Goal: Task Accomplishment & Management: Manage account settings

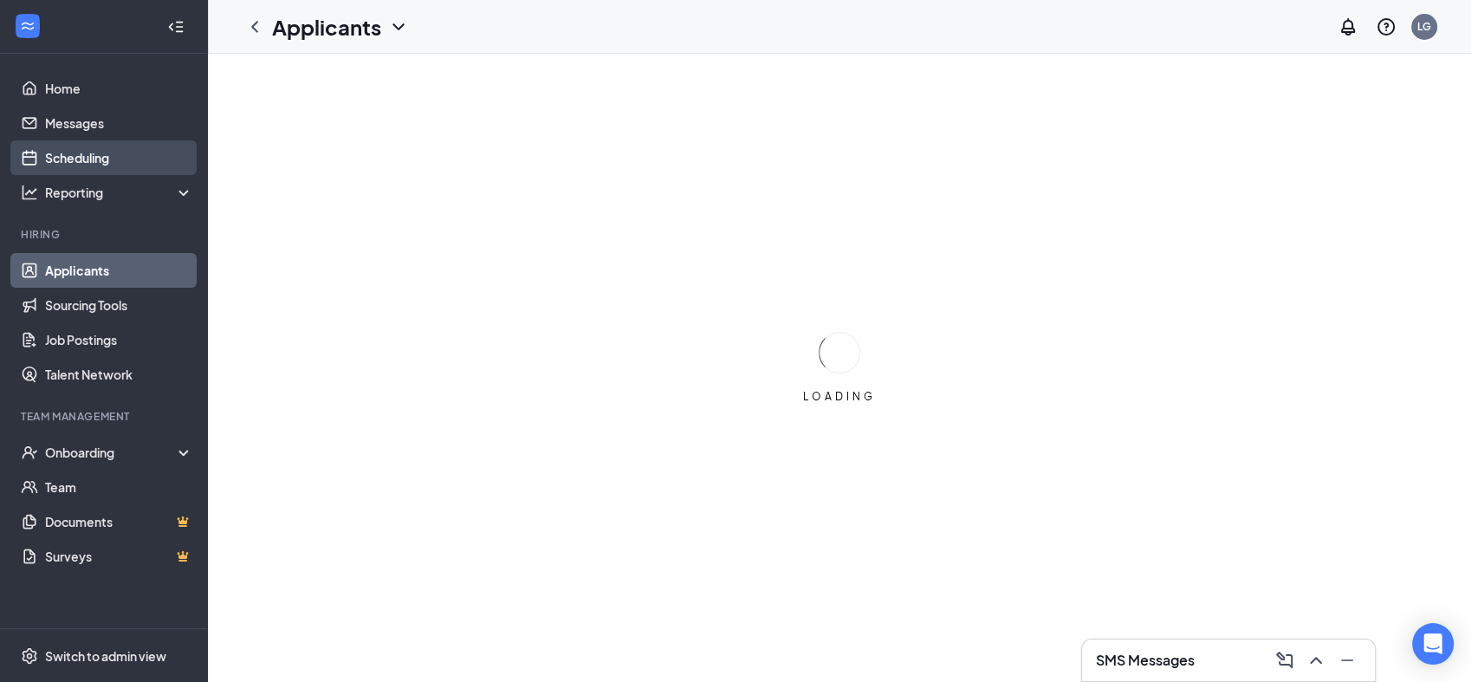
click at [80, 153] on link "Scheduling" at bounding box center [119, 157] width 148 height 35
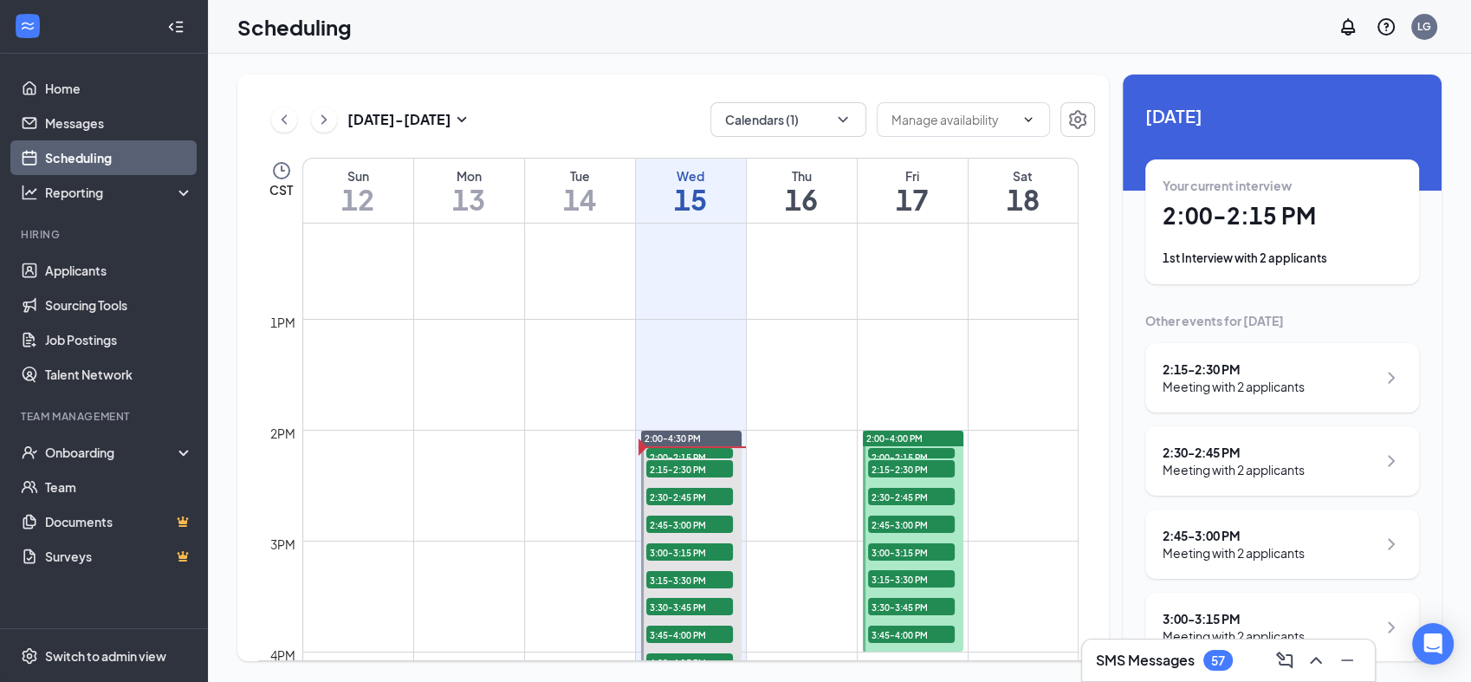
scroll to position [1356, 0]
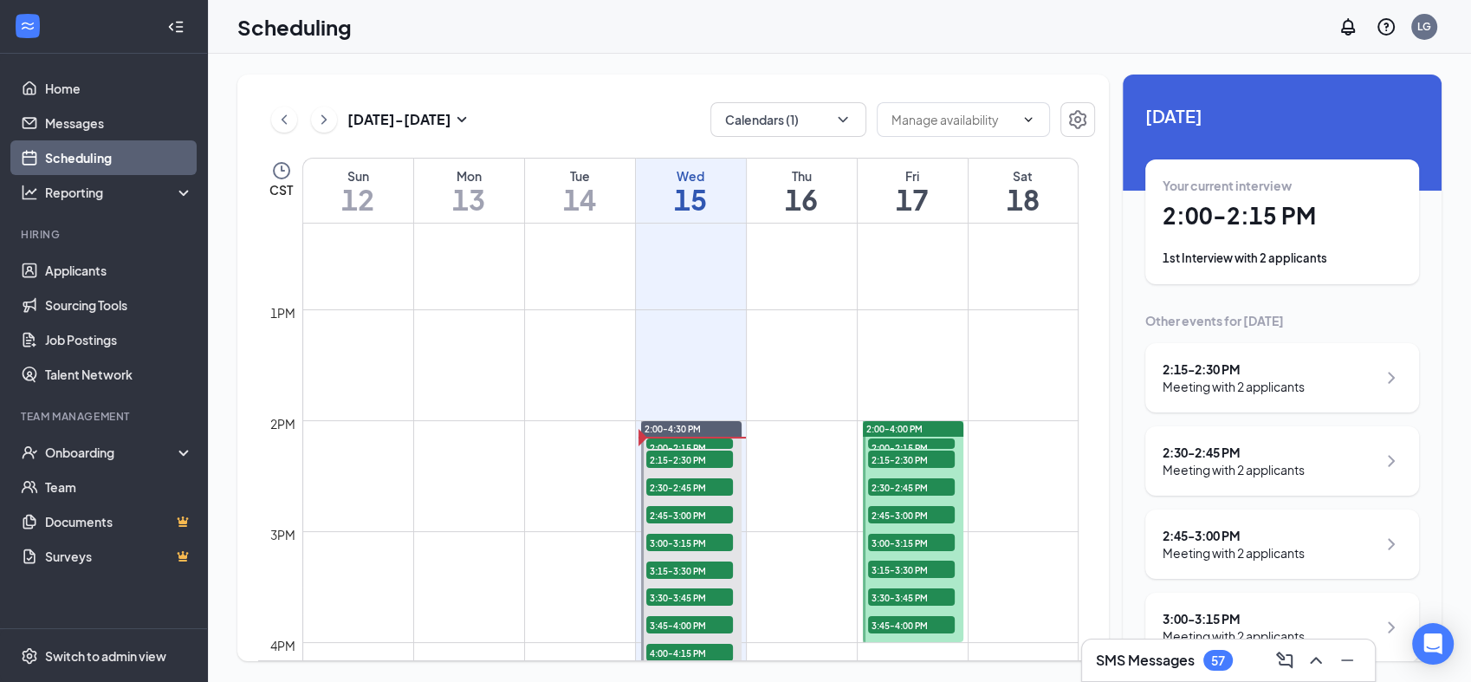
click at [700, 444] on link "2:00-4:30 PM 2:00-2:15 PM 2 2:15-2:30 PM 2 2:30-2:45 PM 2 2:45-3:00 PM 2 3:00-3…" at bounding box center [691, 558] width 106 height 277
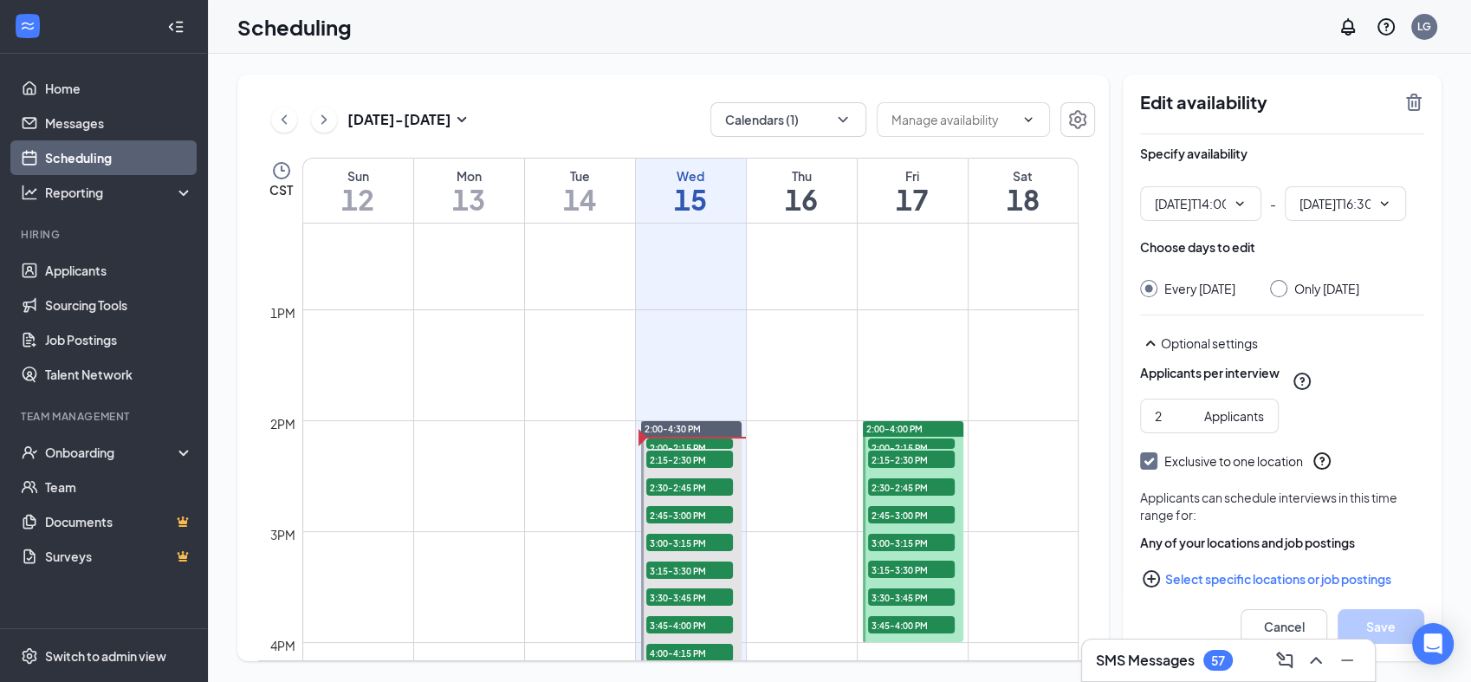
type input "02:00 PM"
type input "04:30 PM"
click at [703, 437] on link "2:00-4:30 PM 2:00-2:15 PM 2 2:15-2:30 PM 2 2:30-2:45 PM 2 2:45-3:00 PM 2 3:00-3…" at bounding box center [691, 558] width 106 height 277
click at [691, 444] on link "2:00-4:30 PM 2:00-2:15 PM 2 2:15-2:30 PM 2 2:30-2:45 PM 2 2:45-3:00 PM 2 3:00-3…" at bounding box center [691, 558] width 106 height 277
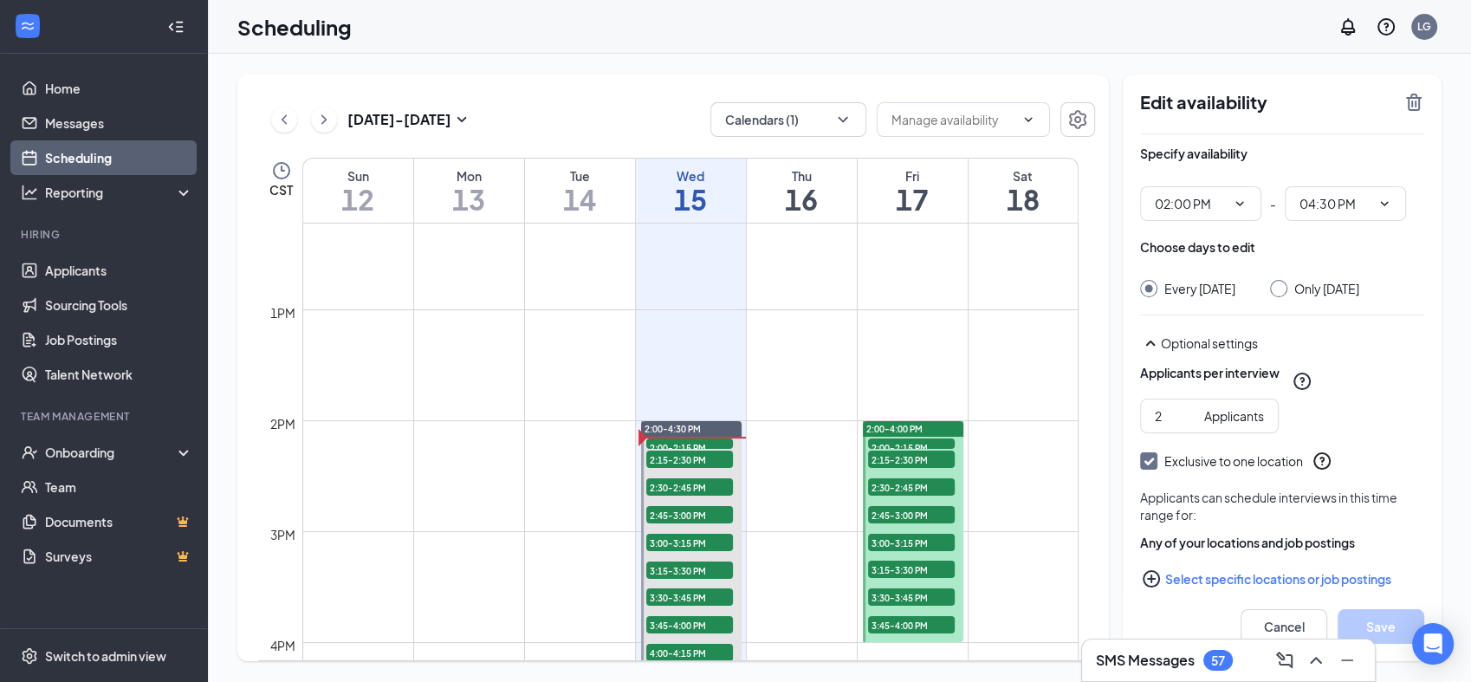
click at [691, 444] on link "2:00-4:30 PM 2:00-2:15 PM 2 2:15-2:30 PM 2 2:30-2:45 PM 2 2:45-3:00 PM 2 3:00-3…" at bounding box center [691, 558] width 106 height 277
click at [1287, 623] on button "Cancel" at bounding box center [1284, 626] width 87 height 35
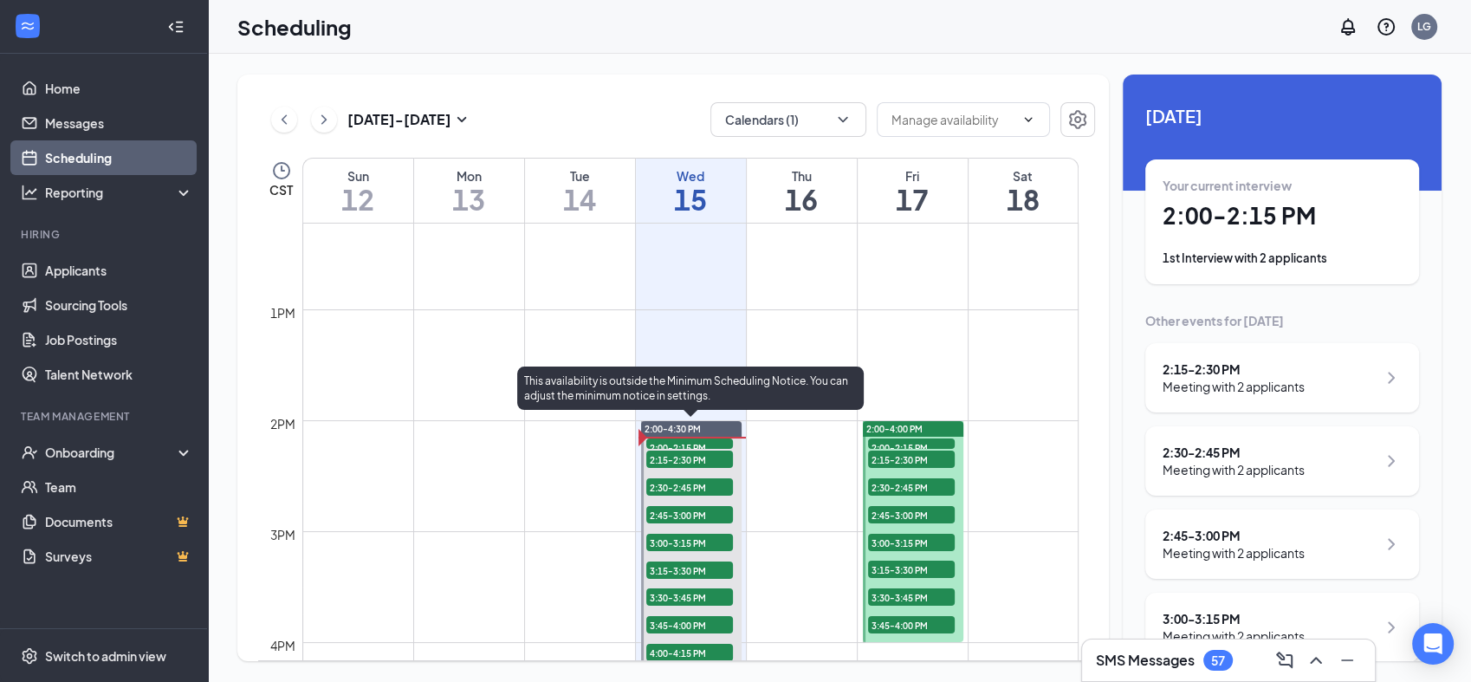
click at [701, 443] on span "2:00-2:15 PM" at bounding box center [689, 446] width 87 height 17
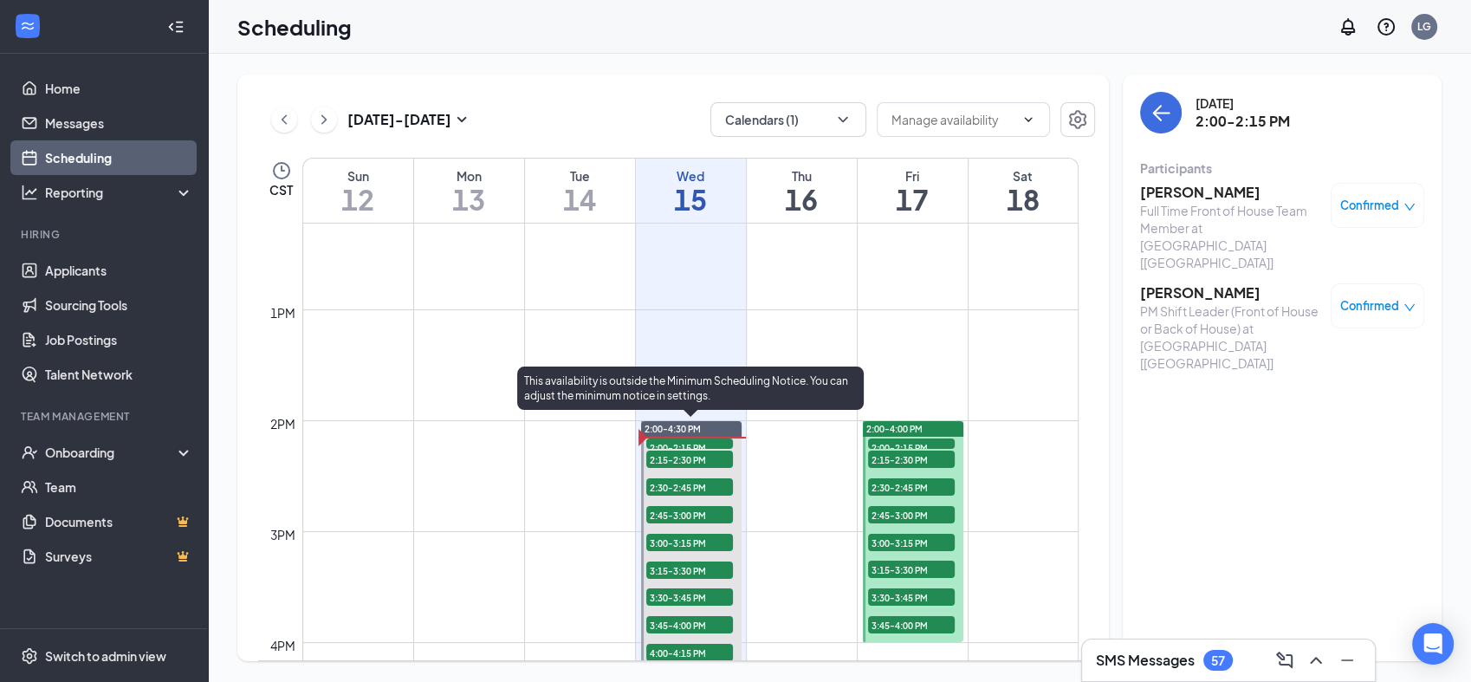
click at [701, 460] on span "2:15-2:30 PM" at bounding box center [689, 459] width 87 height 17
click at [699, 490] on span "2:30-2:45 PM" at bounding box center [689, 486] width 87 height 17
click at [699, 463] on span "2:15-2:30 PM" at bounding box center [689, 459] width 87 height 17
click at [696, 516] on span "2:45-3:00 PM" at bounding box center [689, 514] width 87 height 17
click at [695, 536] on span "3:00-3:15 PM" at bounding box center [689, 542] width 87 height 17
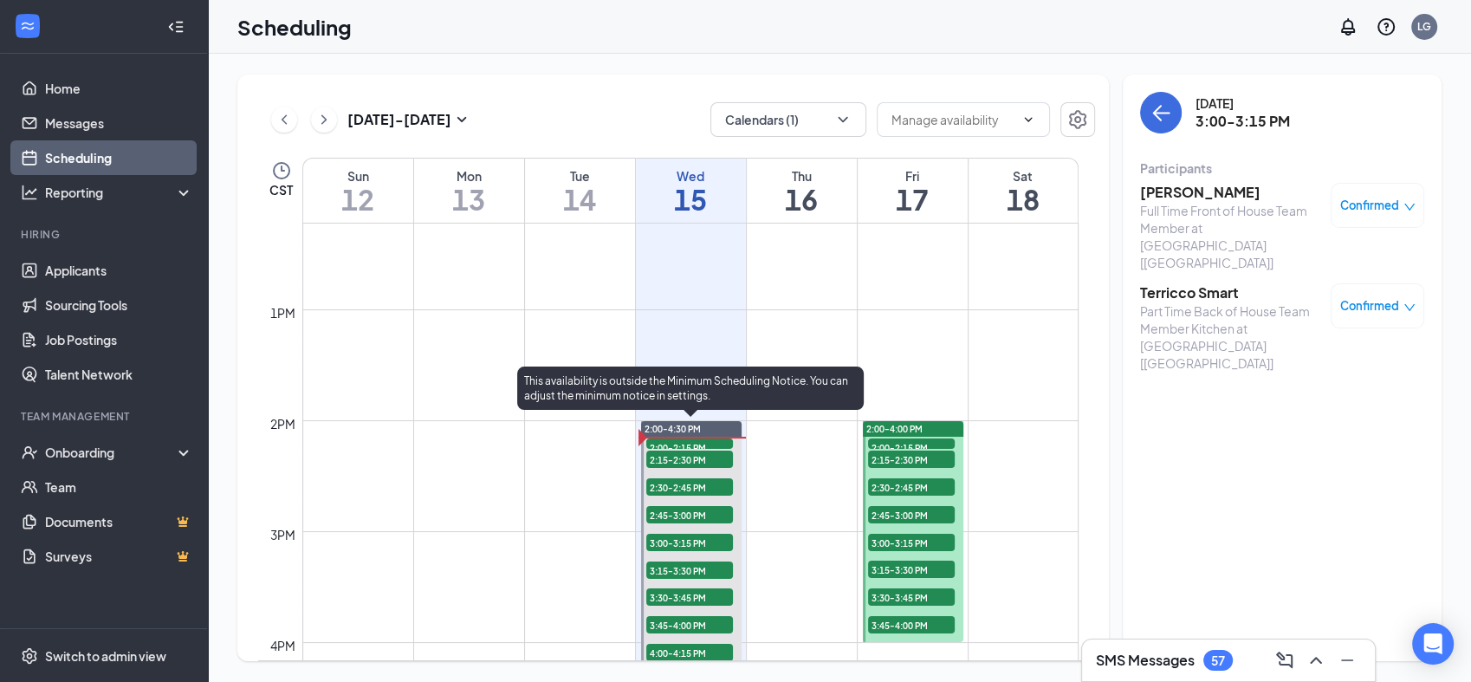
click at [695, 572] on span "3:15-3:30 PM" at bounding box center [689, 569] width 87 height 17
click at [696, 597] on span "3:30-3:45 PM" at bounding box center [689, 596] width 87 height 17
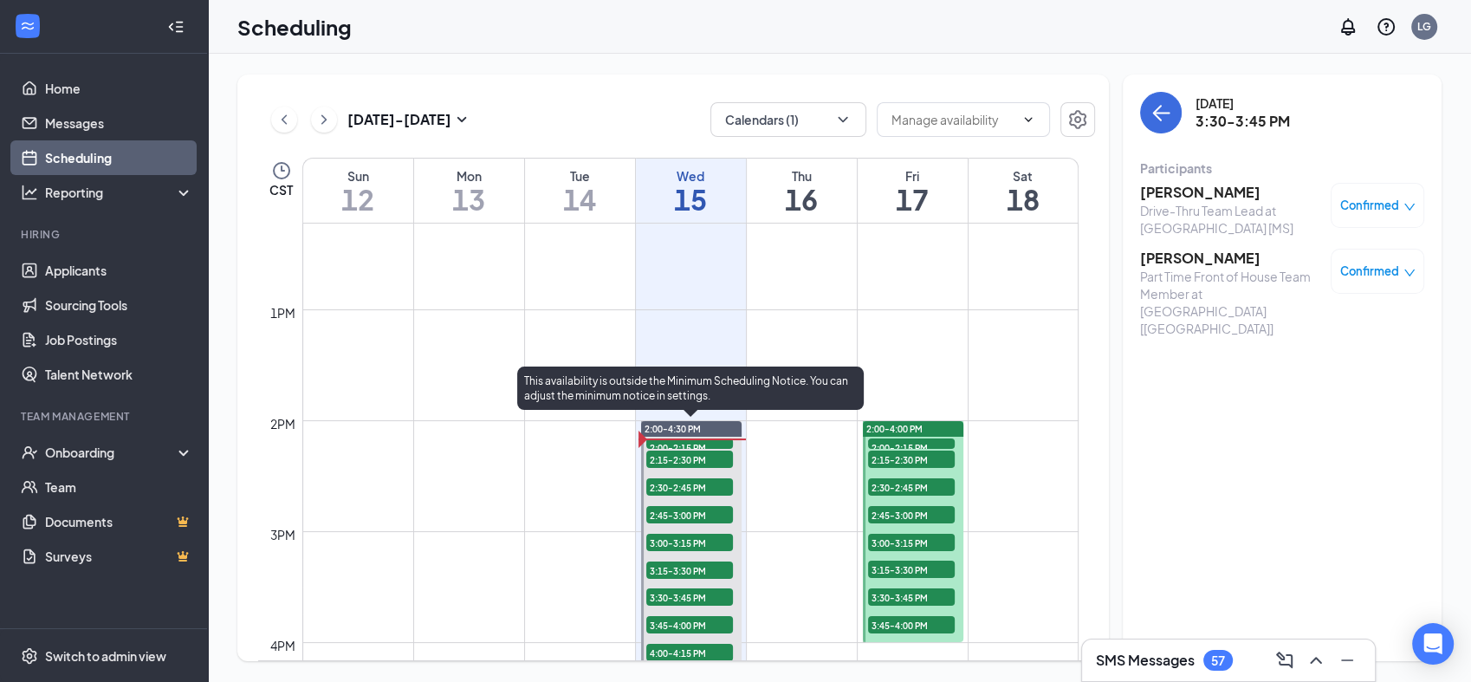
click at [695, 622] on span "3:45-4:00 PM" at bounding box center [689, 624] width 87 height 17
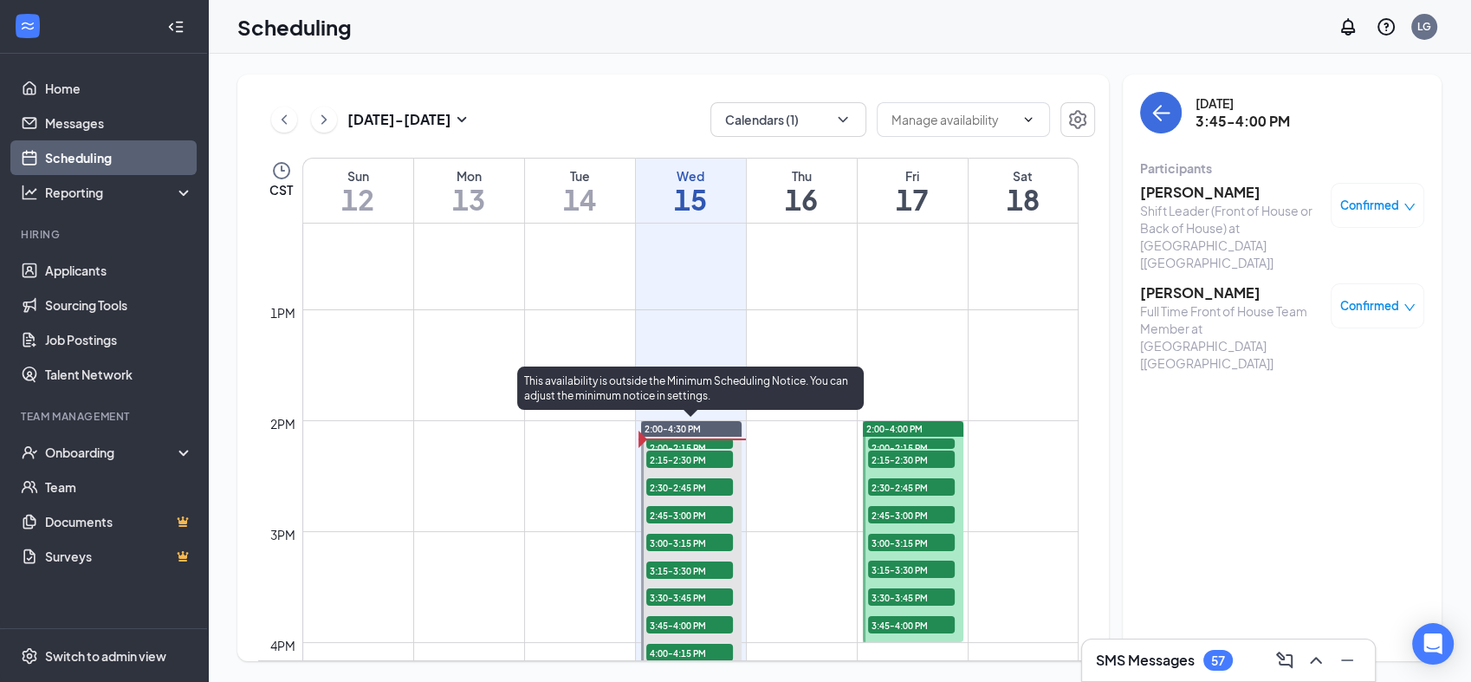
click at [697, 652] on span "4:00-4:15 PM" at bounding box center [689, 652] width 87 height 17
click at [684, 453] on span "2:15-2:30 PM" at bounding box center [689, 459] width 87 height 17
click at [681, 444] on span "2:00-2:15 PM" at bounding box center [689, 446] width 87 height 17
click at [694, 483] on span "2:30-2:45 PM" at bounding box center [689, 486] width 87 height 17
click at [685, 443] on span "2:00-2:15 PM" at bounding box center [689, 446] width 87 height 17
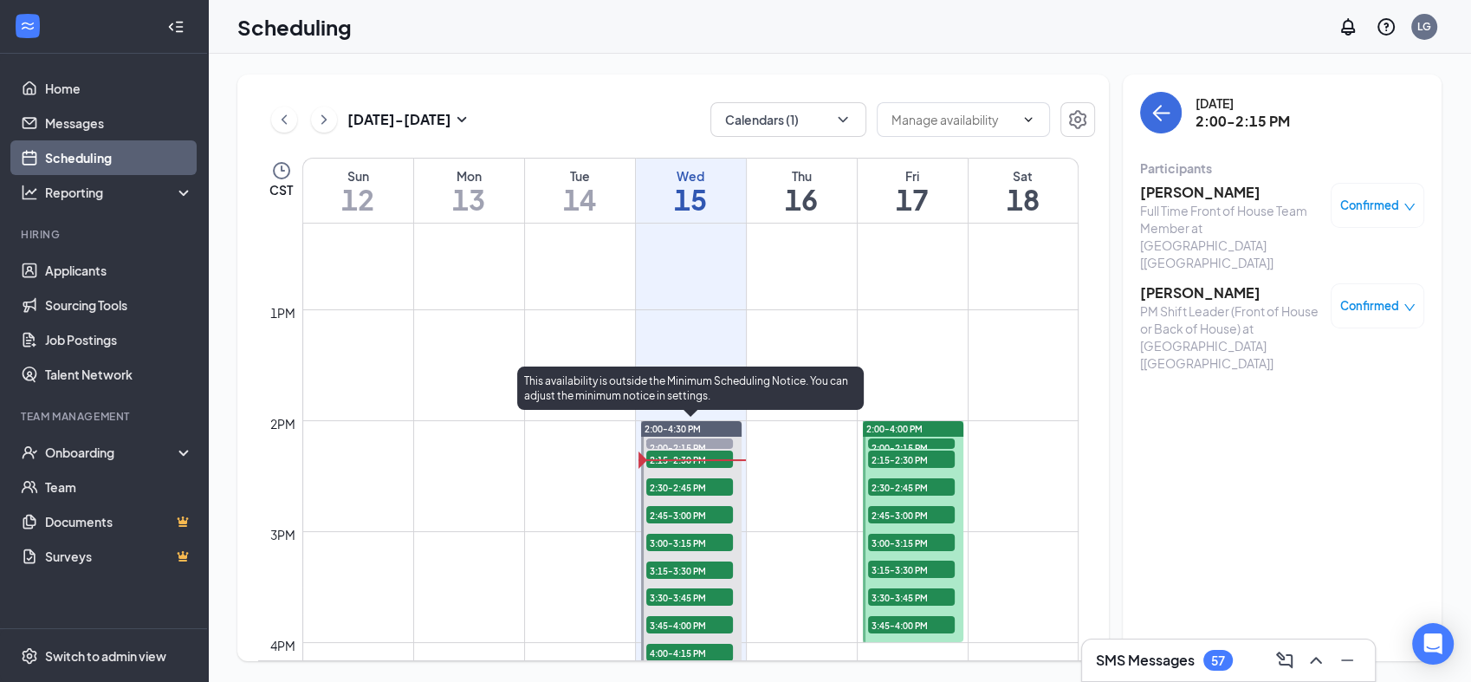
click at [685, 457] on span "2:15-2:30 PM" at bounding box center [689, 459] width 87 height 17
click at [685, 443] on span "2:00-2:15 PM" at bounding box center [689, 446] width 87 height 17
click at [687, 457] on span "2:15-2:30 PM" at bounding box center [689, 459] width 87 height 17
click at [668, 438] on span "2:00-2:15 PM" at bounding box center [689, 446] width 87 height 17
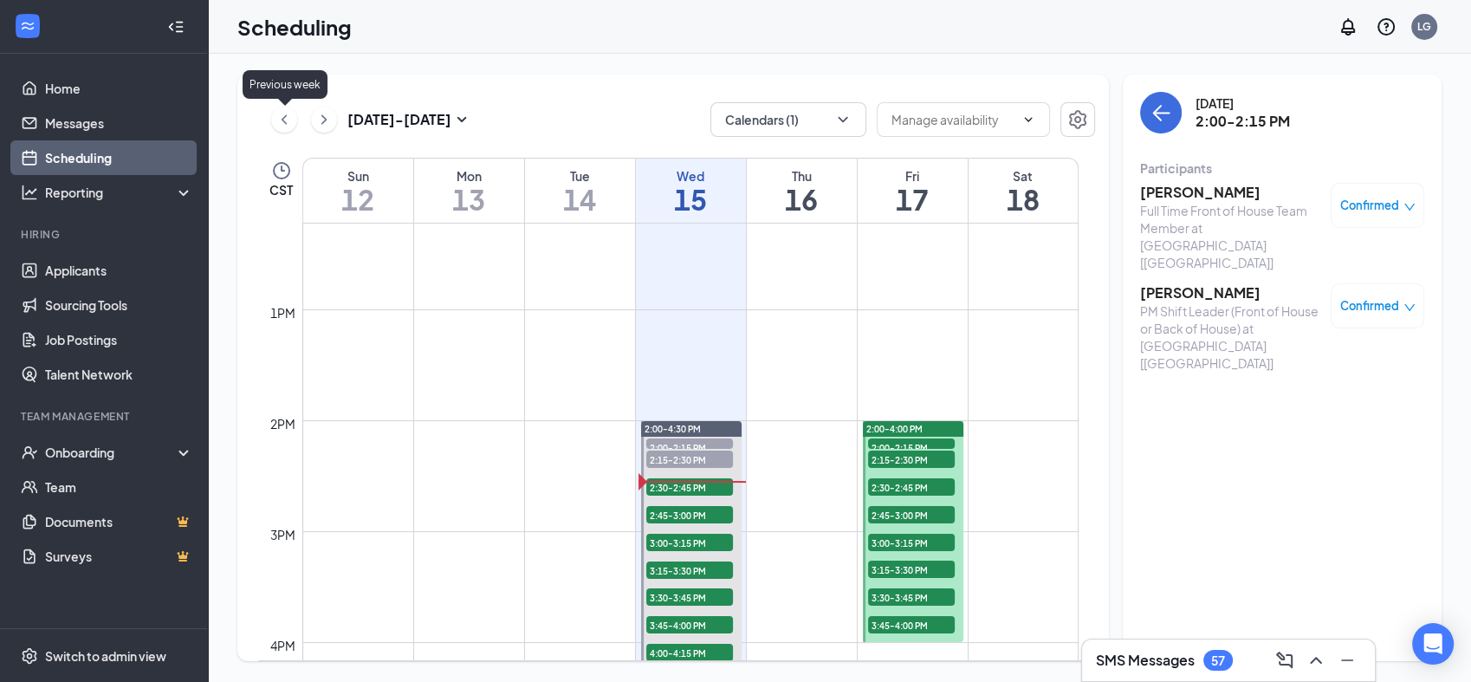
click at [282, 118] on icon "ChevronLeft" at bounding box center [284, 119] width 17 height 21
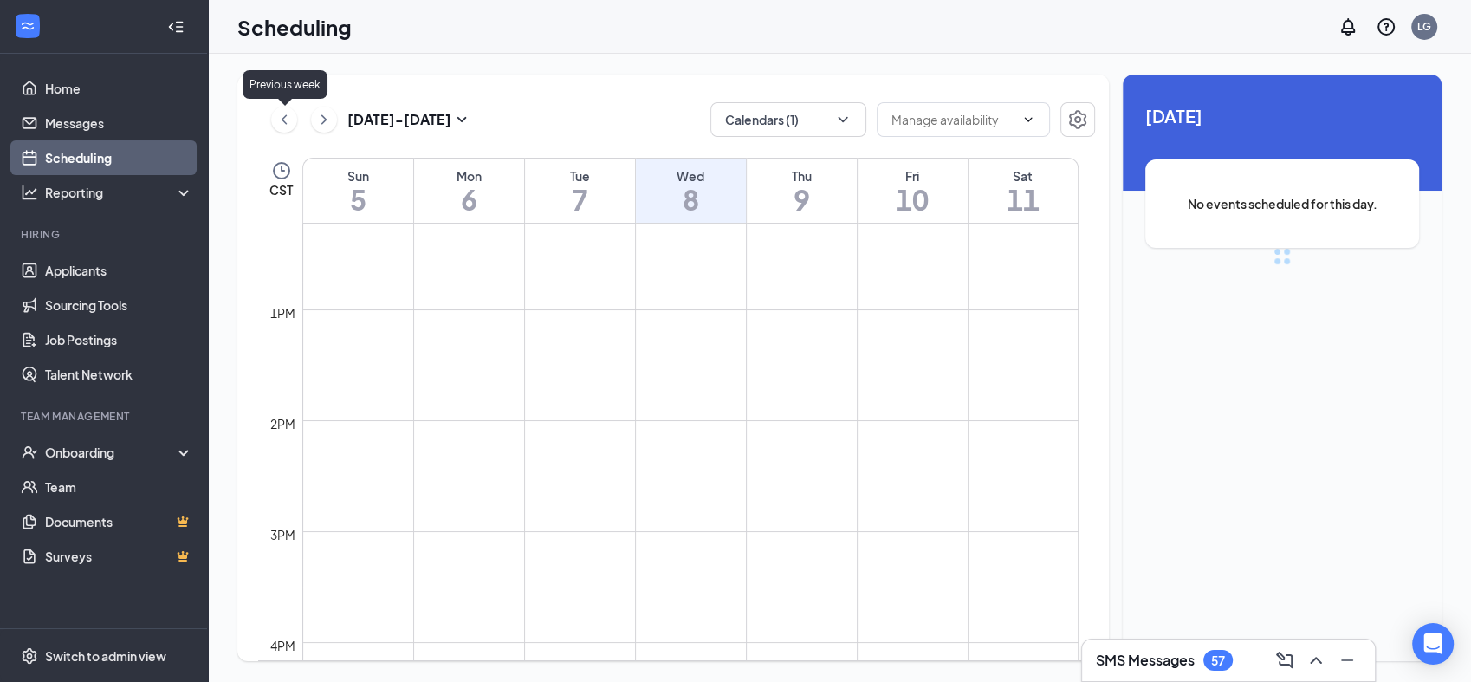
scroll to position [852, 0]
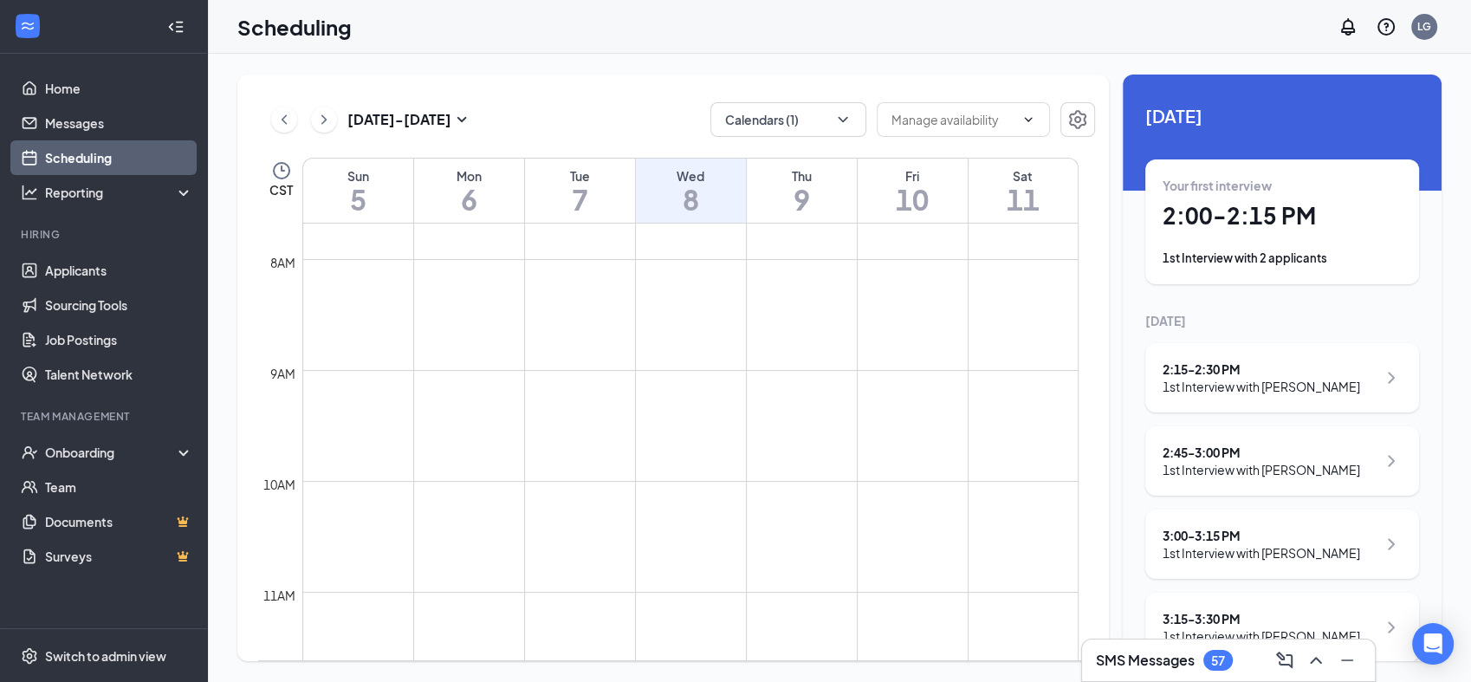
click at [937, 288] on td at bounding box center [690, 301] width 776 height 28
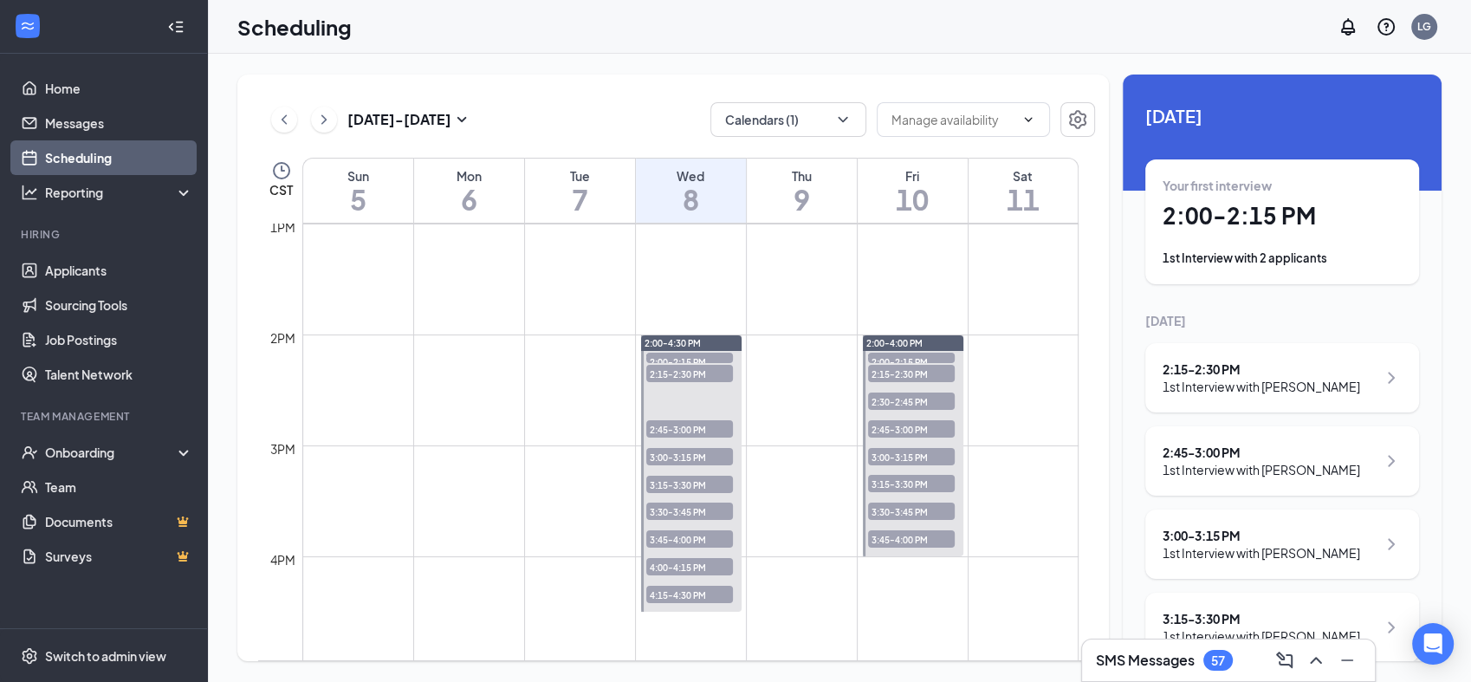
scroll to position [1440, 0]
click at [687, 362] on span "2:00-2:15 PM" at bounding box center [689, 362] width 87 height 17
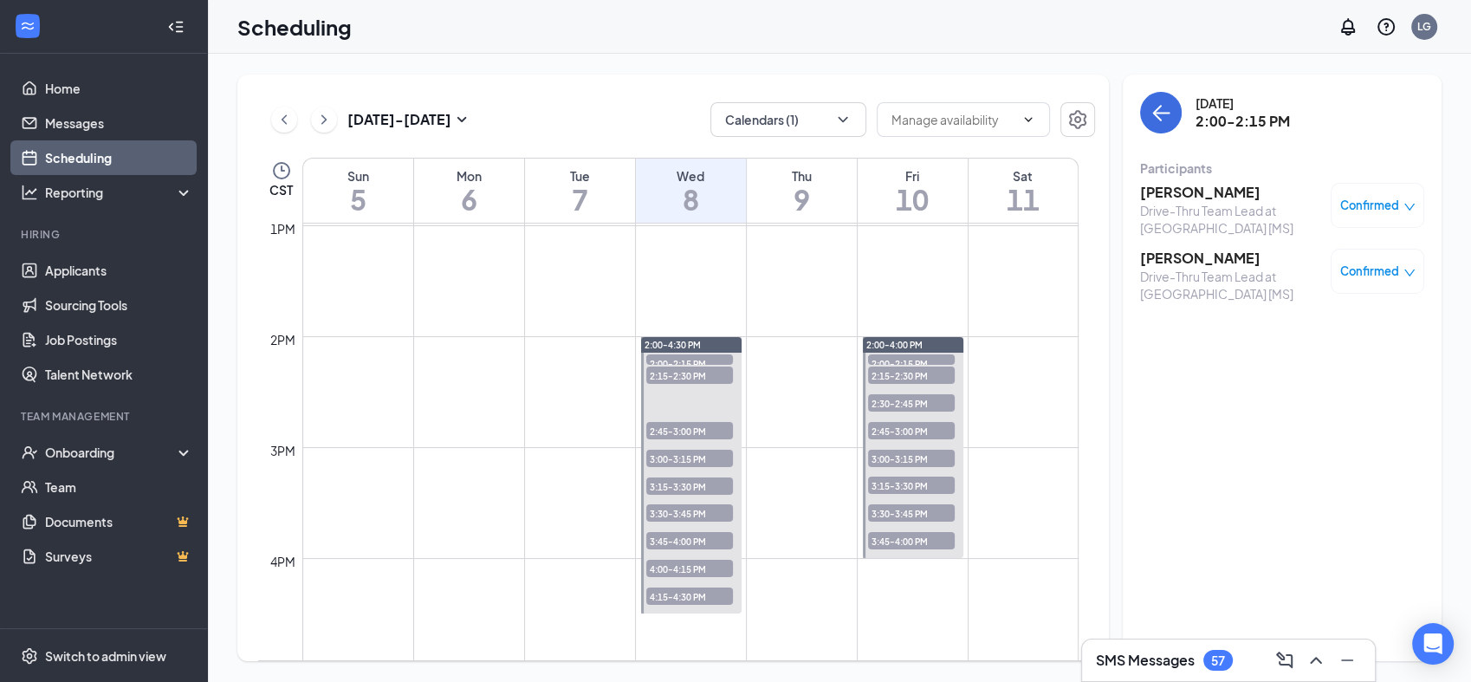
click at [687, 369] on span "2:15-2:30 PM" at bounding box center [689, 375] width 87 height 17
click at [686, 428] on span "2:45-3:00 PM" at bounding box center [689, 430] width 87 height 17
click at [683, 457] on span "3:00-3:15 PM" at bounding box center [689, 458] width 87 height 17
click at [690, 488] on span "3:15-3:30 PM" at bounding box center [689, 485] width 87 height 17
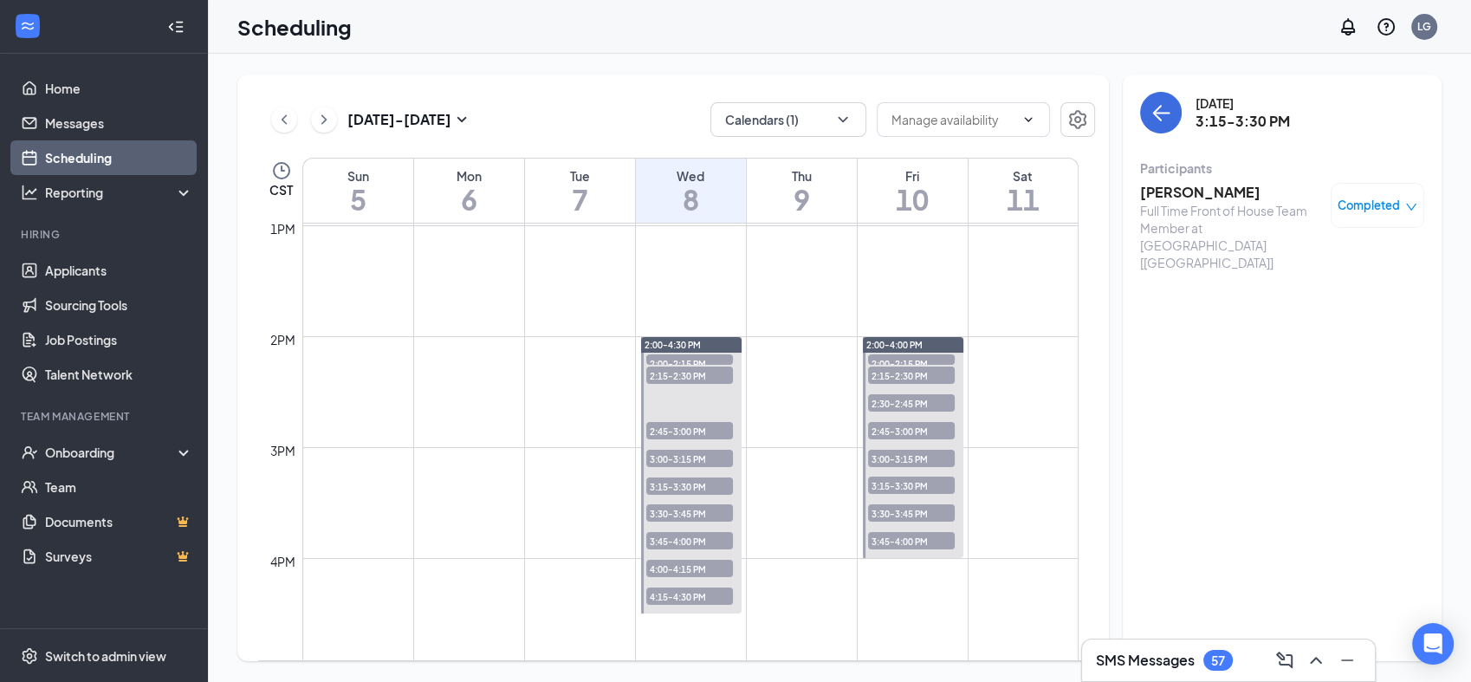
click at [695, 509] on span "3:30-3:45 PM" at bounding box center [689, 512] width 87 height 17
click at [699, 539] on span "3:45-4:00 PM" at bounding box center [689, 540] width 87 height 17
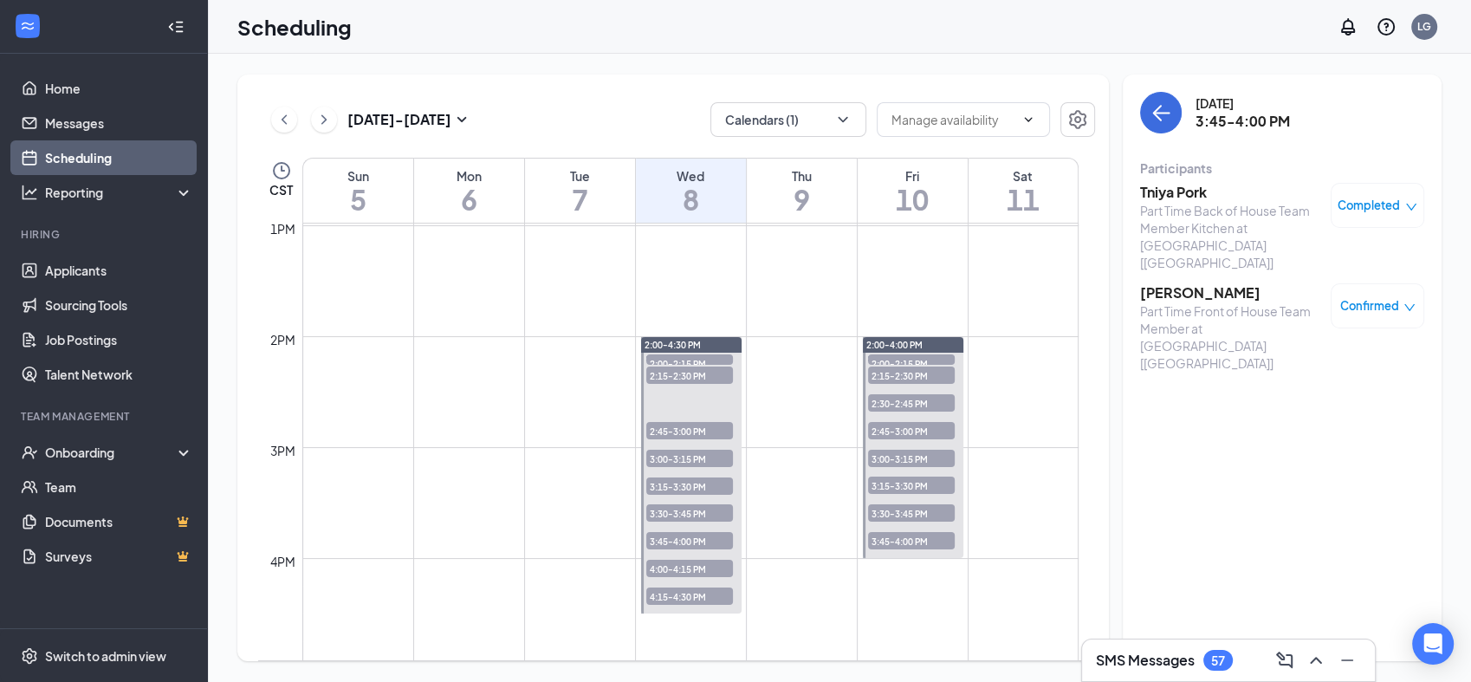
click at [699, 568] on span "4:00-4:15 PM" at bounding box center [689, 568] width 87 height 17
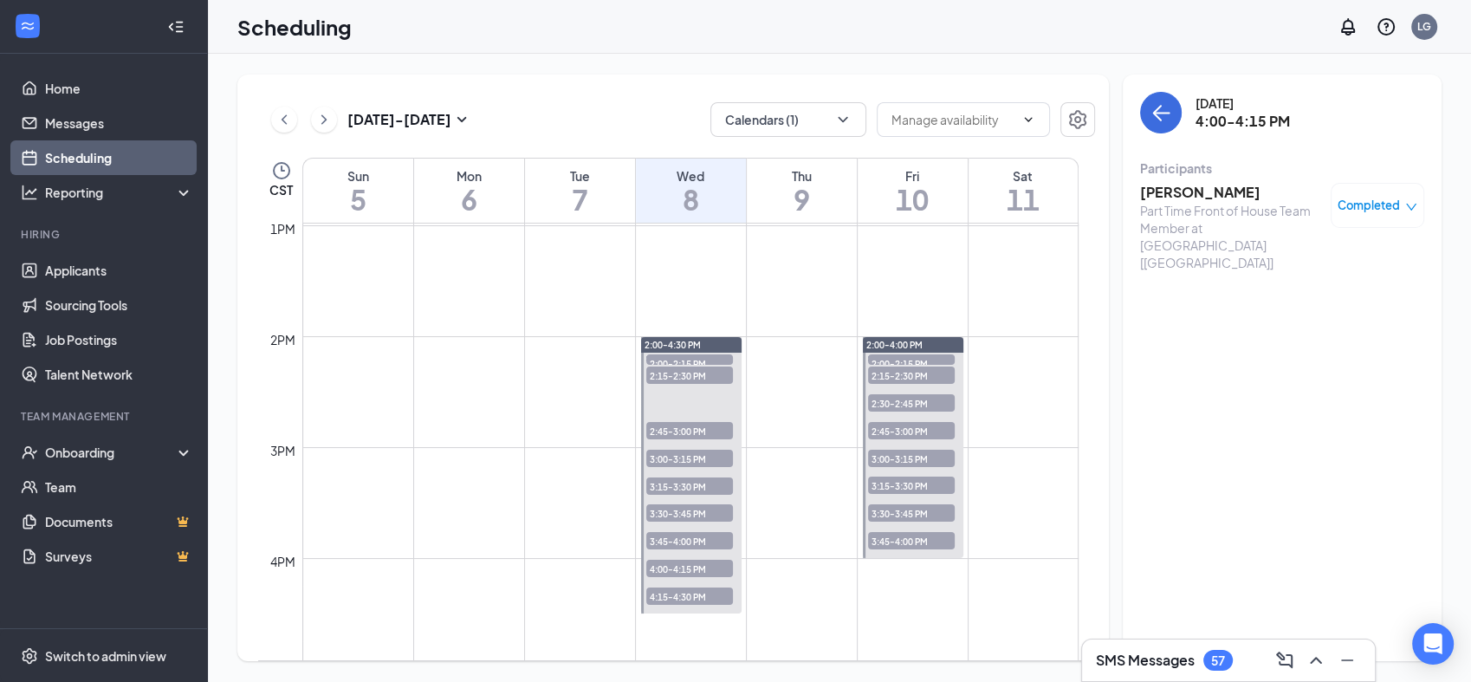
click at [704, 597] on span "4:15-4:30 PM" at bounding box center [689, 595] width 87 height 17
click at [918, 359] on span "2:00-2:15 PM" at bounding box center [911, 362] width 87 height 17
click at [920, 372] on span "2:15-2:30 PM" at bounding box center [911, 375] width 87 height 17
click at [918, 399] on span "2:30-2:45 PM" at bounding box center [911, 402] width 87 height 17
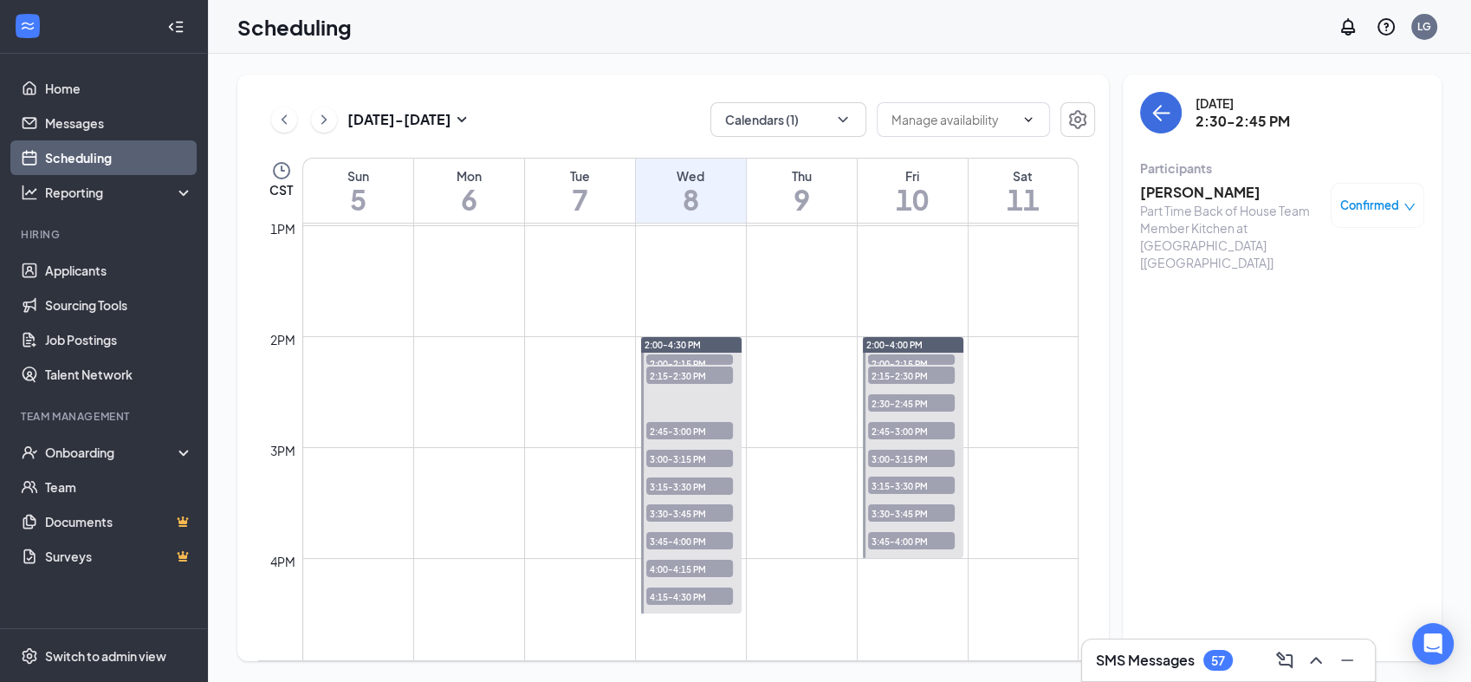
click at [925, 431] on span "2:45-3:00 PM" at bounding box center [911, 430] width 87 height 17
click at [931, 459] on span "3:00-3:15 PM" at bounding box center [911, 458] width 87 height 17
click at [934, 485] on span "3:15-3:30 PM" at bounding box center [911, 485] width 87 height 17
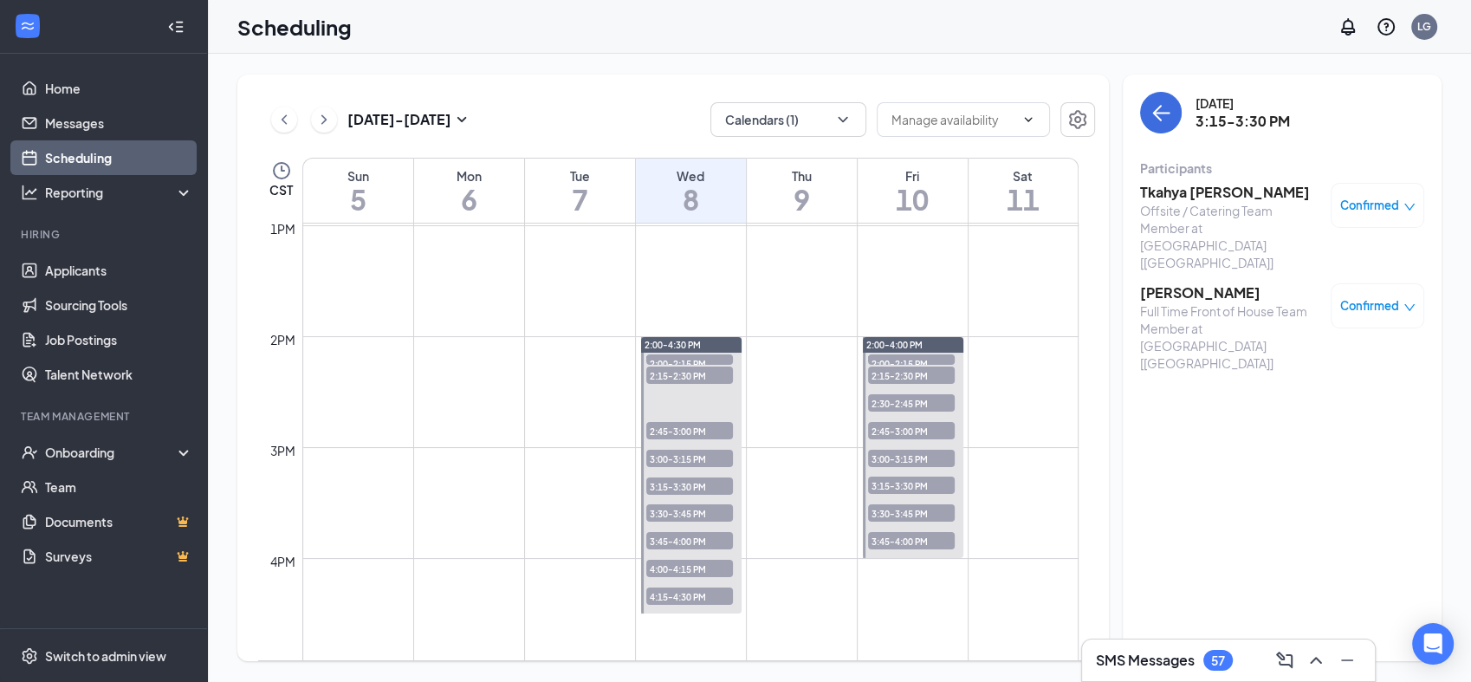
click at [931, 510] on span "3:30-3:45 PM" at bounding box center [911, 512] width 87 height 17
click at [934, 540] on span "3:45-4:00 PM" at bounding box center [911, 540] width 87 height 17
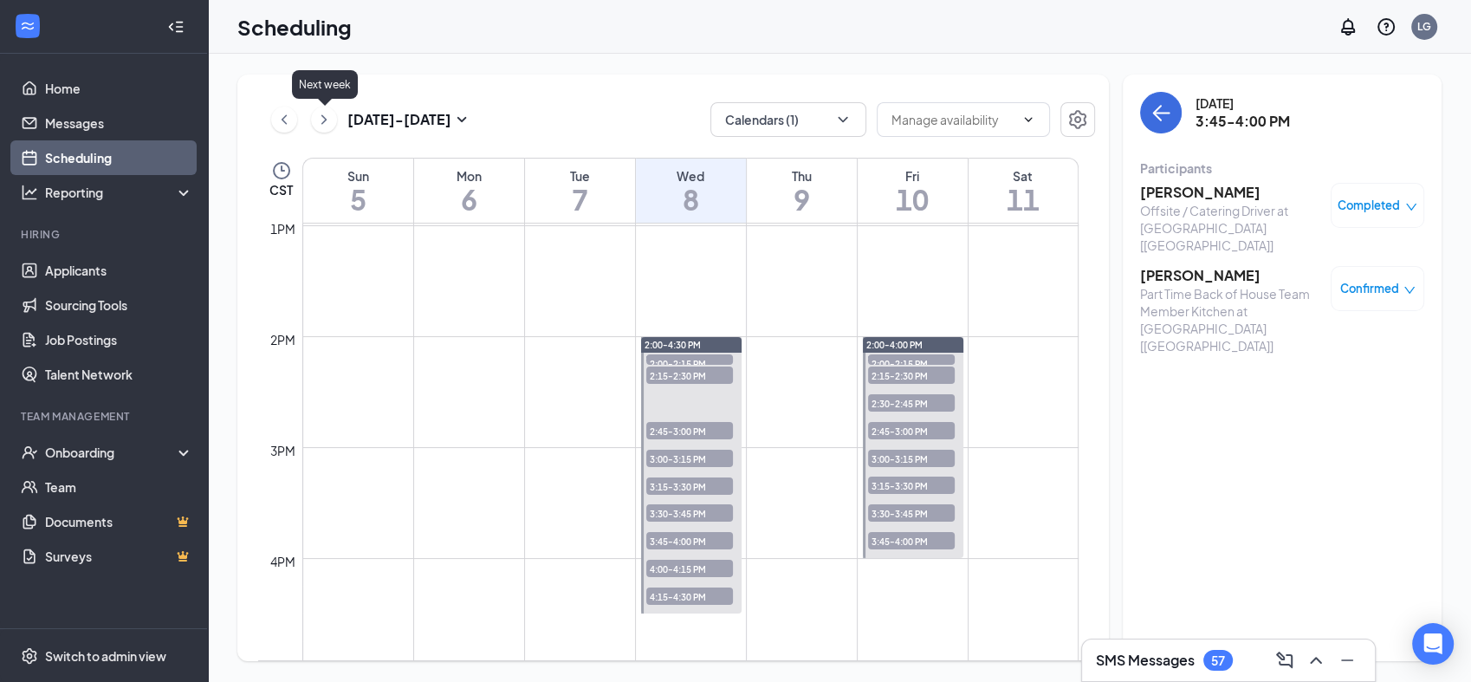
click at [324, 119] on icon "ChevronRight" at bounding box center [323, 119] width 17 height 21
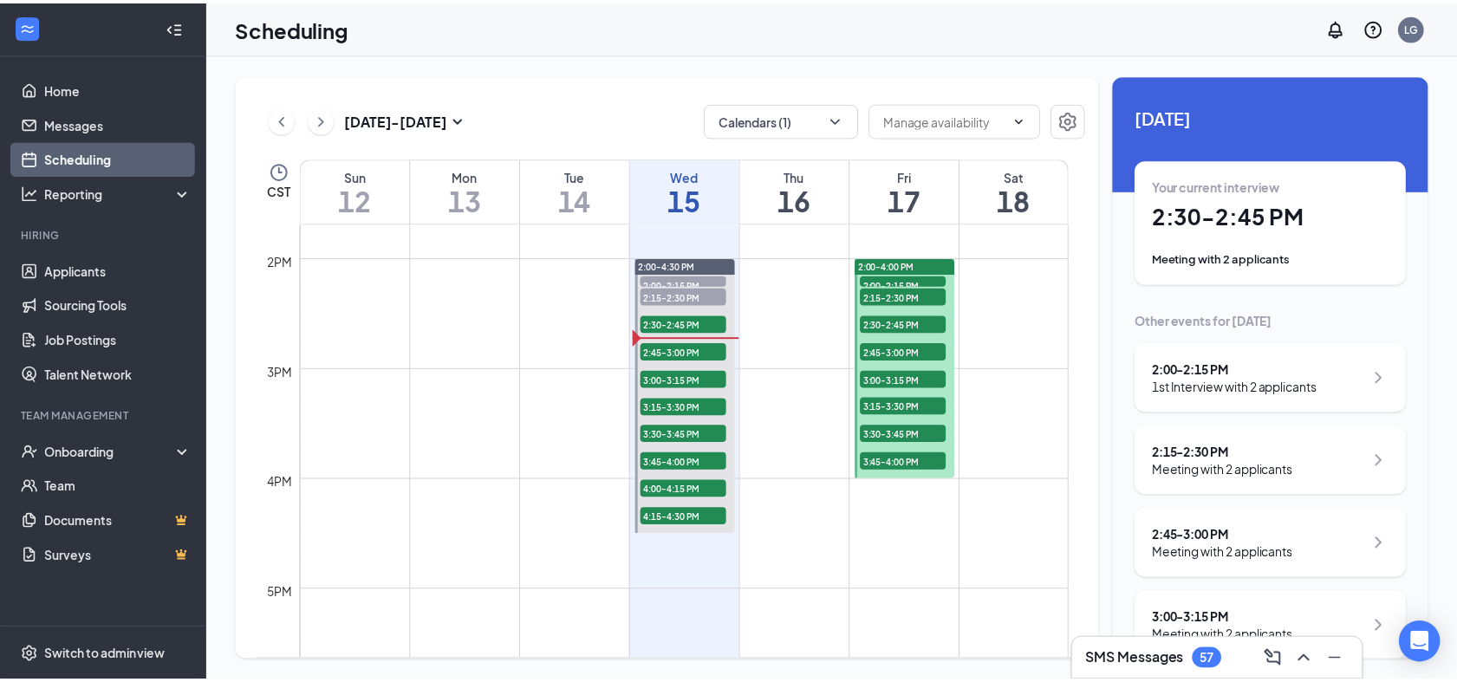
scroll to position [1545, 0]
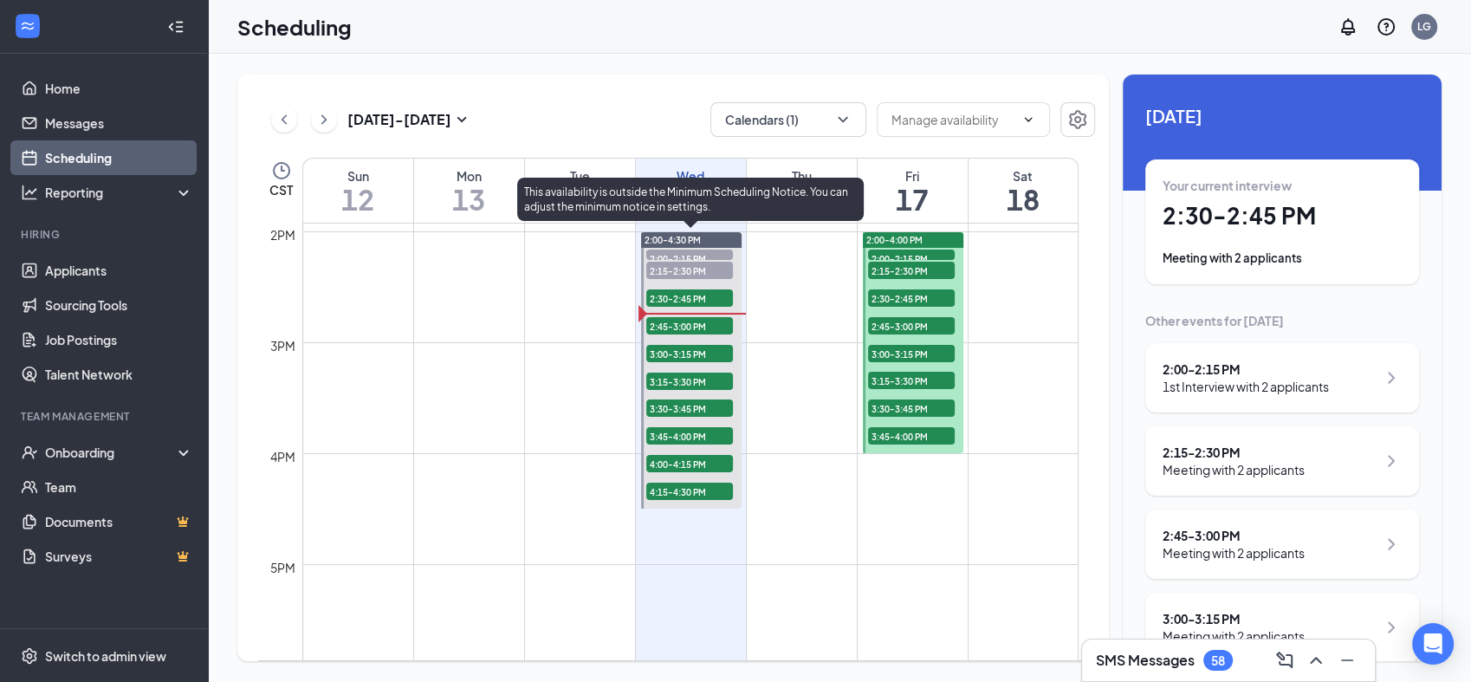
click at [664, 301] on span "2:30-2:45 PM" at bounding box center [689, 297] width 87 height 17
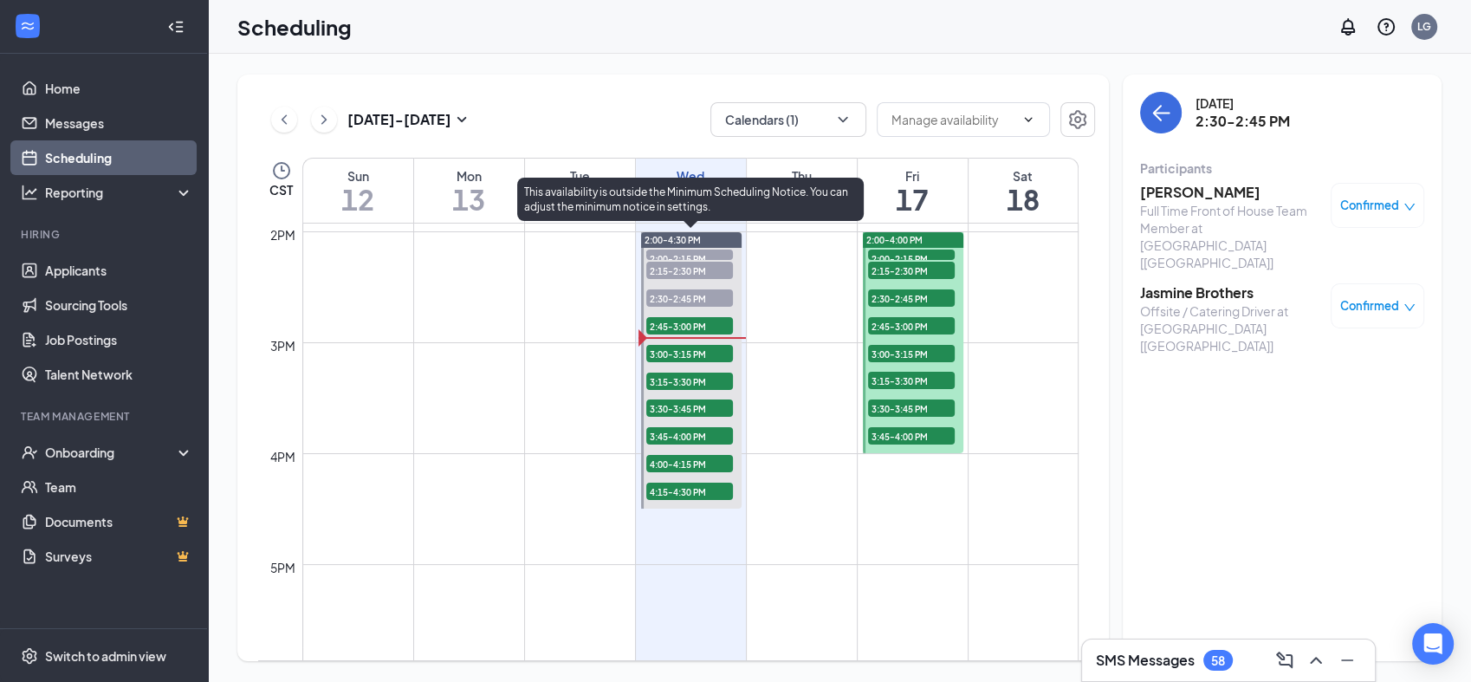
click at [679, 331] on span "2:45-3:00 PM" at bounding box center [689, 325] width 87 height 17
click at [675, 329] on span "2:45-3:00 PM" at bounding box center [689, 325] width 87 height 17
click at [679, 323] on span "2:45-3:00 PM" at bounding box center [689, 325] width 87 height 17
click at [684, 320] on span "2:45-3:00 PM" at bounding box center [689, 325] width 87 height 17
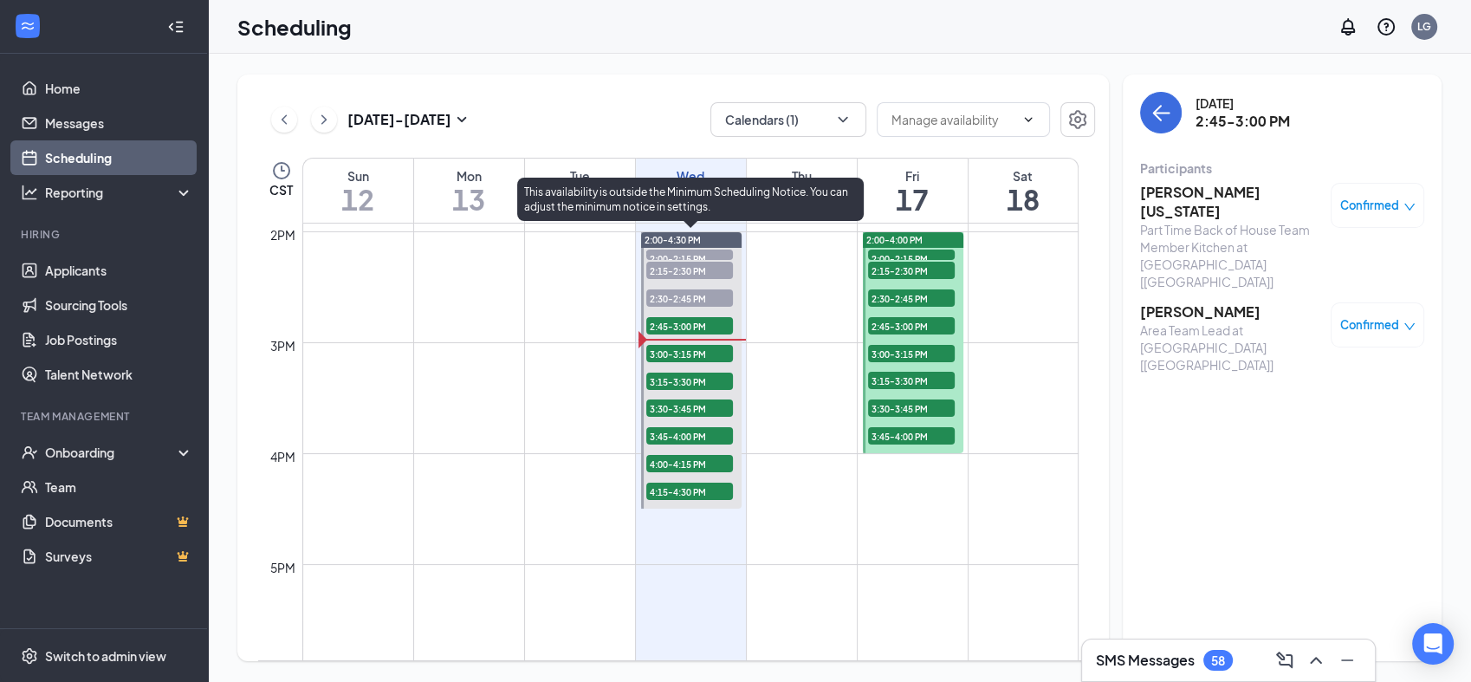
click at [684, 320] on span "2:45-3:00 PM" at bounding box center [689, 325] width 87 height 17
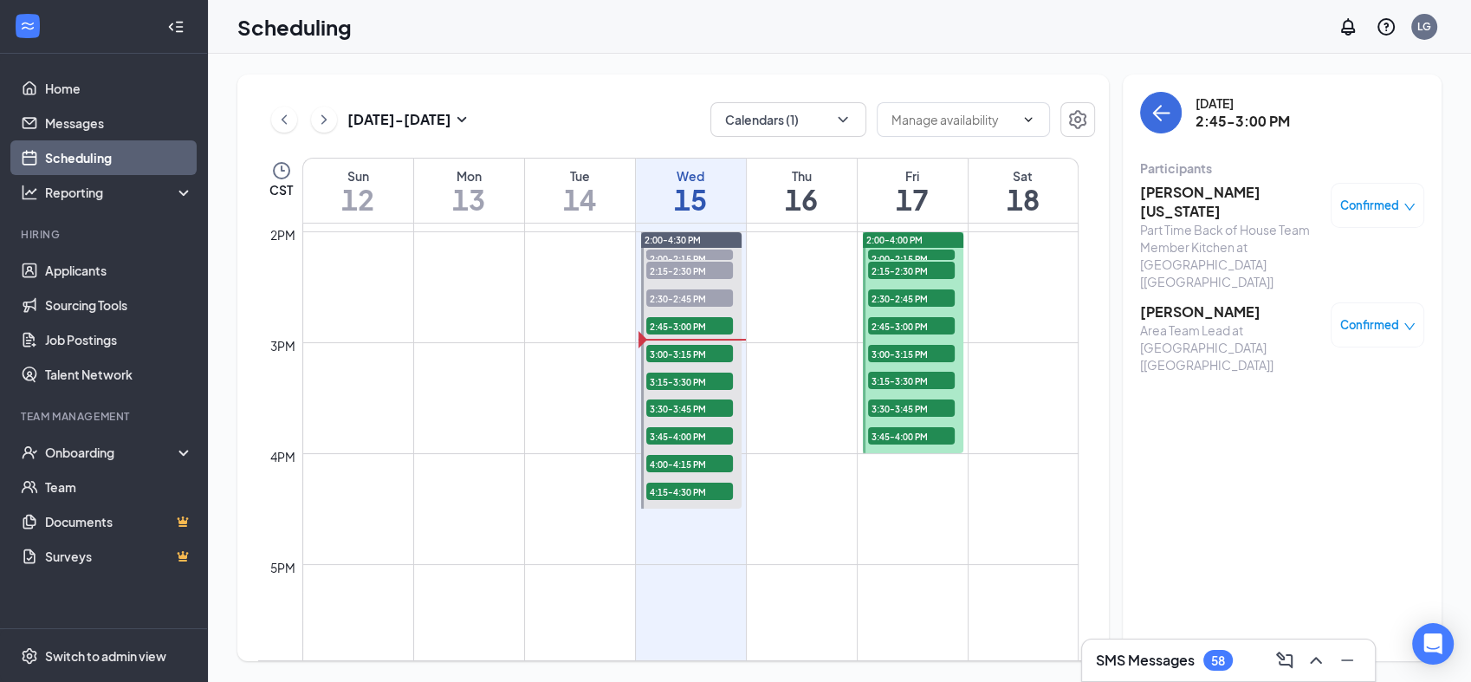
click at [782, 306] on td at bounding box center [690, 301] width 776 height 28
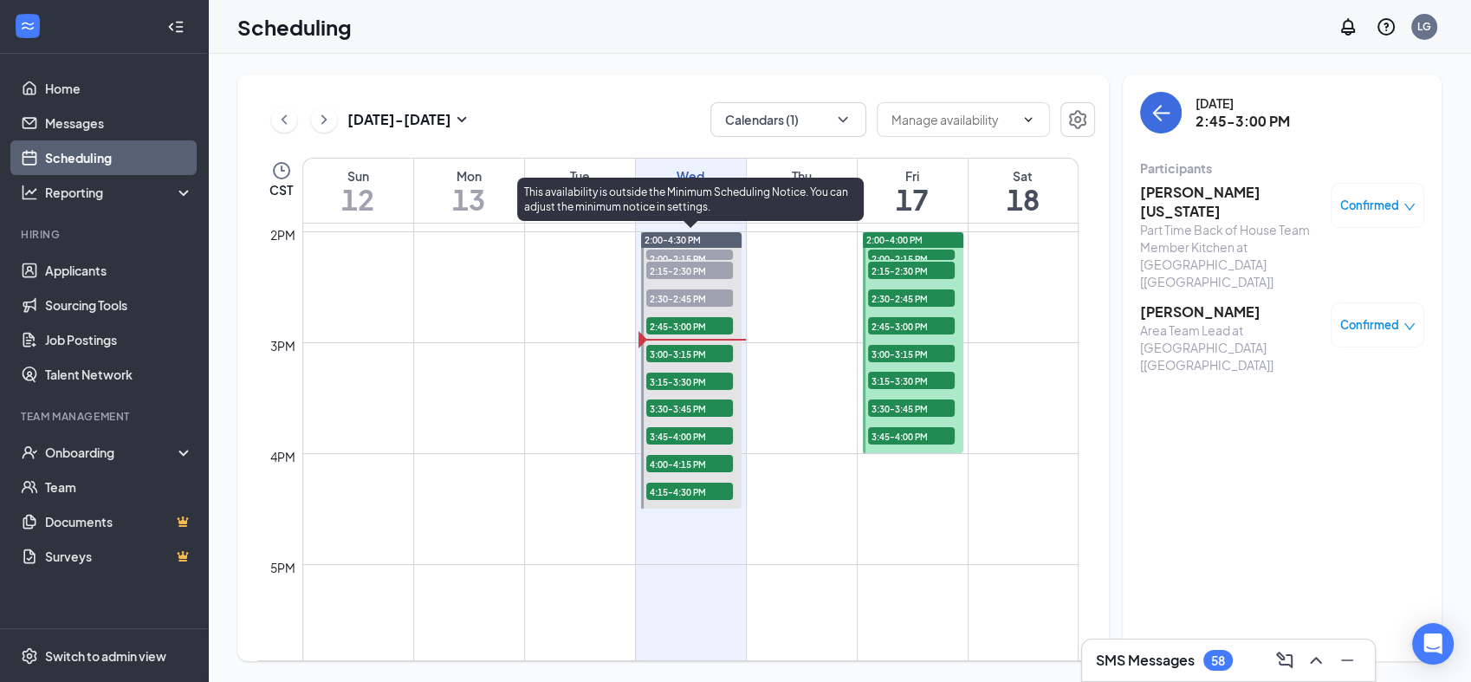
click at [704, 324] on span "2:45-3:00 PM" at bounding box center [689, 325] width 87 height 17
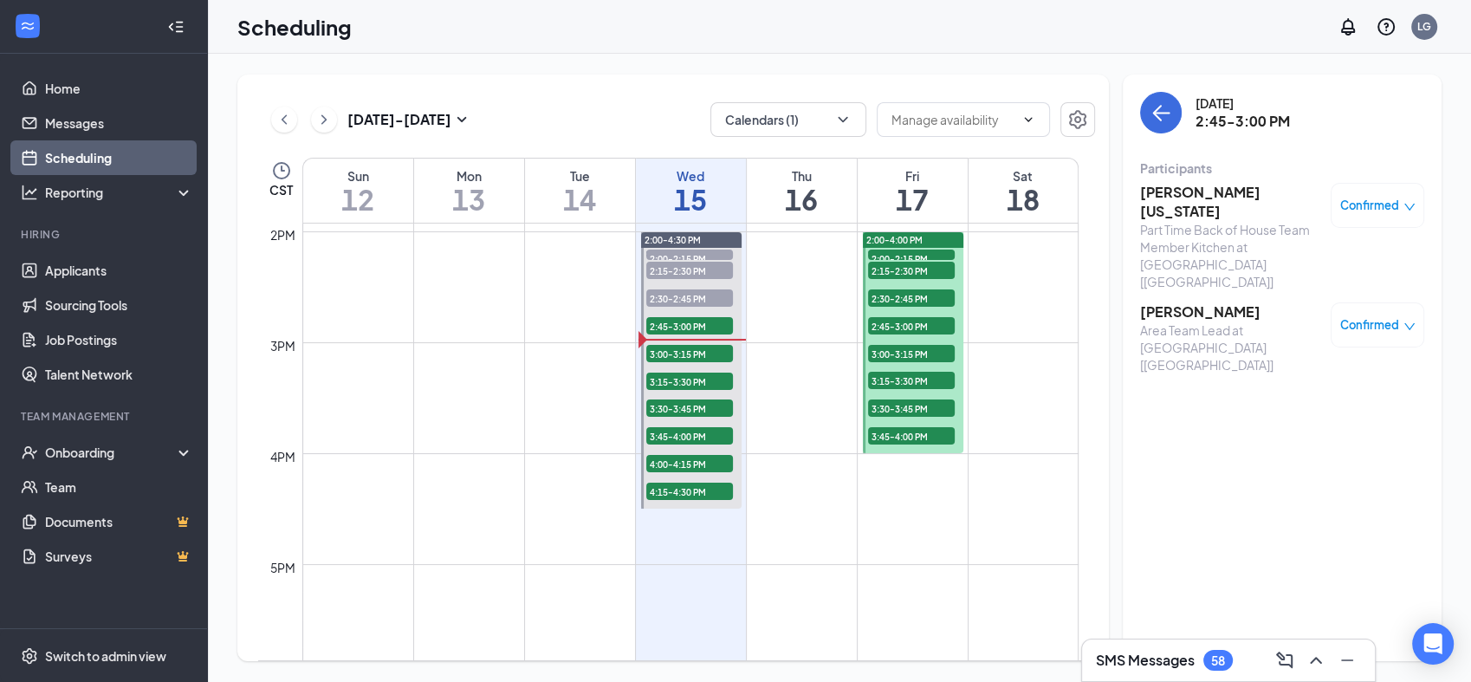
click at [1331, 147] on div "[DATE] 2:45-3:00 PM Participants [PERSON_NAME][US_STATE] Part Time Back of Hous…" at bounding box center [1282, 238] width 284 height 292
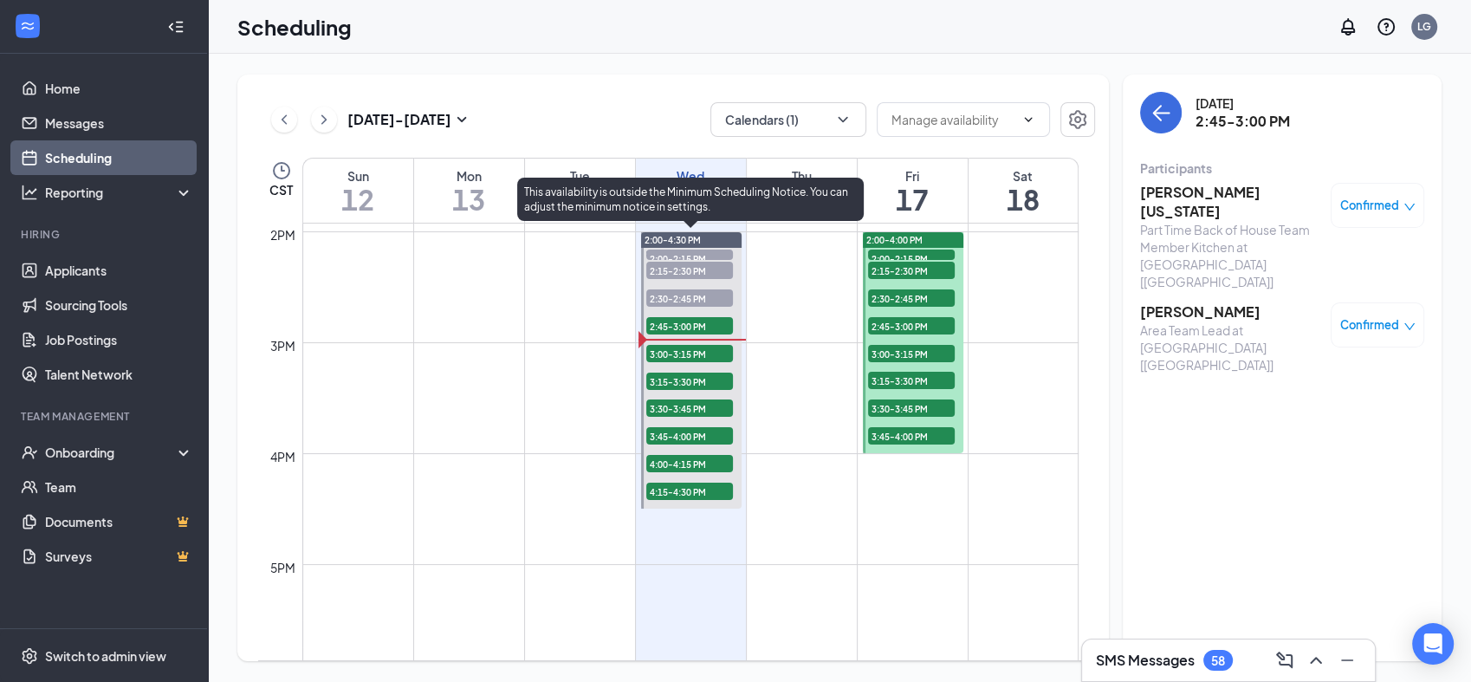
click at [665, 321] on span "2:45-3:00 PM" at bounding box center [689, 325] width 87 height 17
drag, startPoint x: 665, startPoint y: 321, endPoint x: 667, endPoint y: 310, distance: 10.7
click at [671, 315] on div "2:45-3:00 PM 2" at bounding box center [690, 325] width 90 height 21
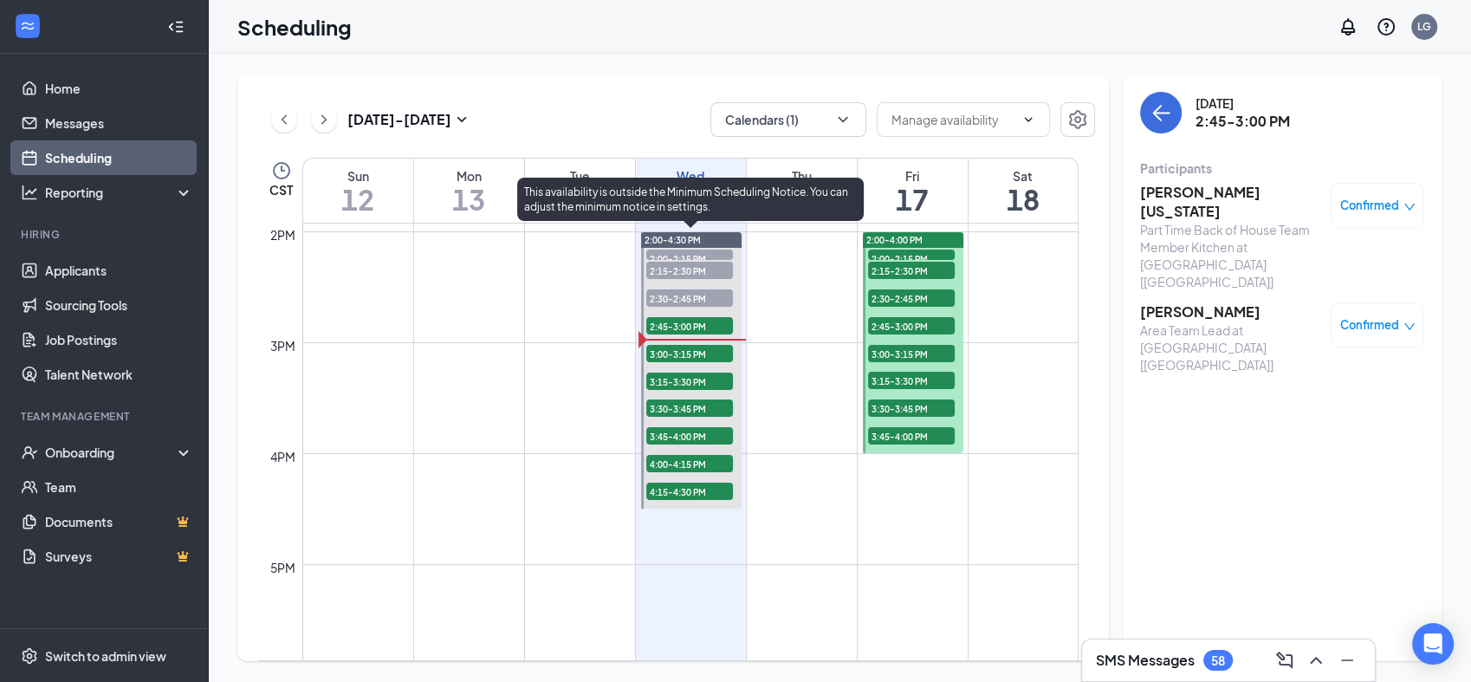
click at [668, 312] on div "2:00-4:30 PM 2:00-2:15 PM 2 2:15-2:30 PM 2 2:30-2:45 PM 2 2:45-3:00 PM 2 3:00-3…" at bounding box center [691, 370] width 101 height 276
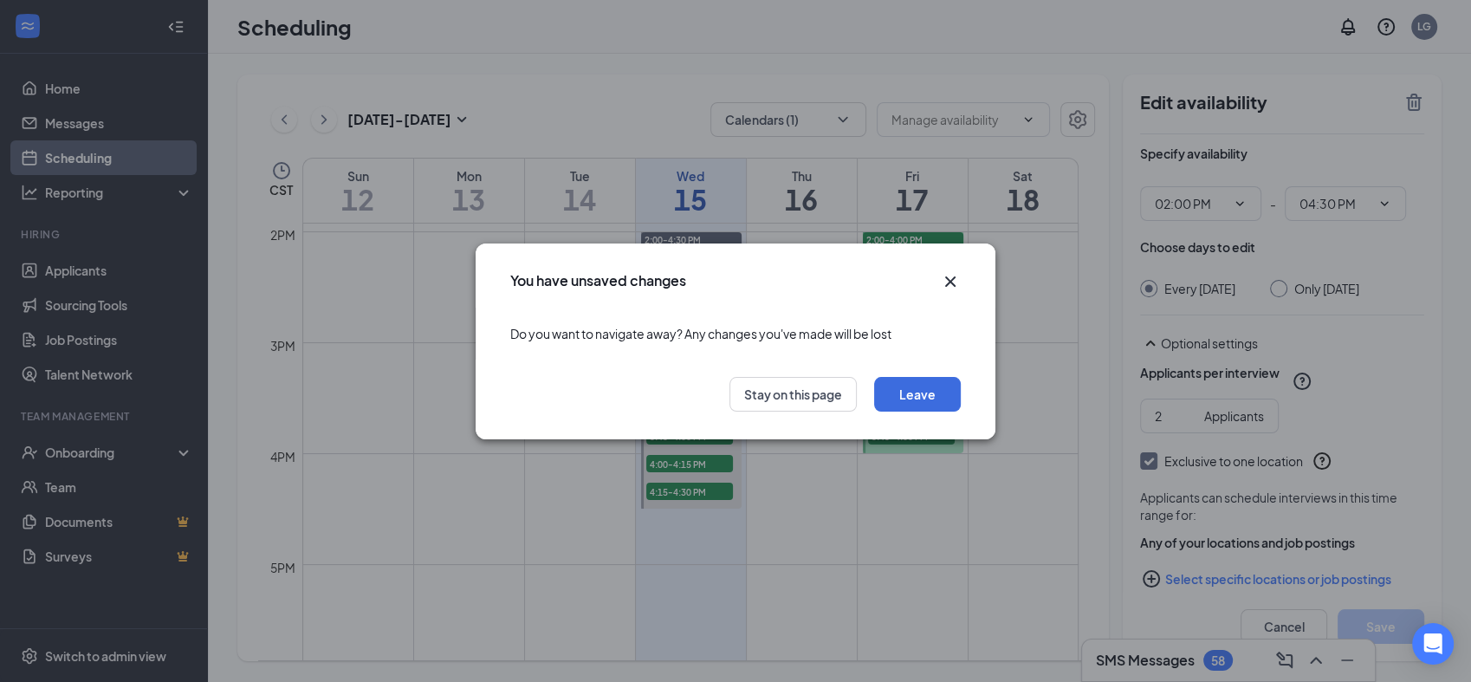
click at [1306, 607] on div "You have unsaved changes Do you want to navigate away? Any changes you've made …" at bounding box center [735, 341] width 1471 height 682
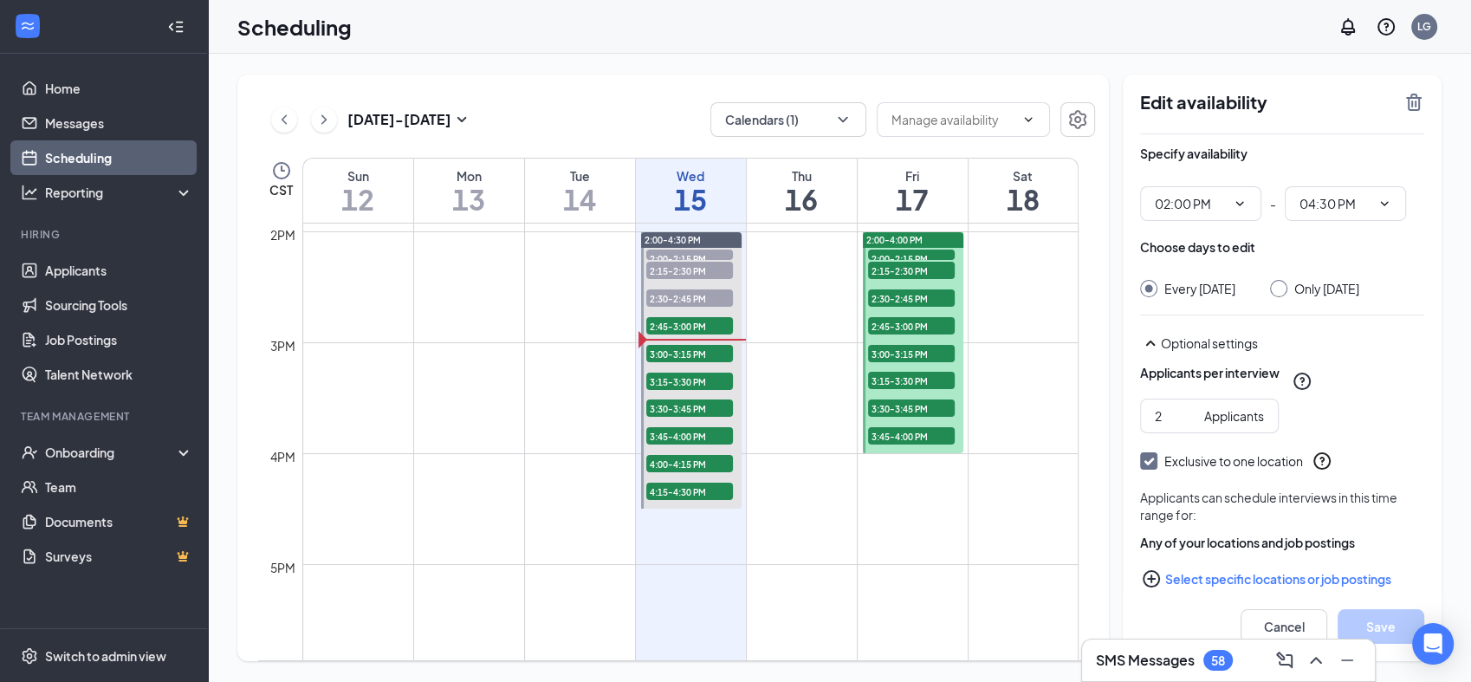
click at [1307, 638] on div "You have unsaved changes Do you want to navigate away? Any changes you've made …" at bounding box center [735, 341] width 1471 height 682
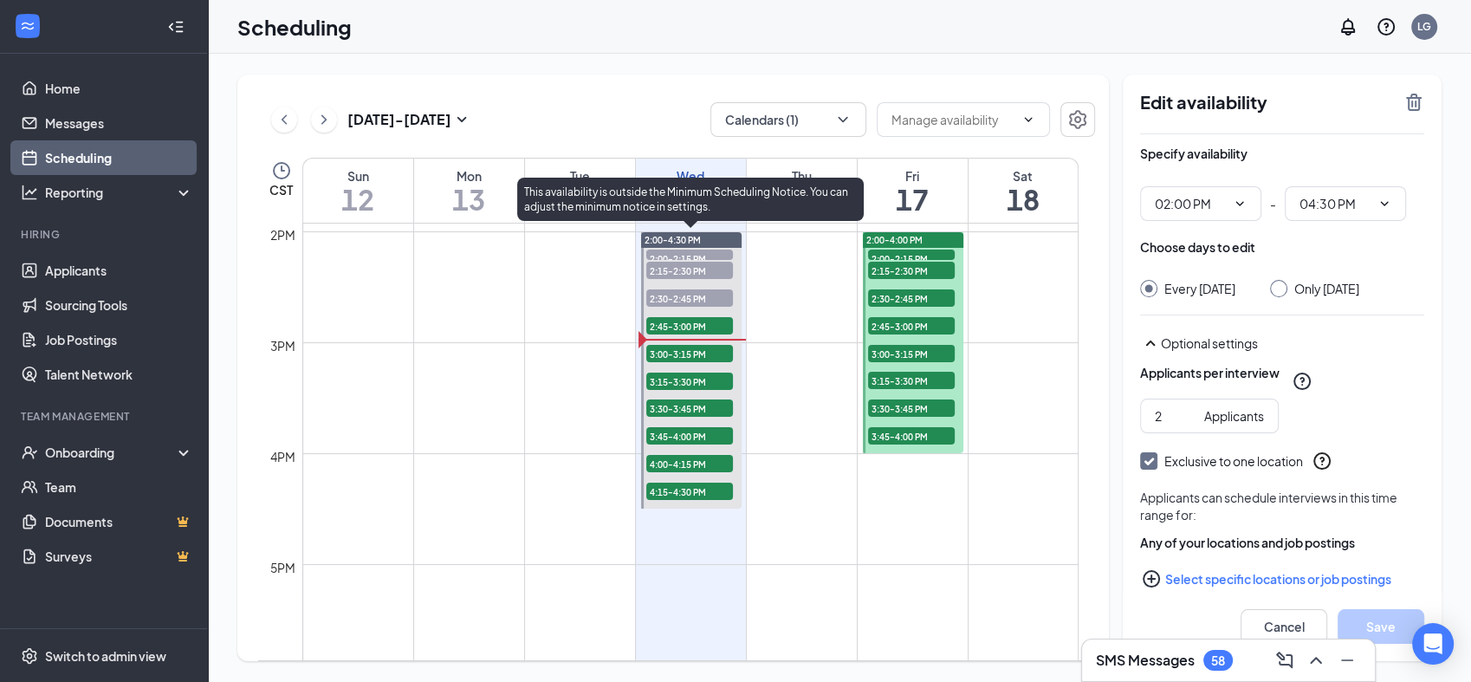
click at [673, 326] on span "2:45-3:00 PM" at bounding box center [689, 325] width 87 height 17
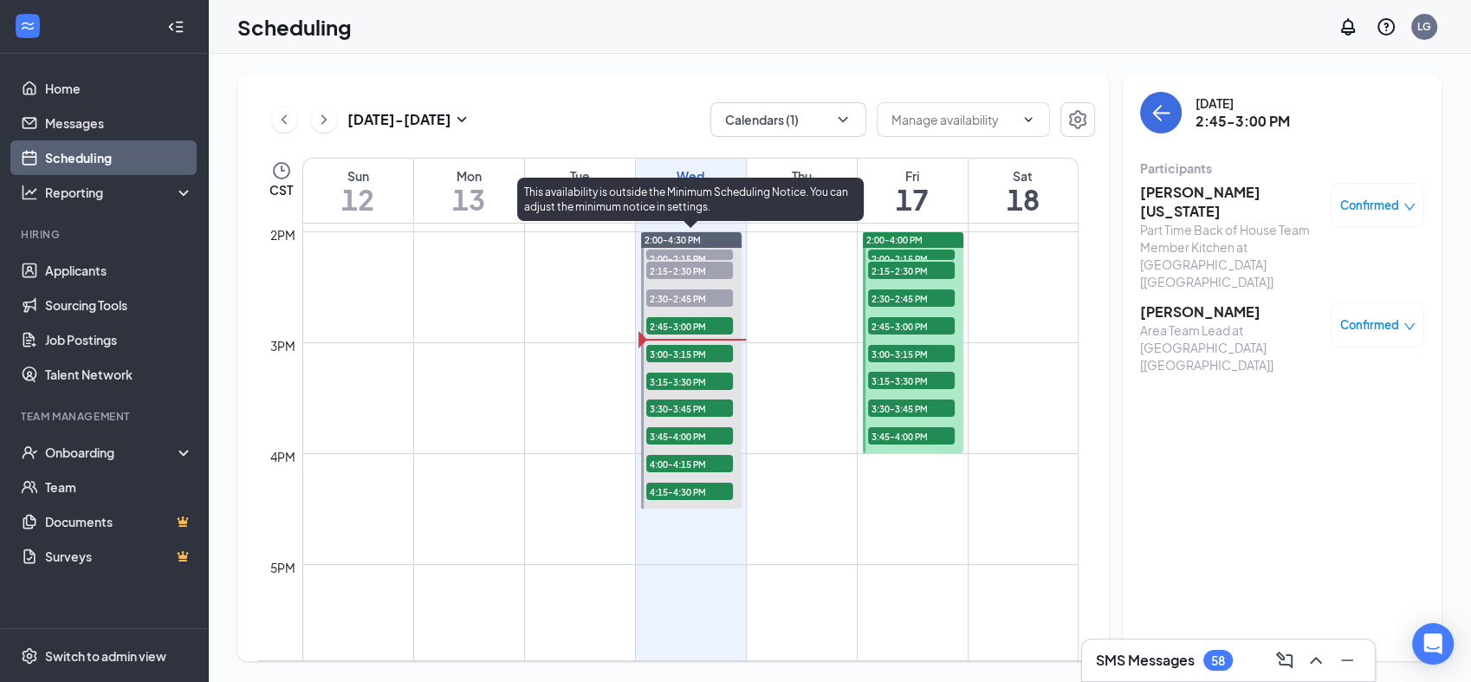
click at [675, 297] on span "2:30-2:45 PM" at bounding box center [689, 297] width 87 height 17
click at [688, 350] on span "3:00-3:15 PM" at bounding box center [689, 353] width 87 height 17
click at [693, 381] on span "3:15-3:30 PM" at bounding box center [689, 381] width 87 height 17
click at [680, 328] on span "2:45-3:00 PM" at bounding box center [689, 325] width 87 height 17
click at [674, 378] on span "3:15-3:30 PM" at bounding box center [689, 381] width 87 height 17
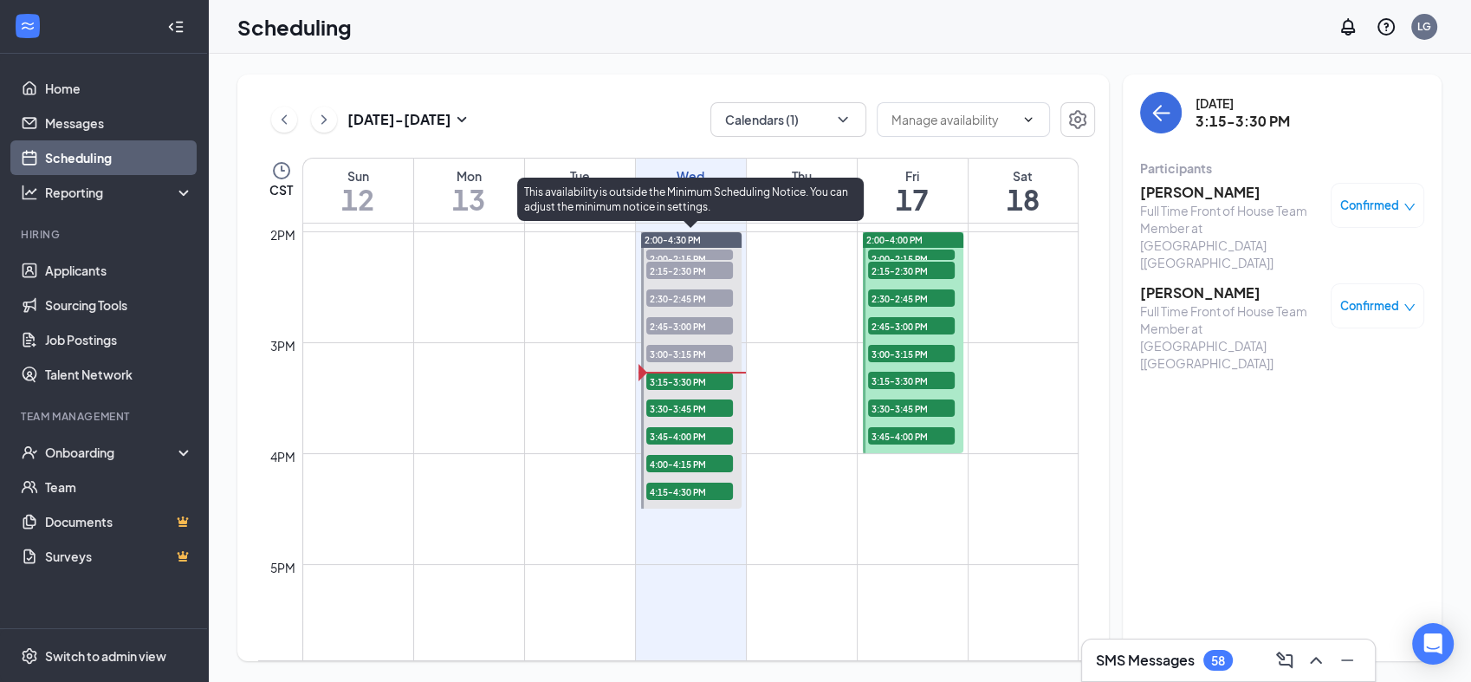
click at [674, 378] on span "3:15-3:30 PM" at bounding box center [689, 381] width 87 height 17
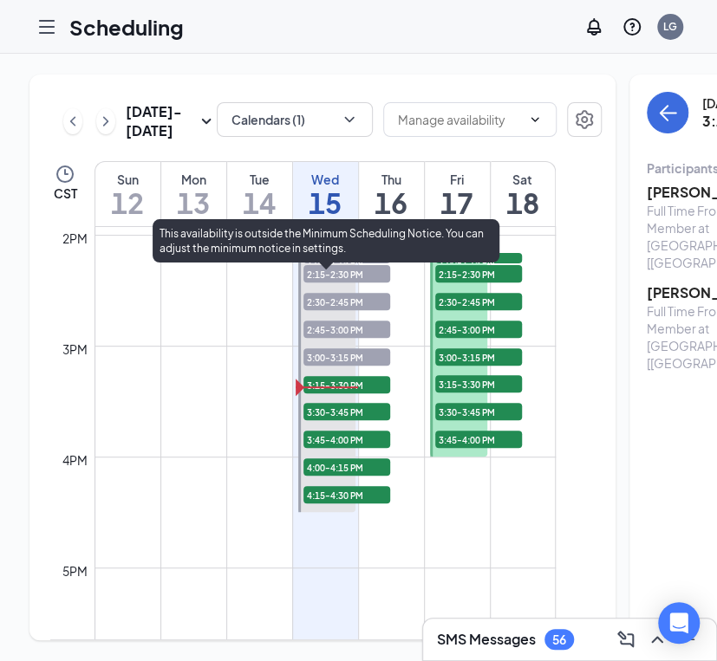
click at [367, 393] on span "3:15-3:30 PM" at bounding box center [346, 384] width 87 height 17
click at [342, 366] on span "3:00-3:15 PM" at bounding box center [346, 356] width 87 height 17
click at [340, 338] on span "2:45-3:00 PM" at bounding box center [346, 329] width 87 height 17
click at [340, 393] on span "3:15-3:30 PM" at bounding box center [346, 384] width 87 height 17
click at [341, 393] on span "3:15-3:30 PM" at bounding box center [346, 384] width 87 height 17
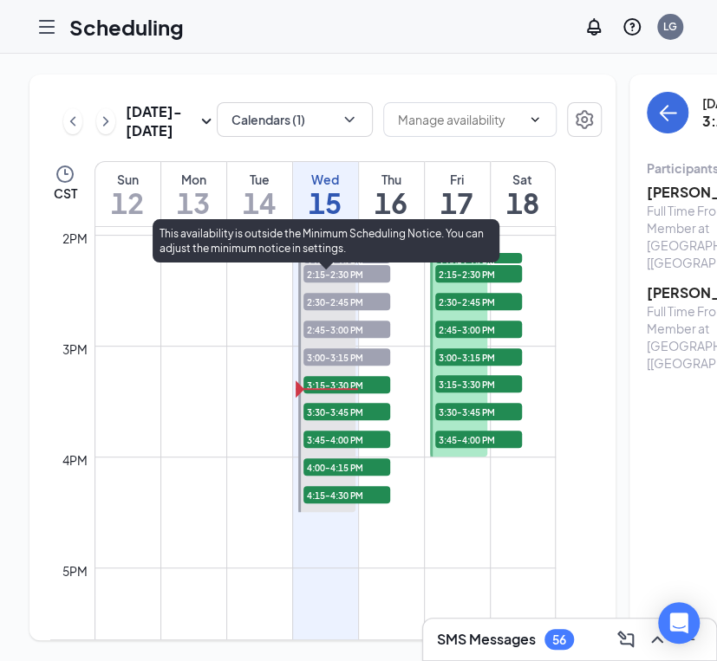
click at [341, 393] on span "3:15-3:30 PM" at bounding box center [346, 384] width 87 height 17
click at [347, 366] on span "3:00-3:15 PM" at bounding box center [346, 356] width 87 height 17
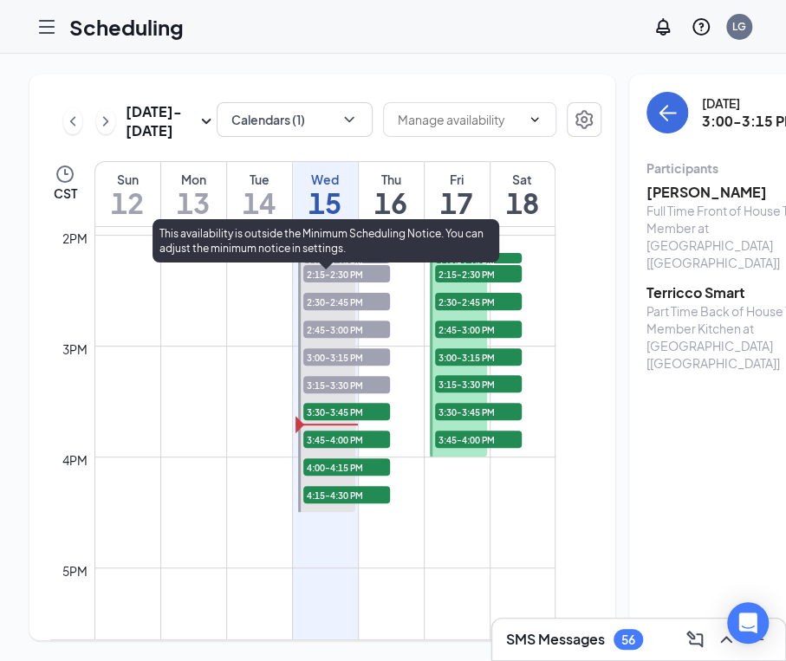
click at [336, 420] on span "3:30-3:45 PM" at bounding box center [346, 411] width 87 height 17
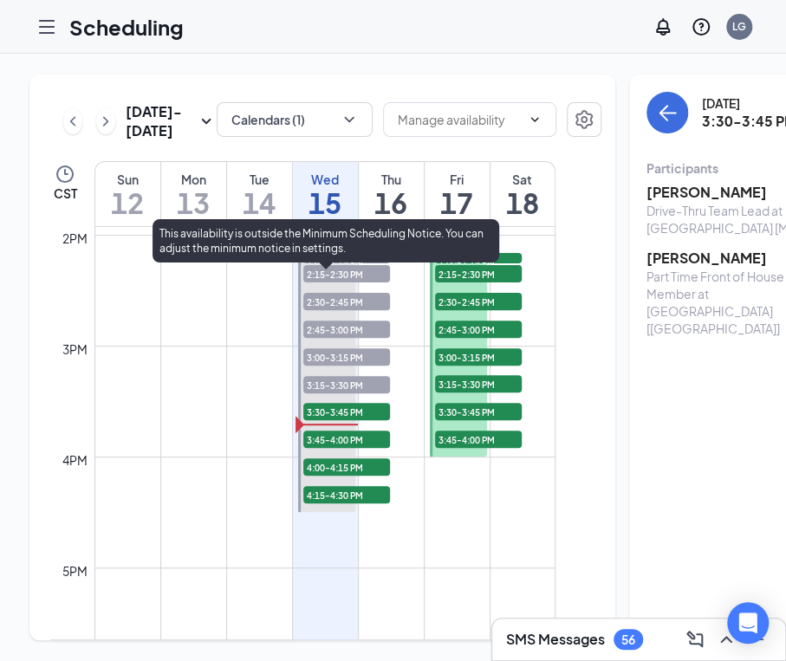
click at [339, 420] on span "3:30-3:45 PM" at bounding box center [346, 411] width 87 height 17
click at [347, 448] on span "3:45-4:00 PM" at bounding box center [346, 439] width 87 height 17
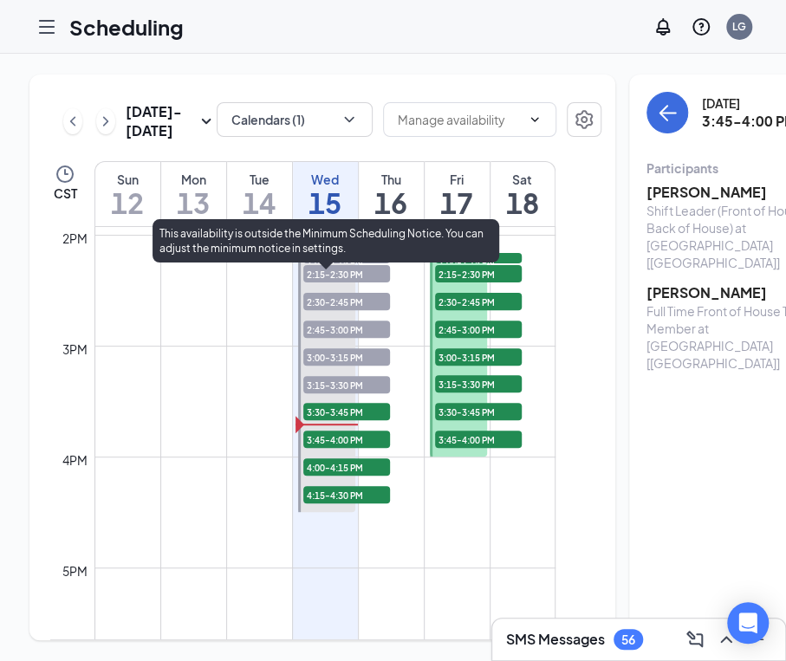
click at [347, 448] on span "3:45-4:00 PM" at bounding box center [346, 439] width 87 height 17
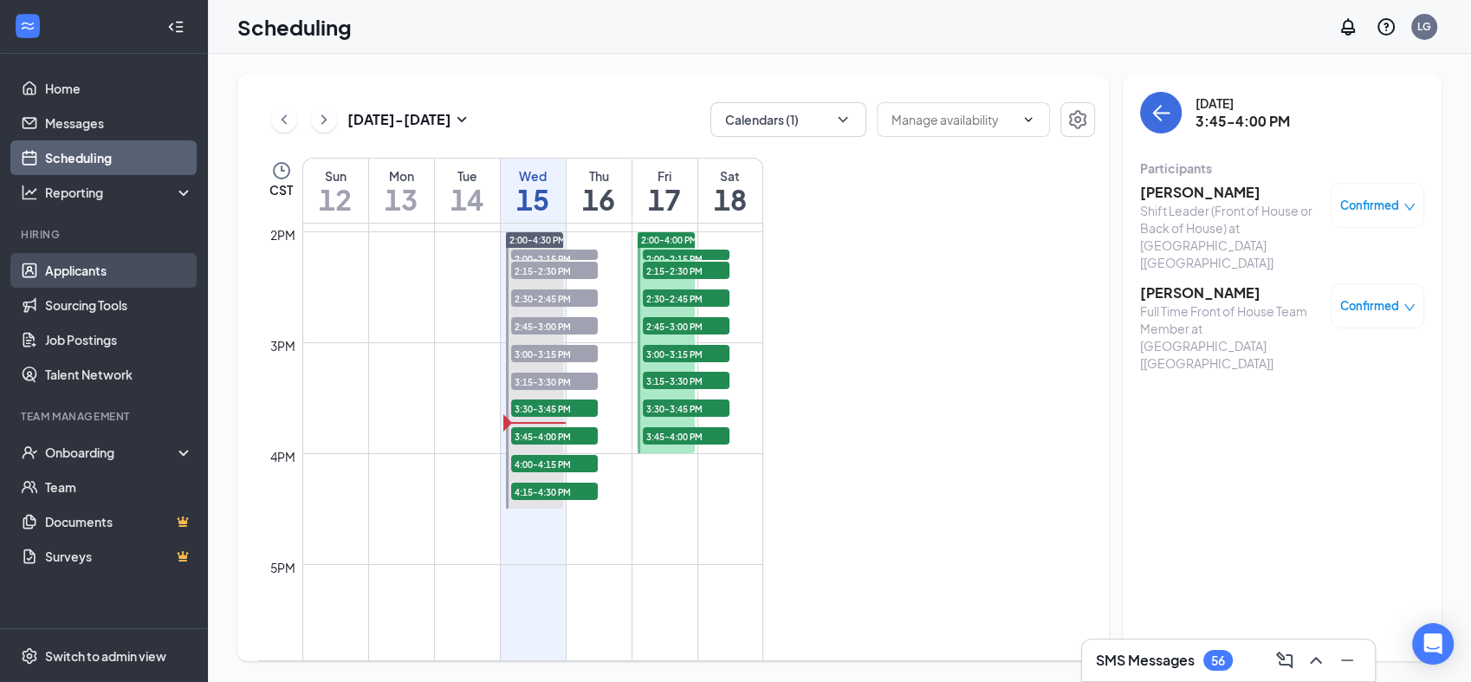
click at [90, 270] on link "Applicants" at bounding box center [119, 270] width 148 height 35
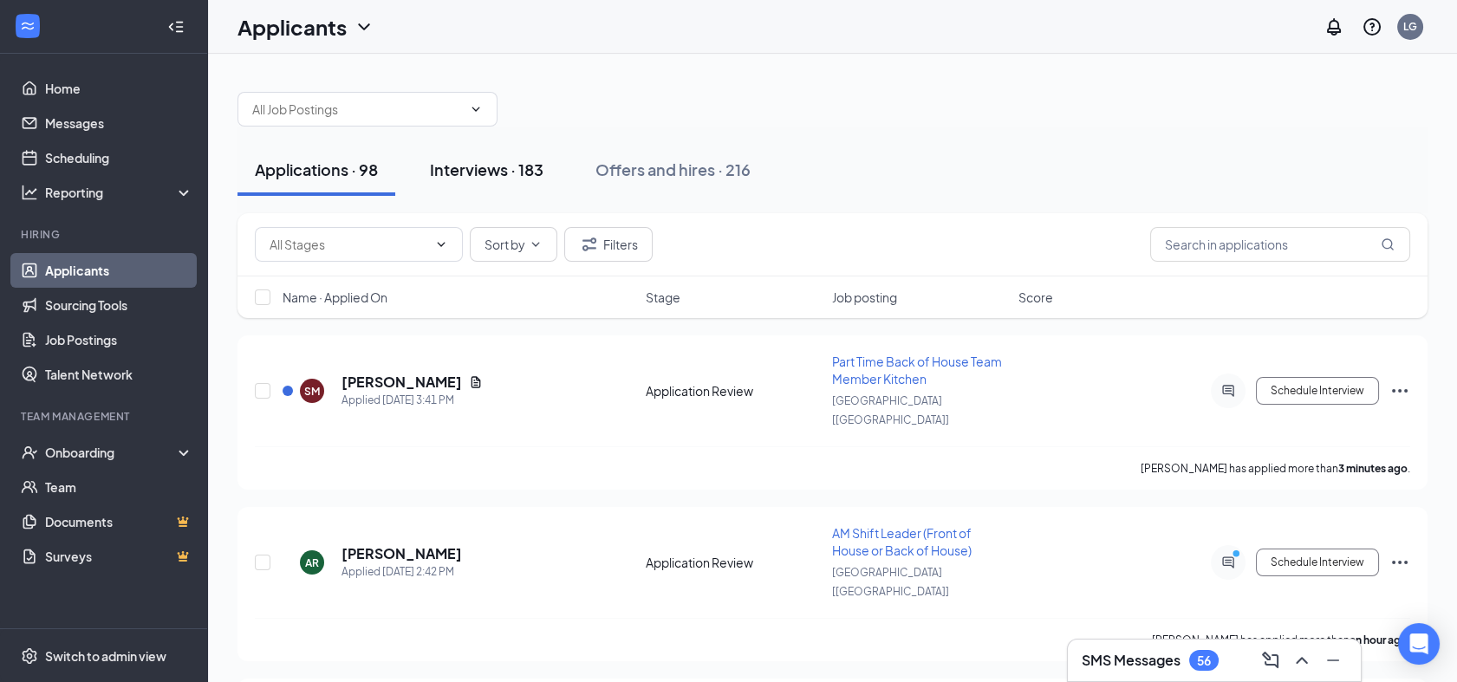
click at [470, 166] on div "Interviews · 183" at bounding box center [487, 170] width 114 height 22
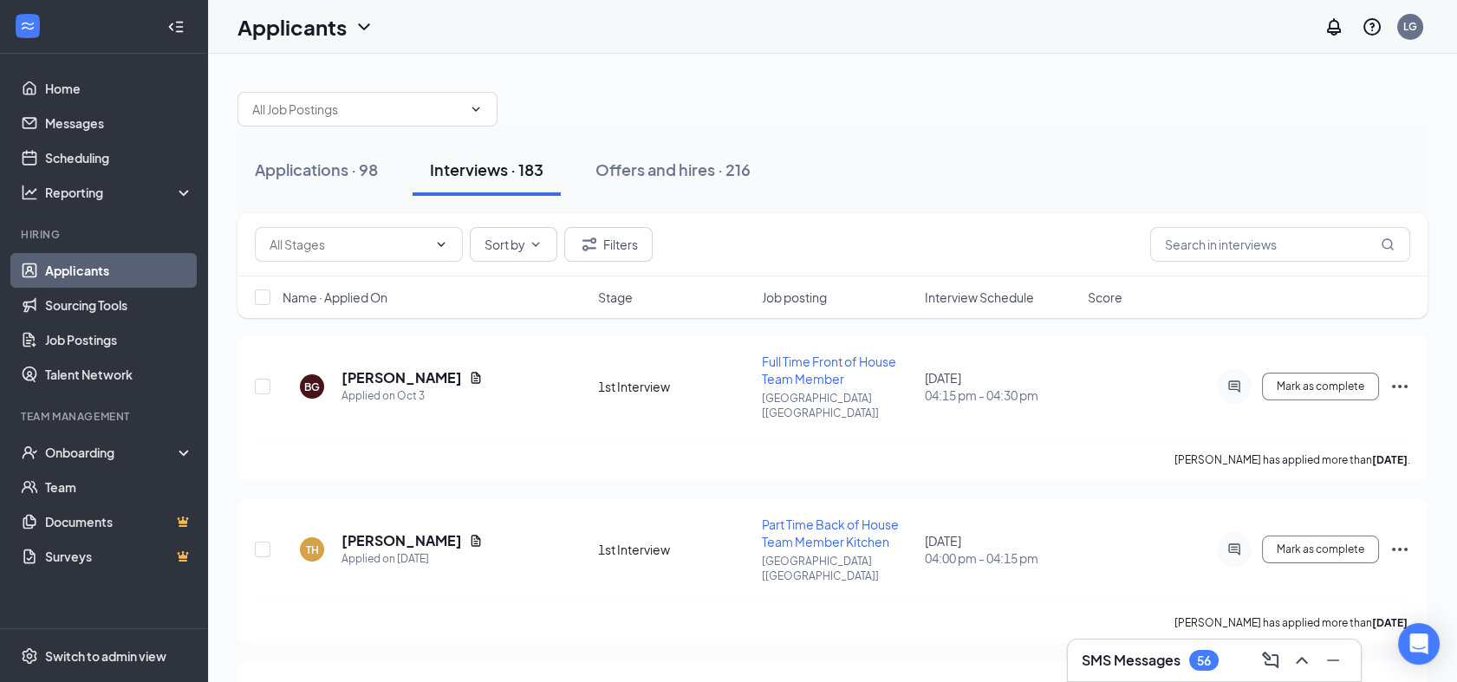
click at [974, 295] on span "Interview Schedule" at bounding box center [979, 297] width 109 height 17
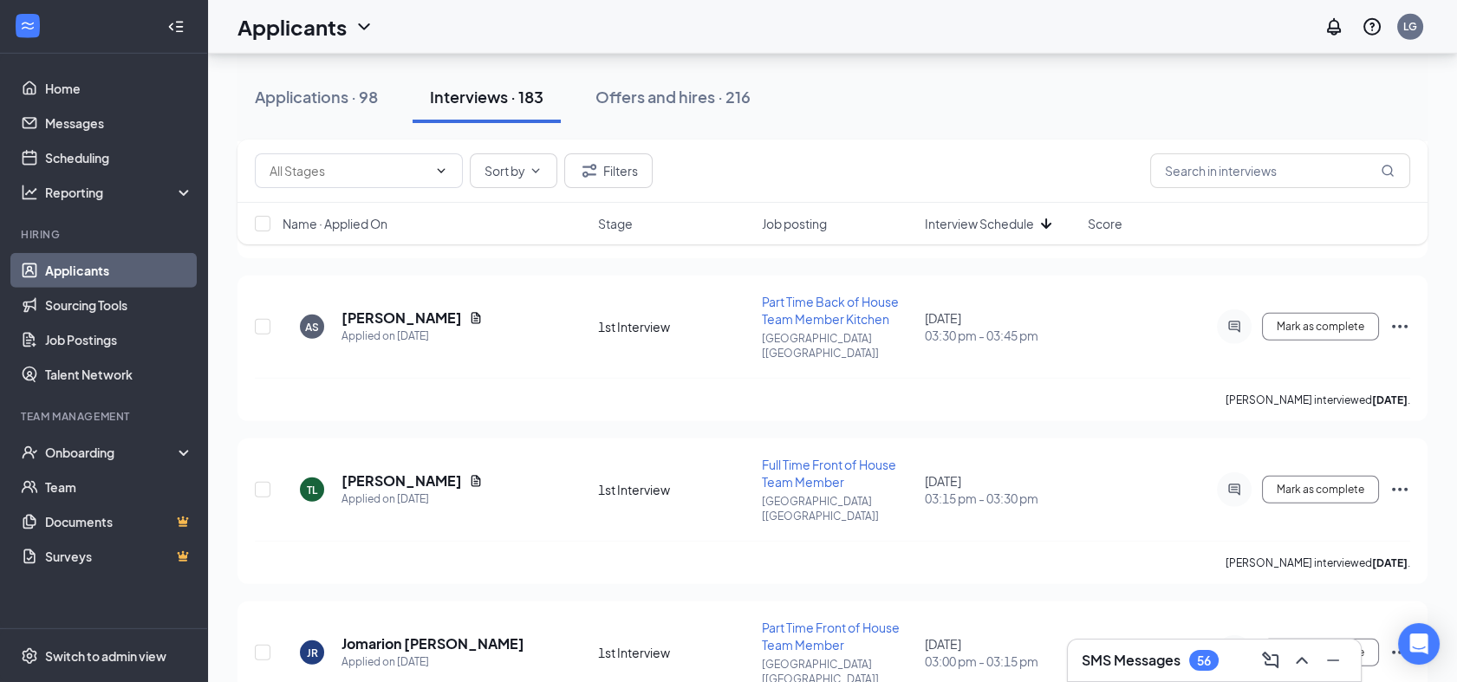
scroll to position [10367, 0]
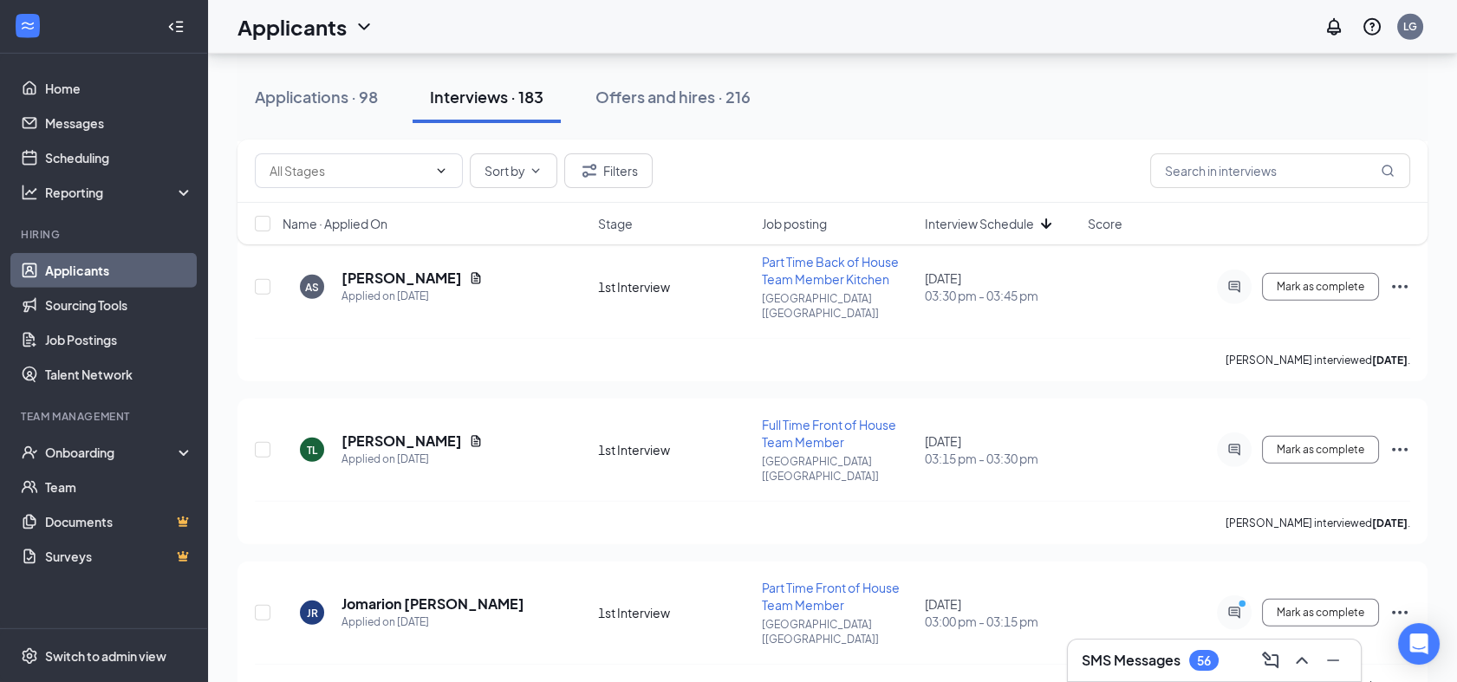
scroll to position [10464, 0]
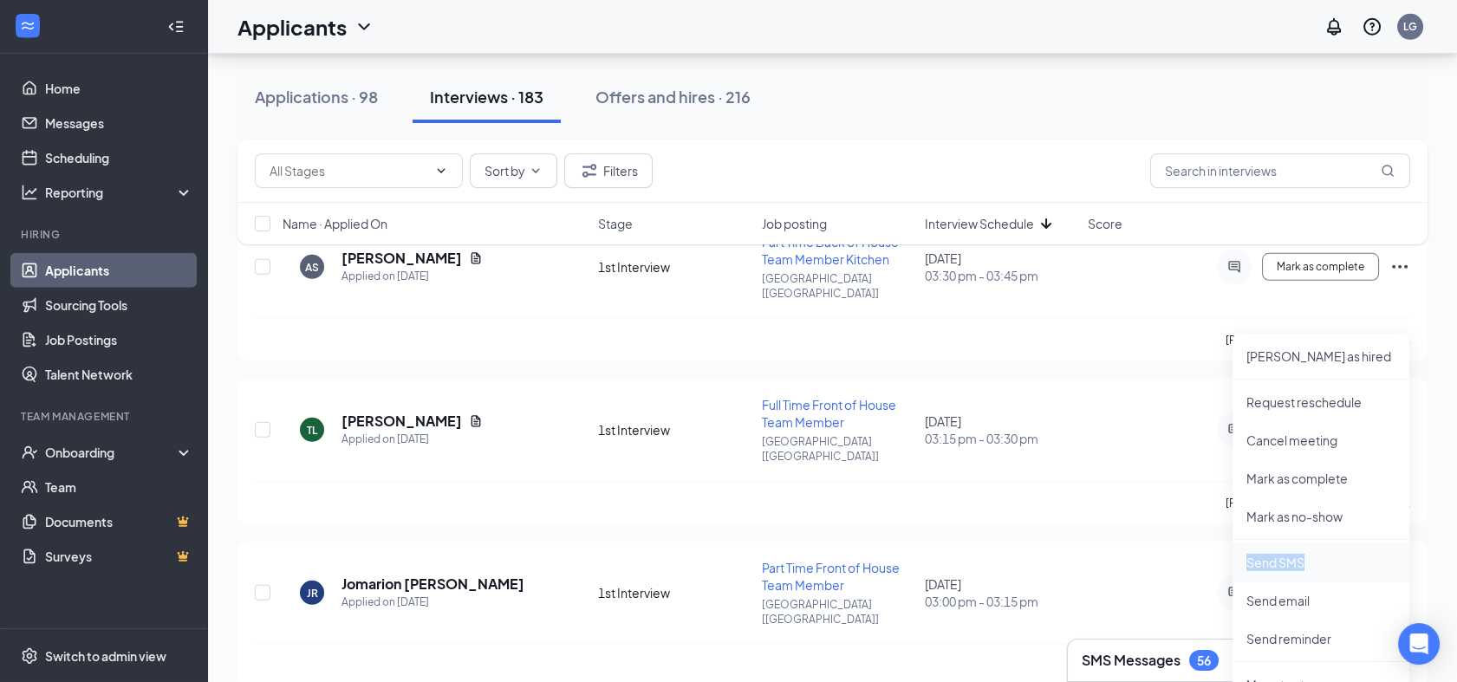
drag, startPoint x: 1377, startPoint y: 533, endPoint x: 1370, endPoint y: 567, distance: 34.5
click at [1370, 567] on ul "[PERSON_NAME] as hired Request reschedule Cancel meeting [PERSON_NAME] as compl…" at bounding box center [1320, 644] width 177 height 620
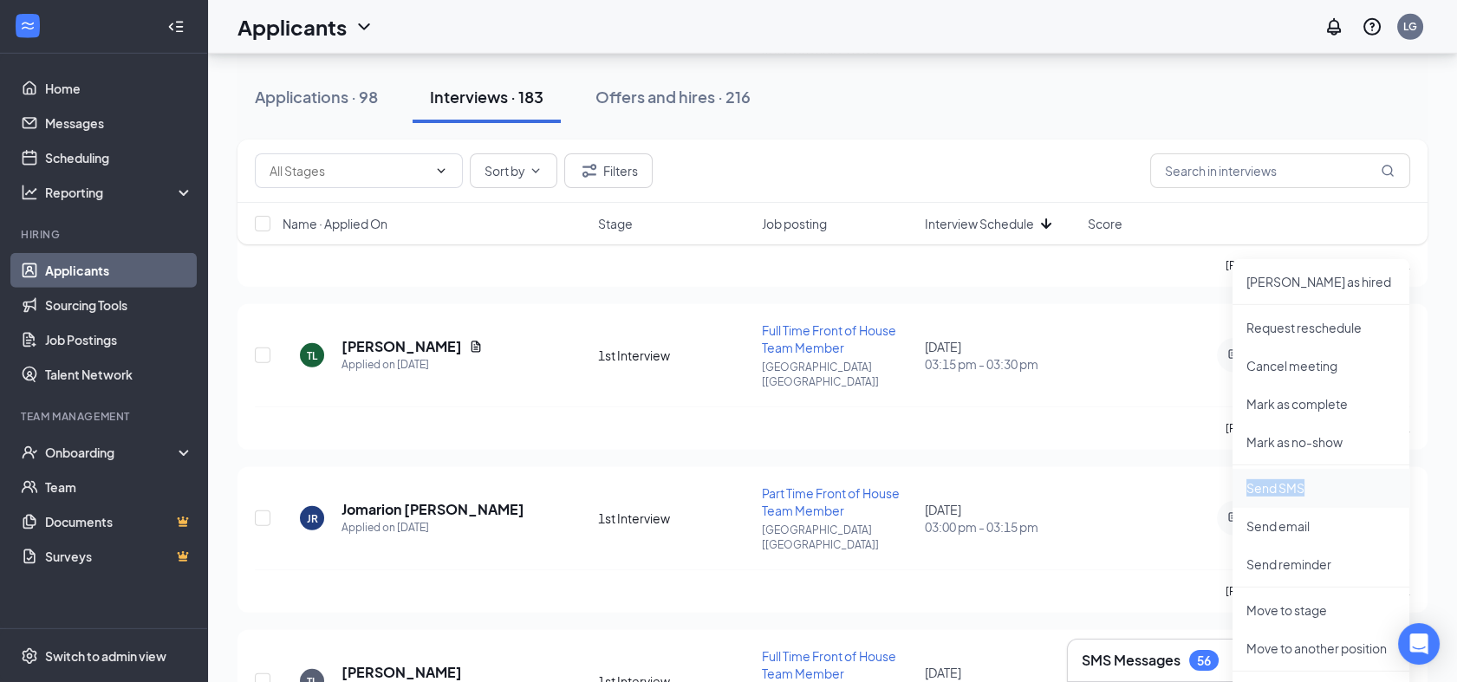
scroll to position [10619, 0]
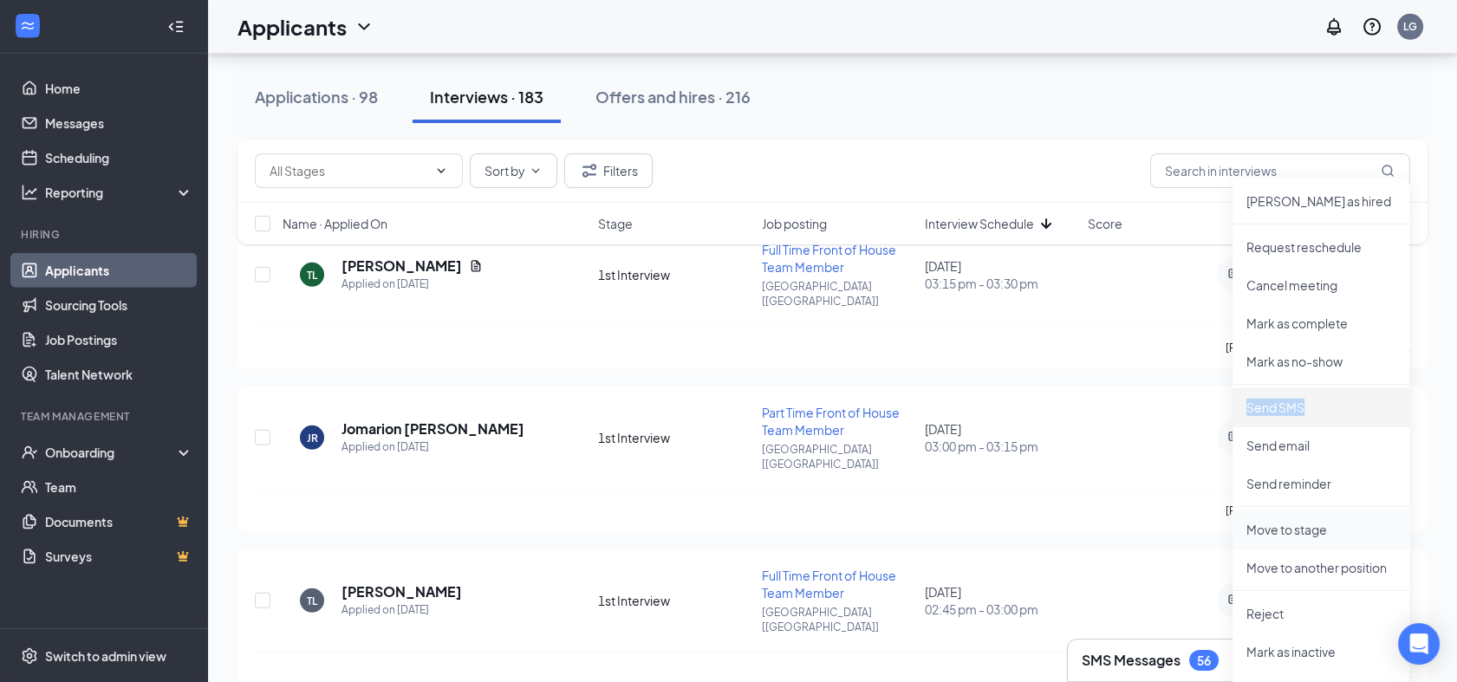
click at [1282, 525] on p "Move to stage" at bounding box center [1320, 529] width 149 height 17
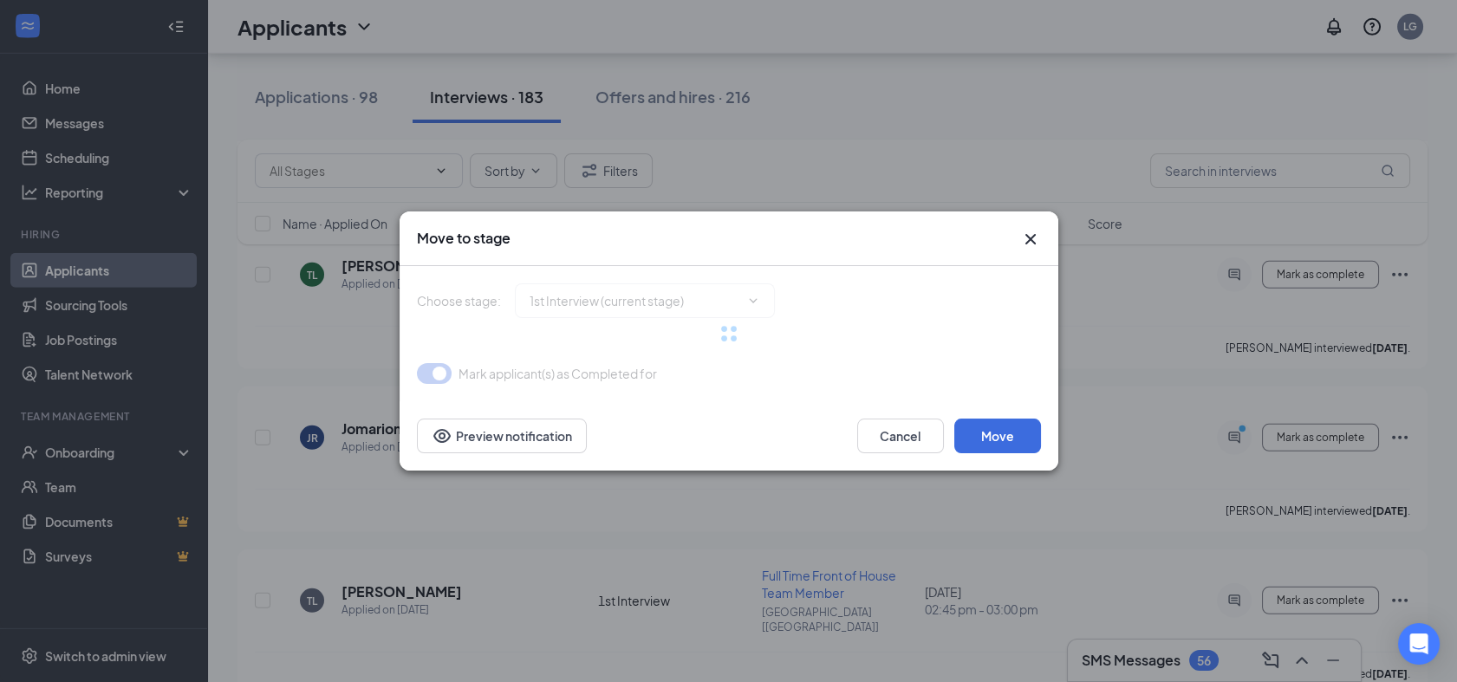
type input "2nd Interview (next stage)"
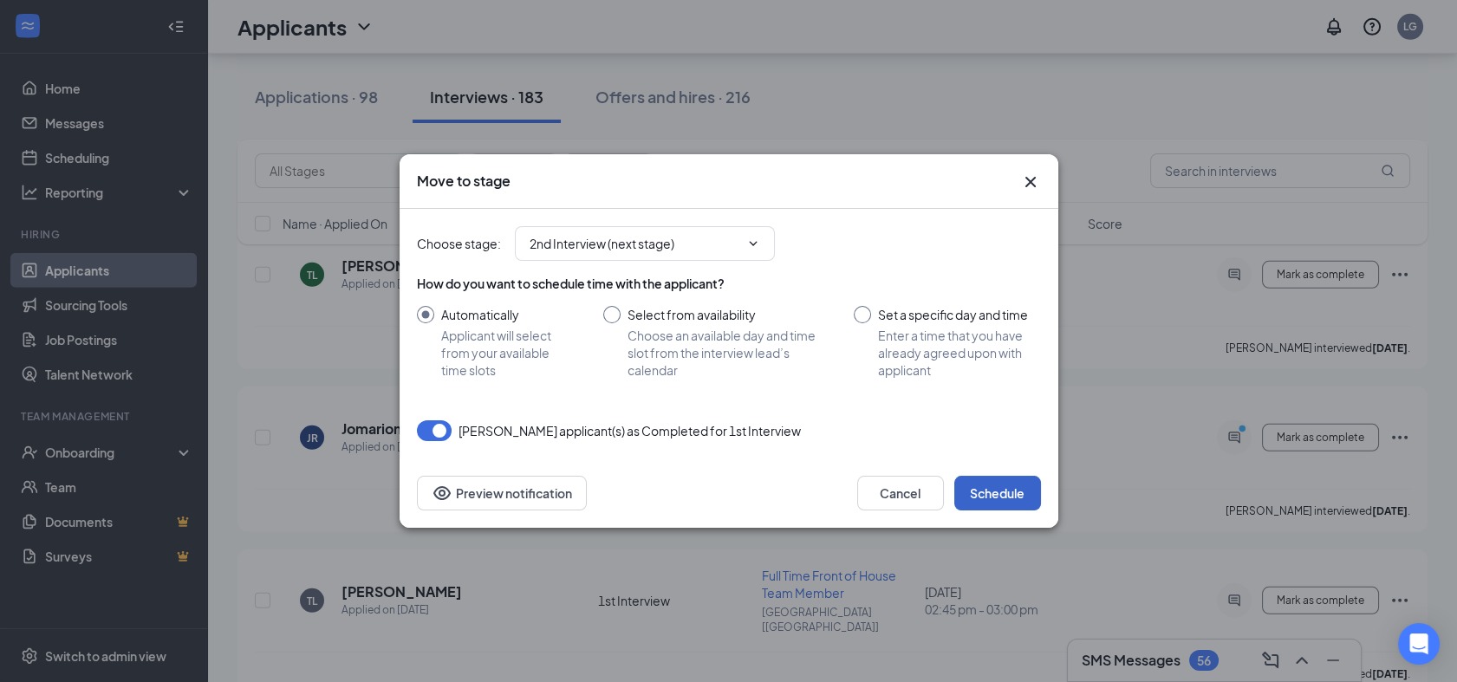
click at [1006, 498] on button "Schedule" at bounding box center [997, 493] width 87 height 35
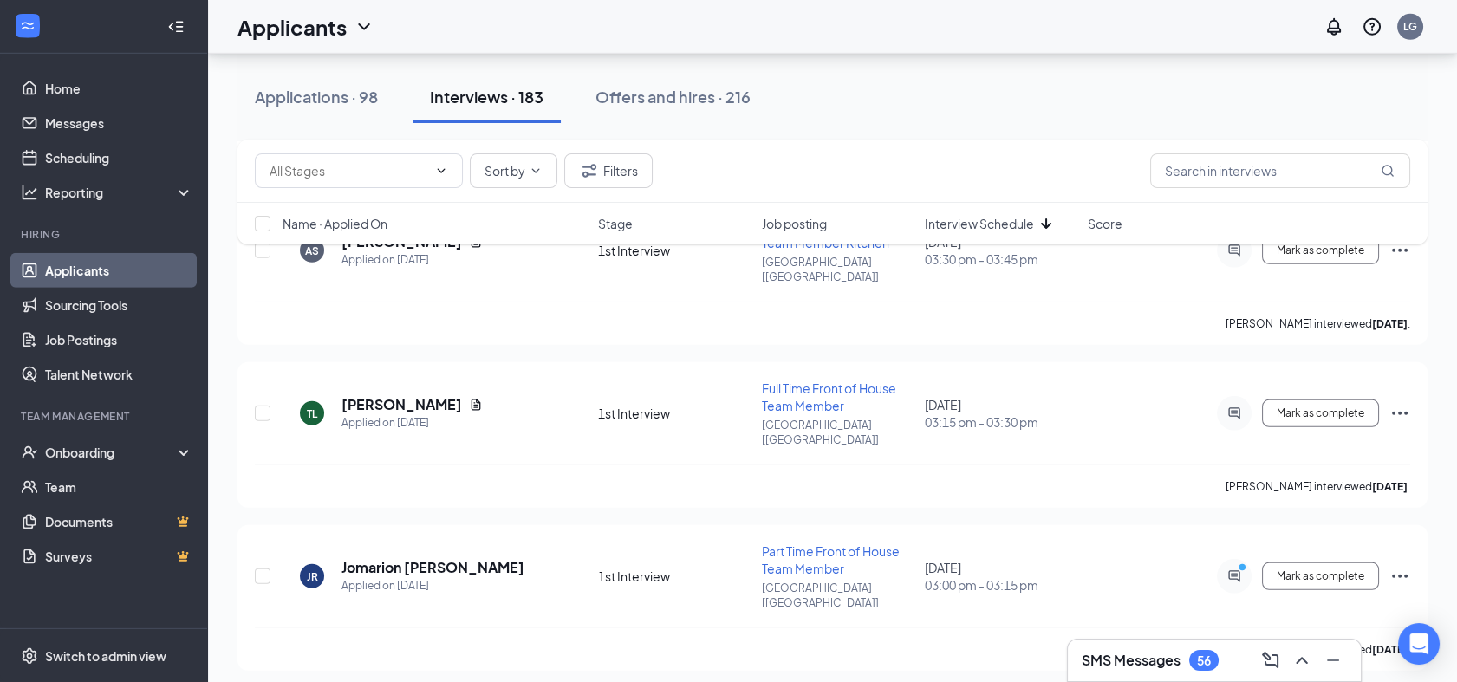
scroll to position [10480, 0]
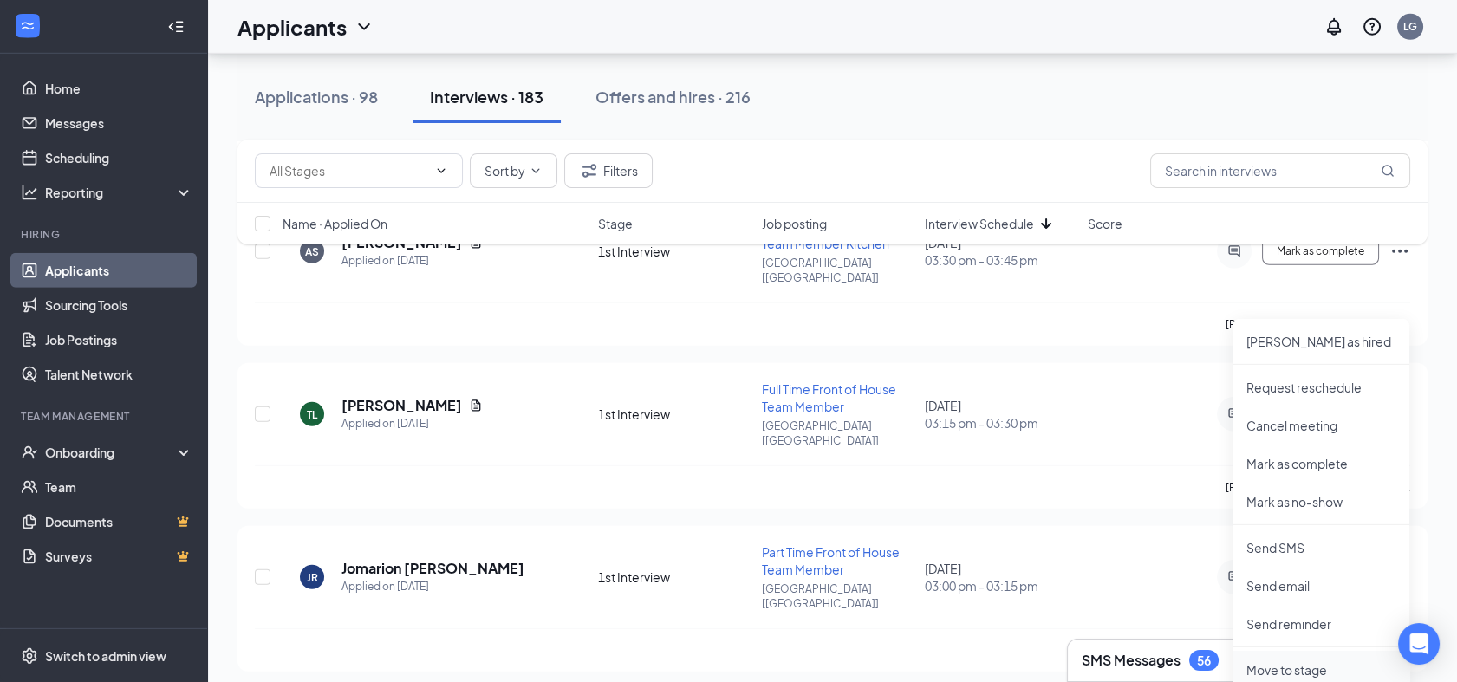
click at [1313, 672] on p "Move to stage" at bounding box center [1320, 669] width 149 height 17
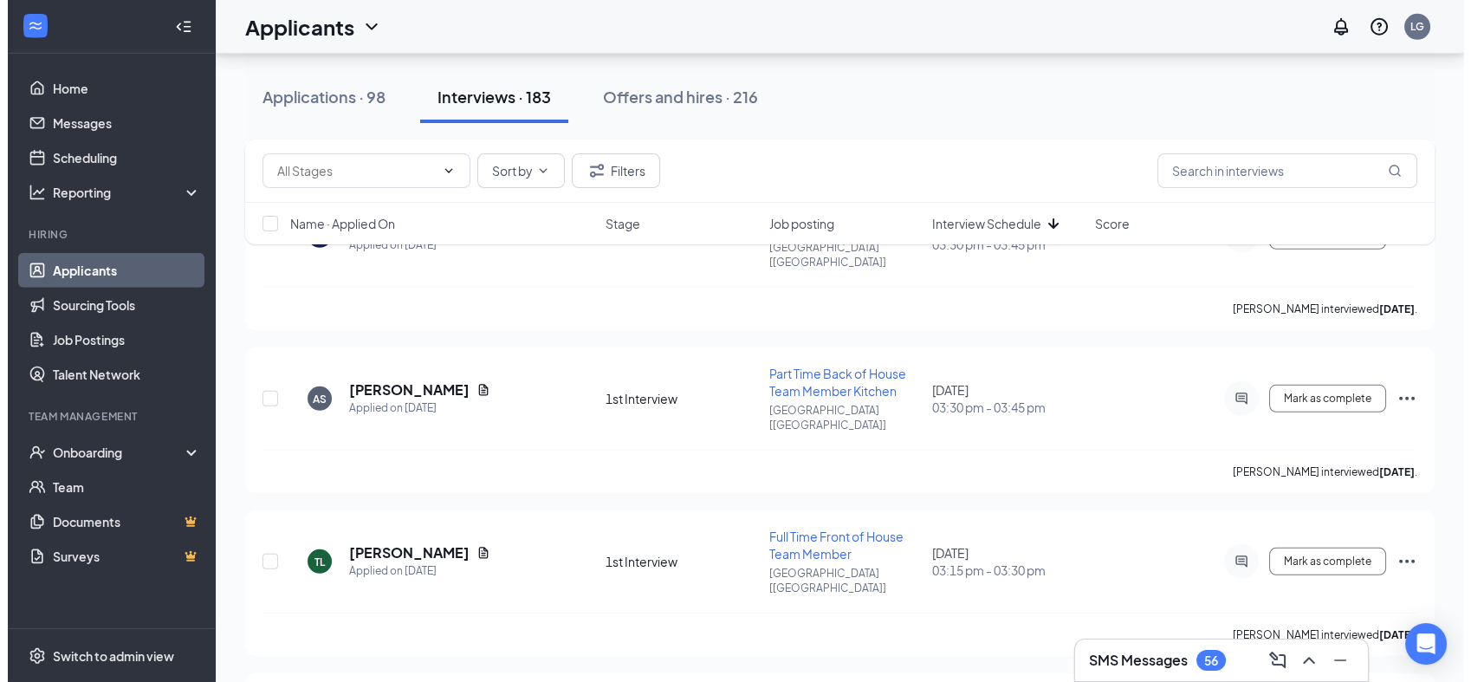
scroll to position [10296, 0]
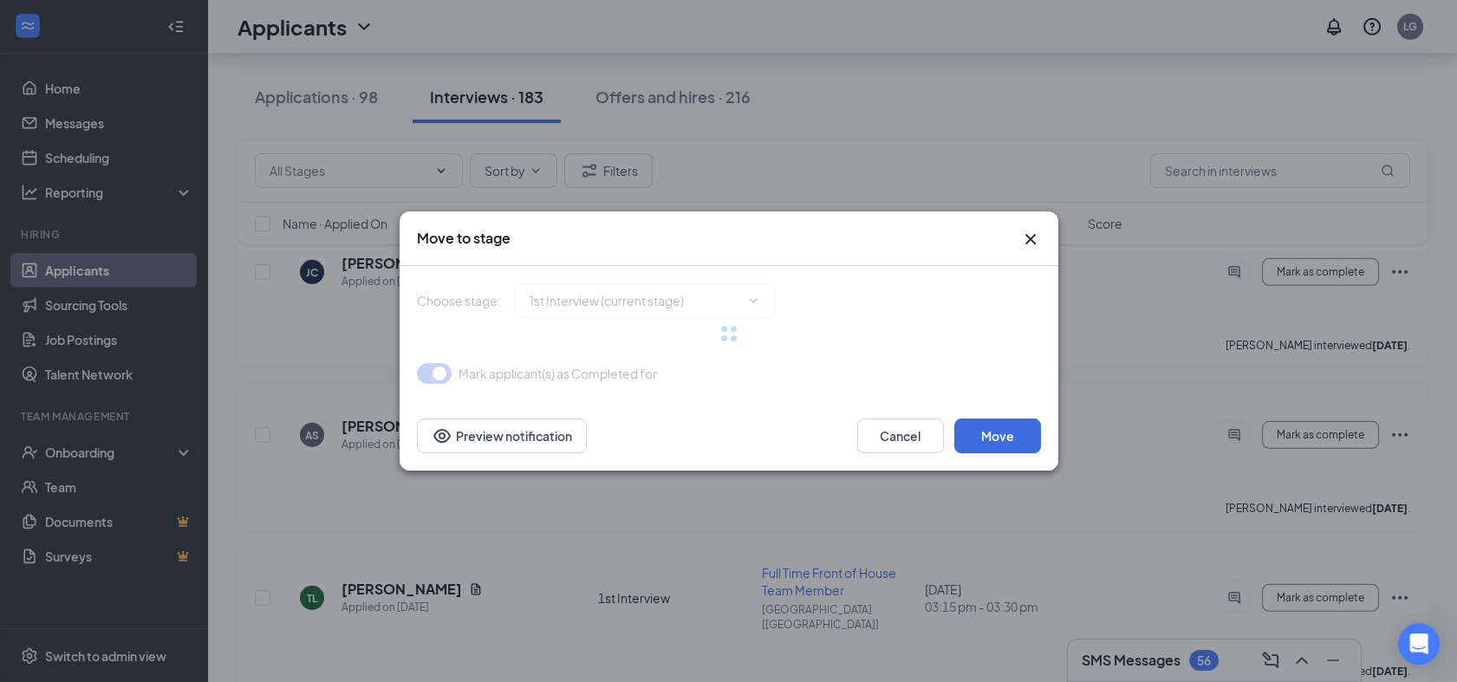
type input "2nd Interview (next stage)"
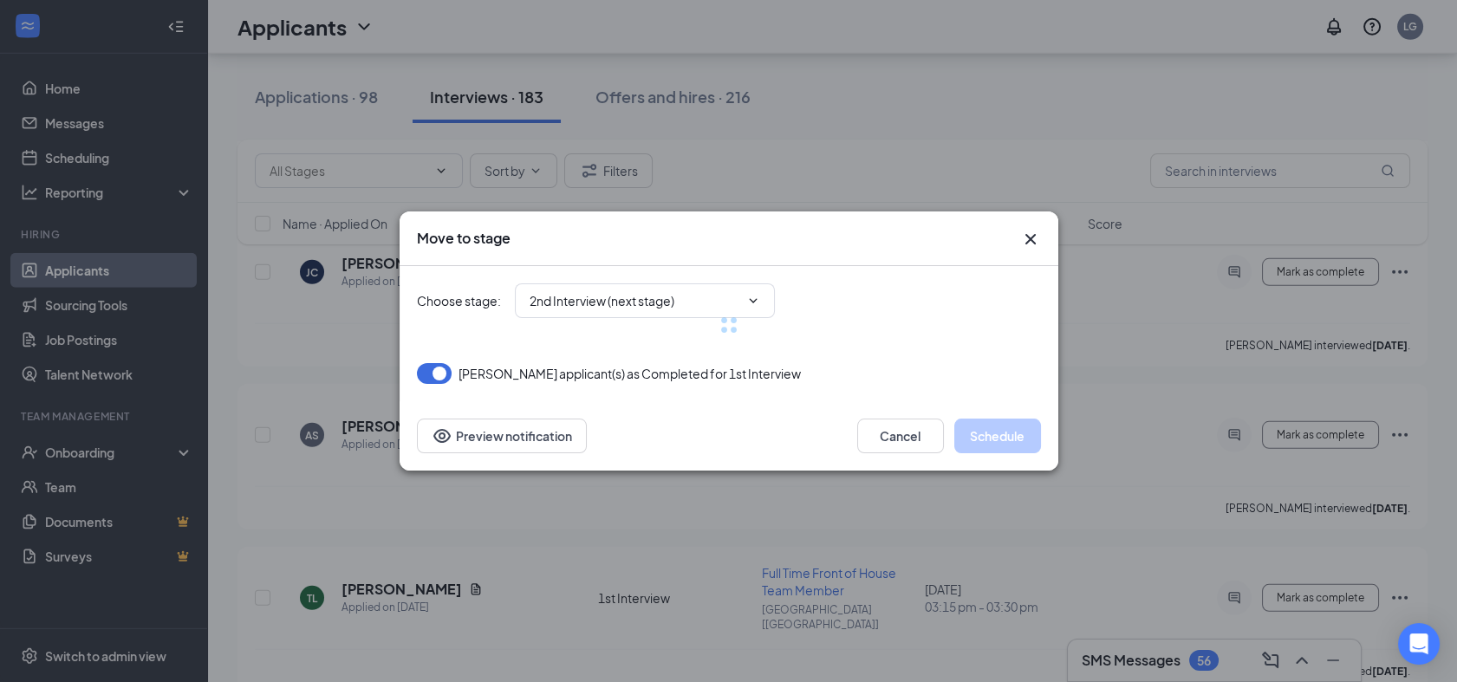
click at [1029, 238] on icon "Cross" at bounding box center [1029, 239] width 10 height 10
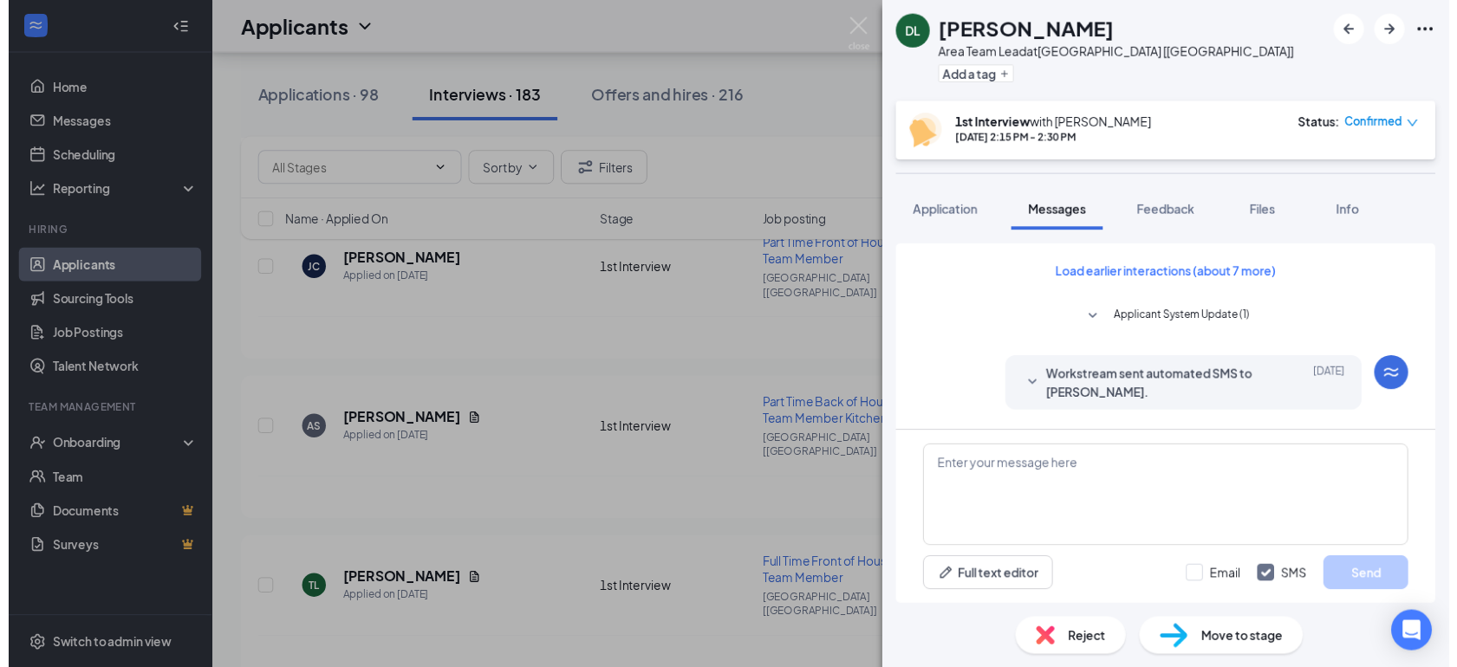
scroll to position [660, 0]
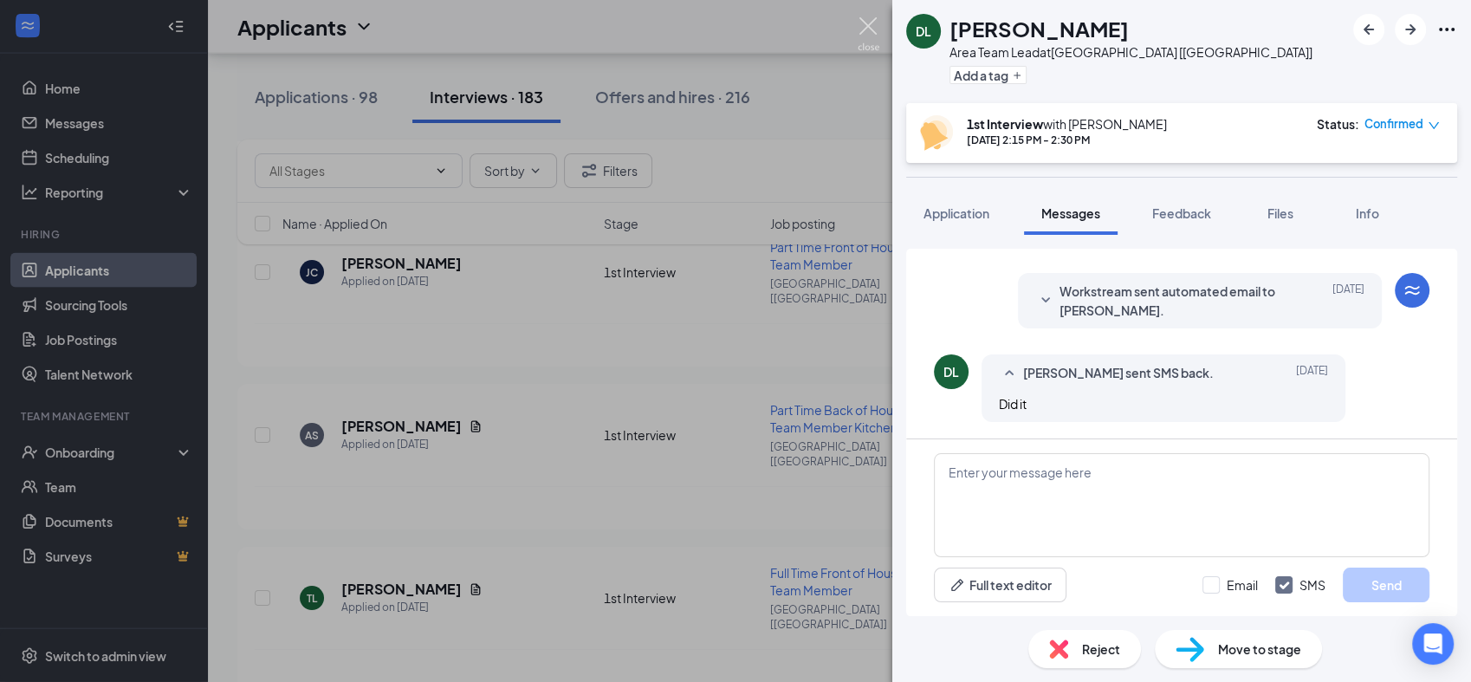
click at [873, 39] on img at bounding box center [869, 34] width 22 height 34
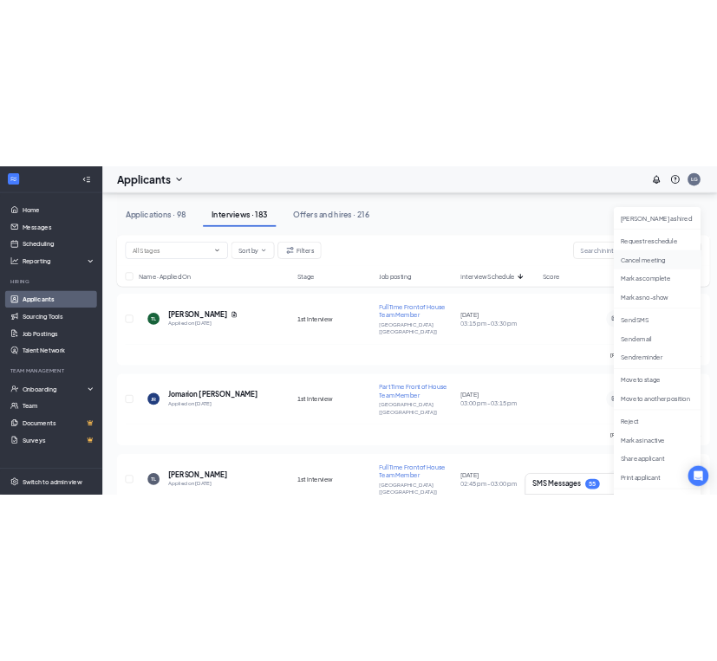
scroll to position [10585, 0]
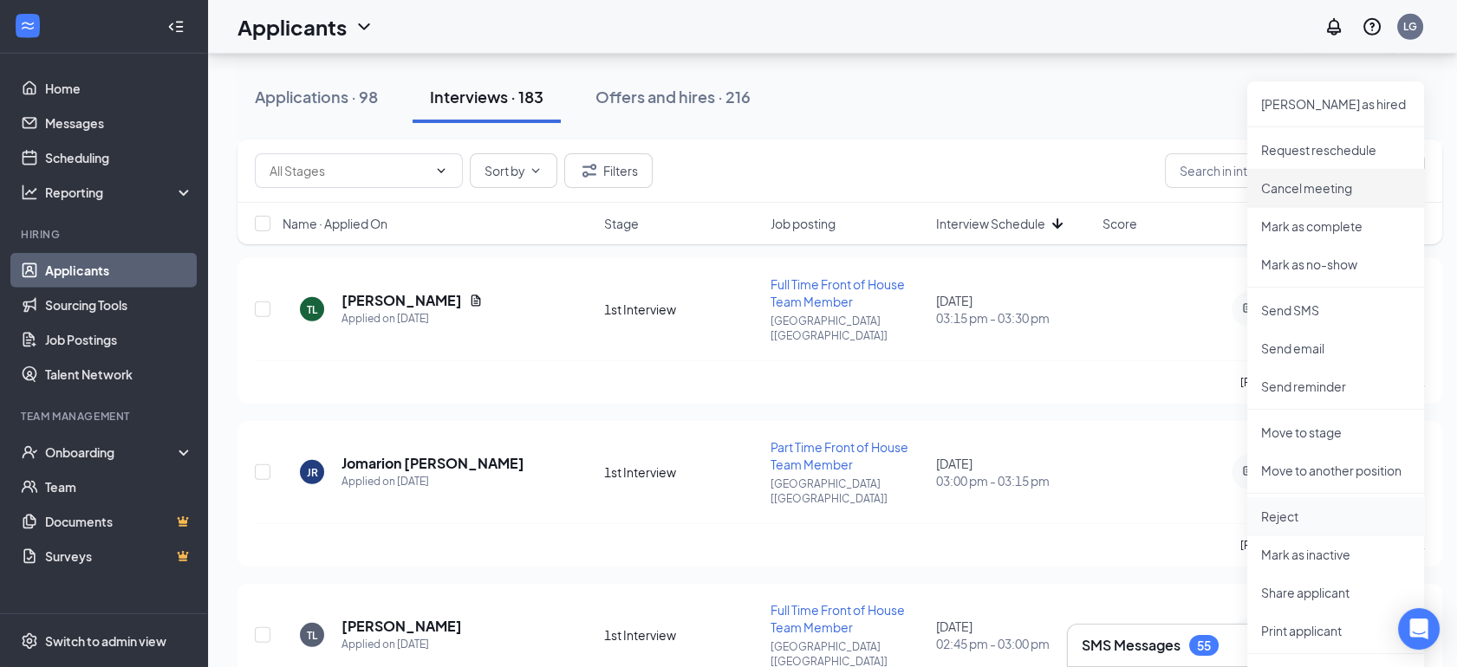
click at [1288, 508] on p "Reject" at bounding box center [1335, 516] width 149 height 17
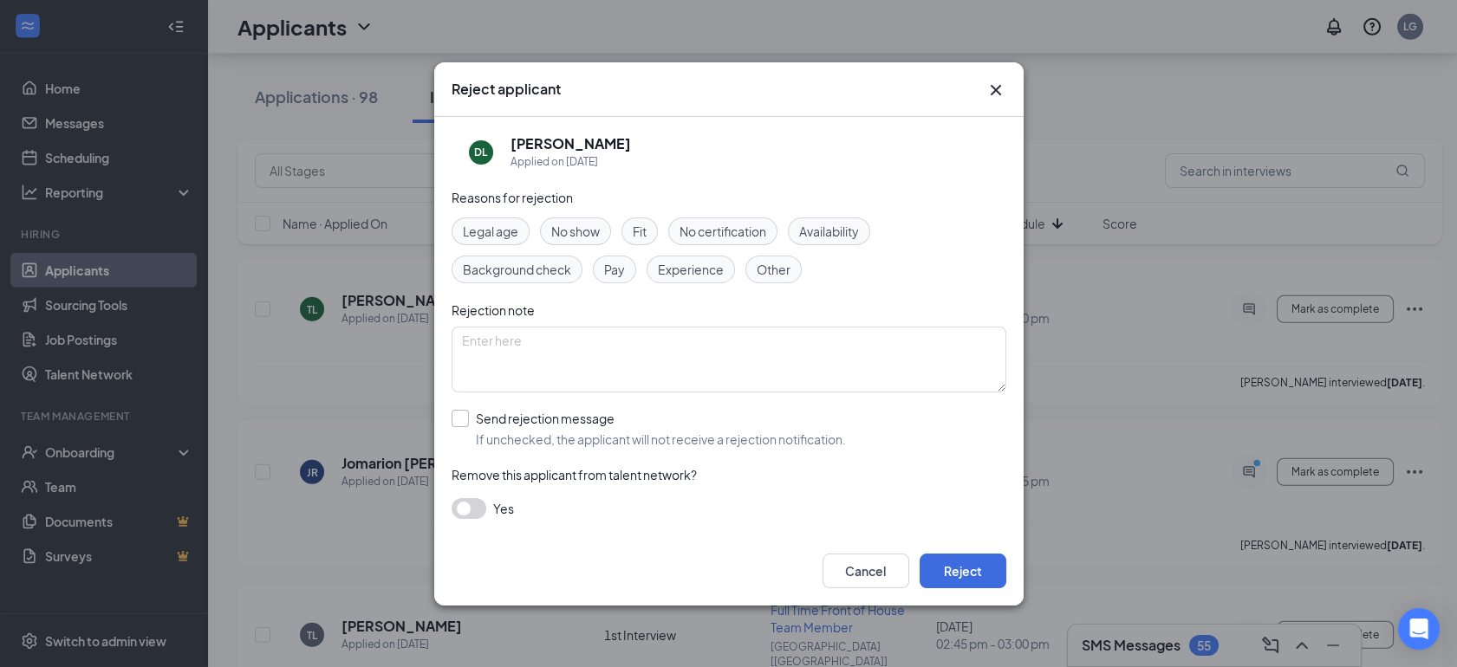
click at [461, 414] on input "Send rejection message If unchecked, the applicant will not receive a rejection…" at bounding box center [648, 429] width 394 height 38
checkbox input "true"
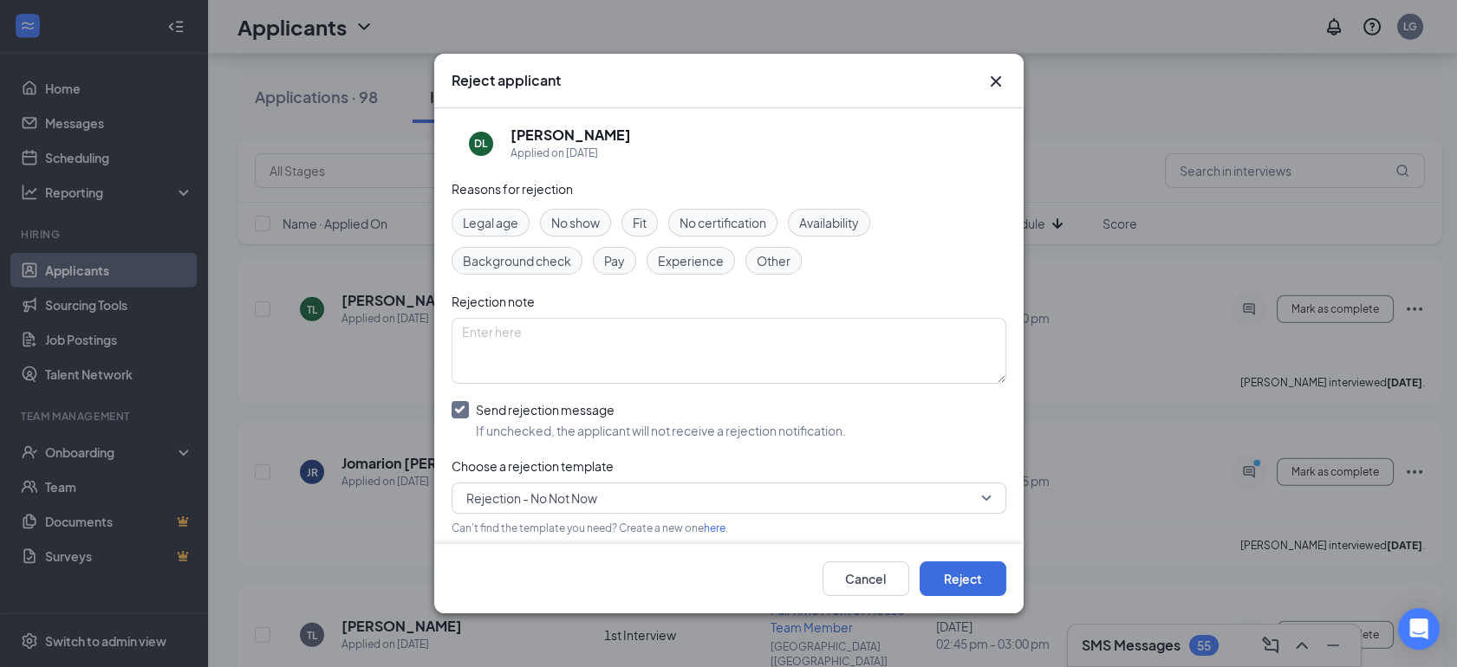
click at [641, 215] on span "Fit" at bounding box center [640, 222] width 14 height 19
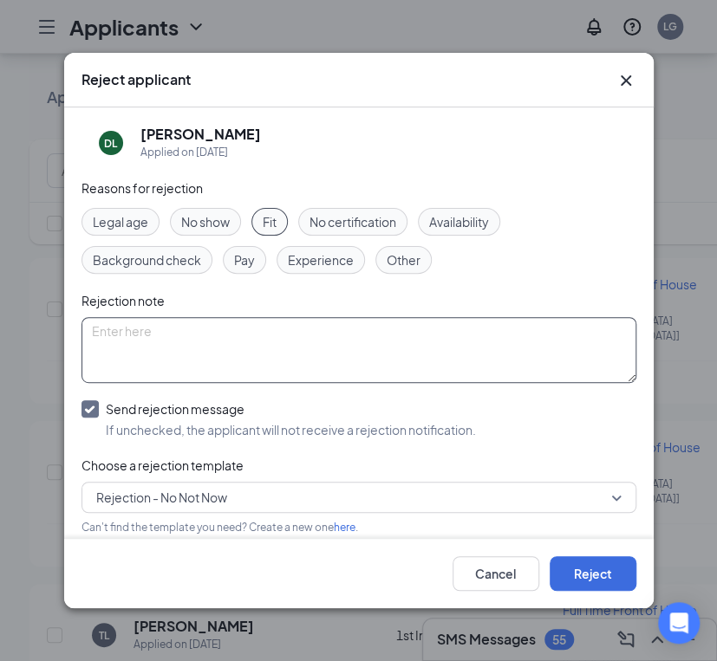
click at [415, 333] on textarea at bounding box center [358, 350] width 555 height 66
type textarea "J"
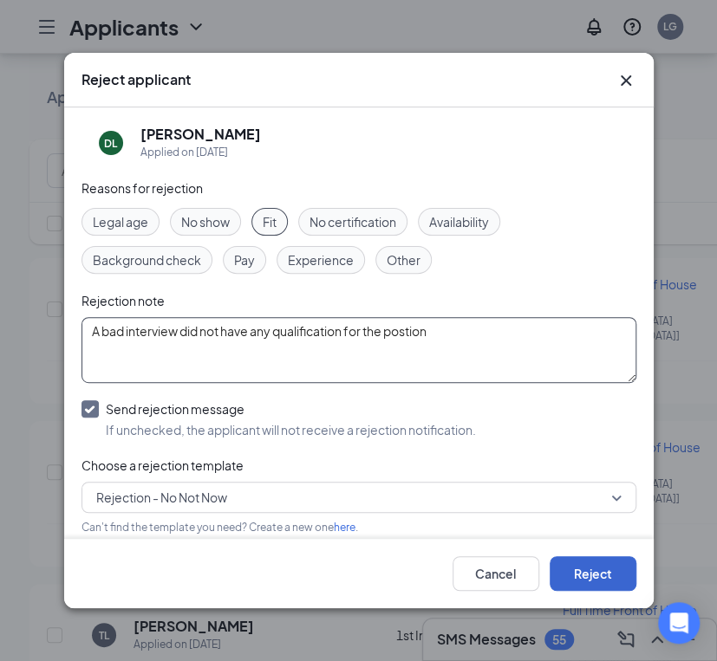
type textarea "A bad interview did not have any qualification for the postion"
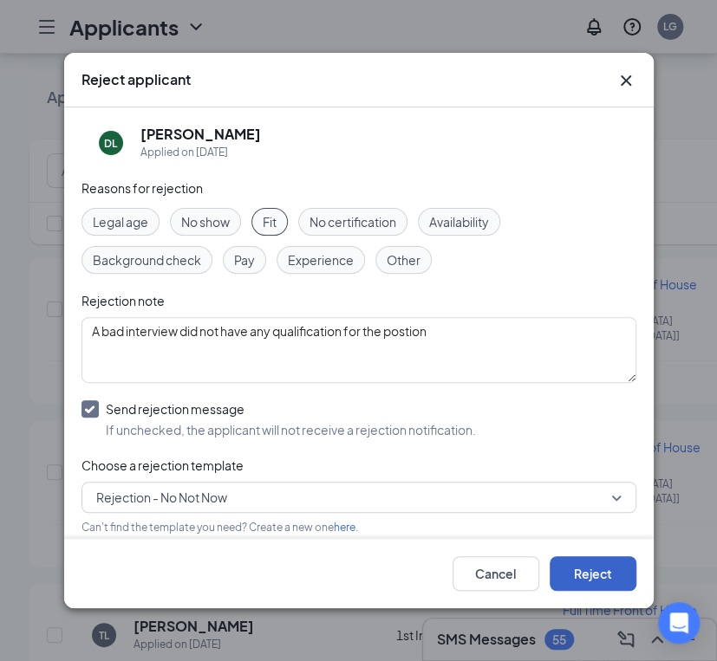
click at [600, 591] on button "Reject" at bounding box center [592, 573] width 87 height 35
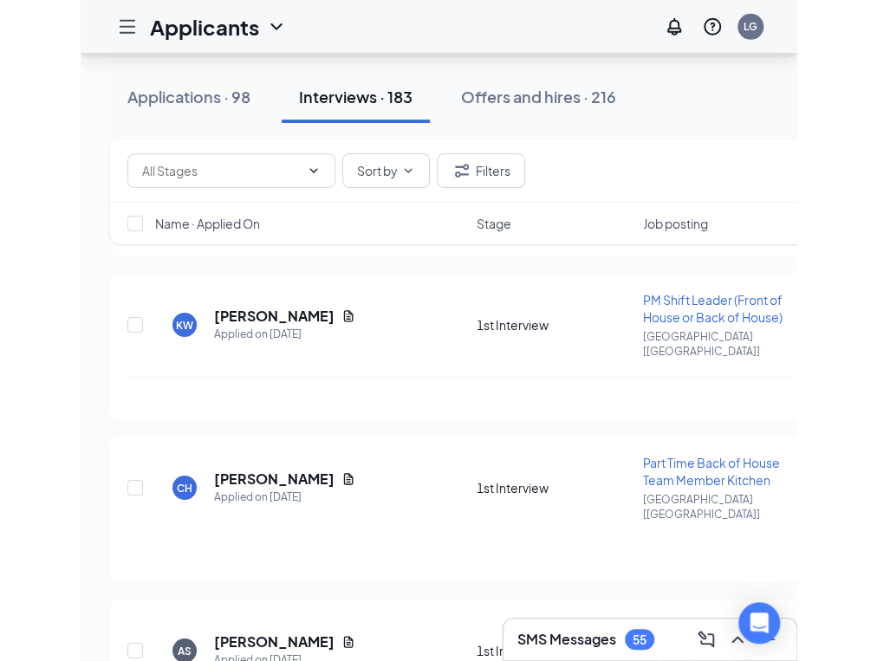
scroll to position [10208, 0]
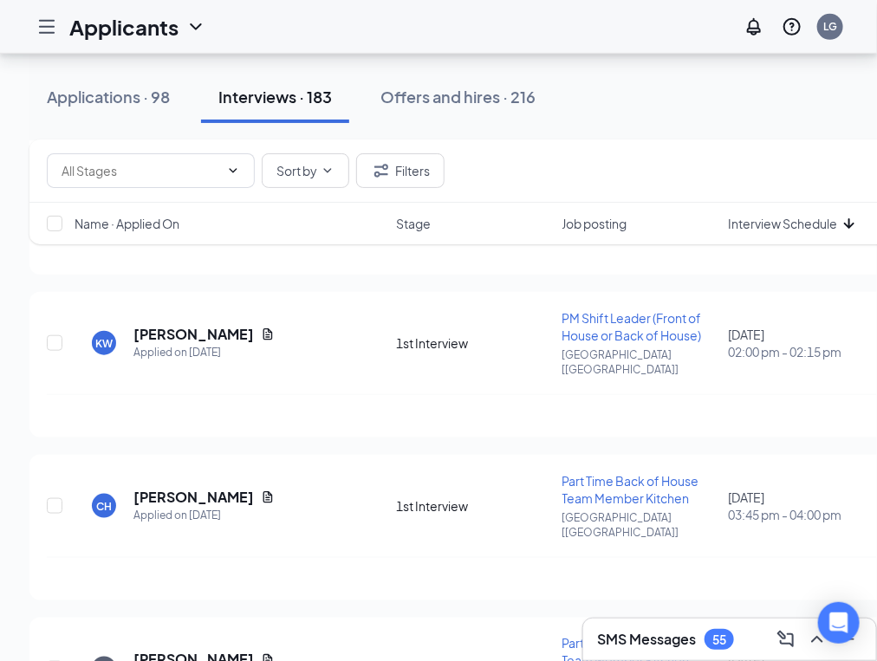
click at [0, 0] on icon "Collapse" at bounding box center [0, 0] width 0 height 0
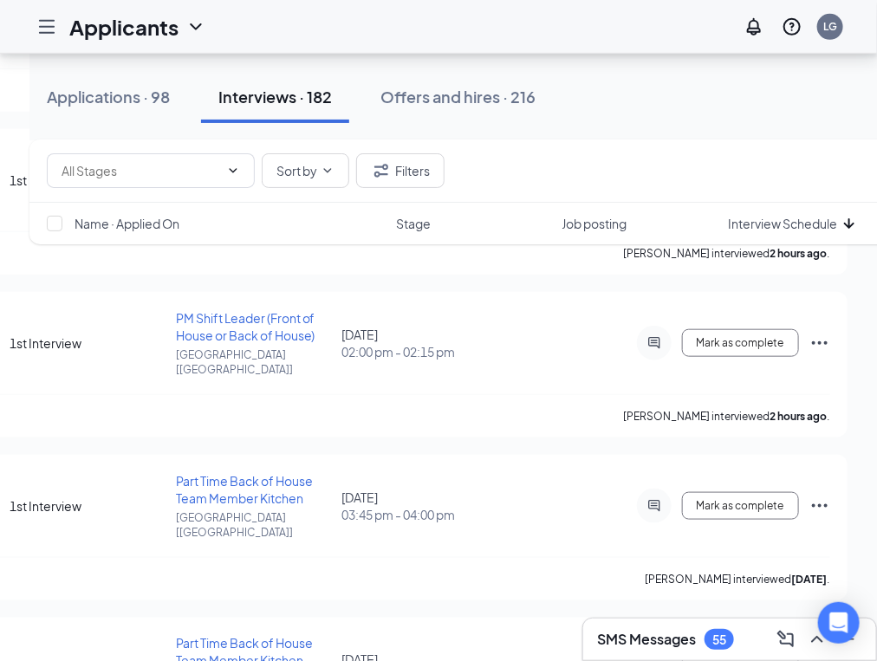
scroll to position [0, 420]
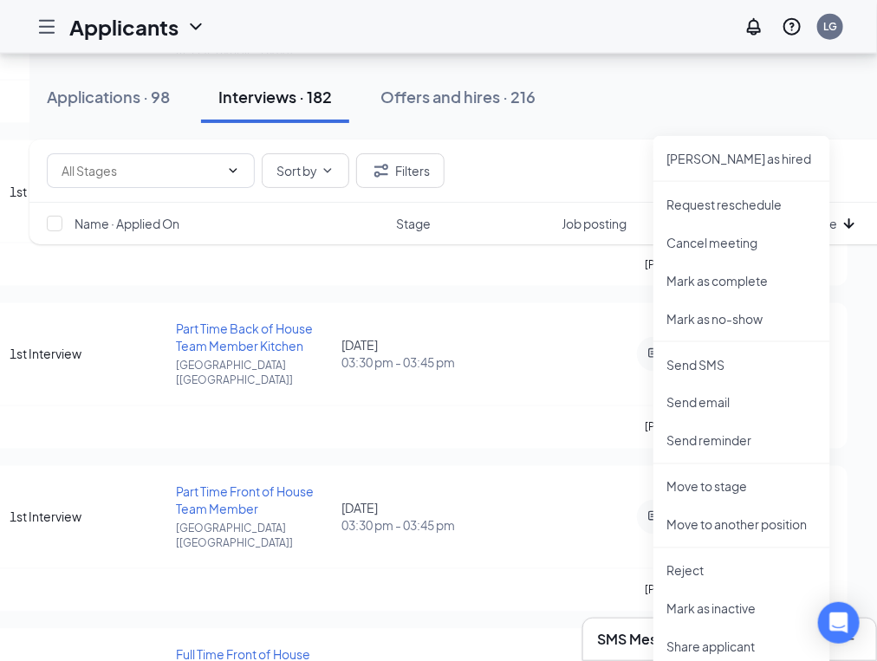
scroll to position [10530, 0]
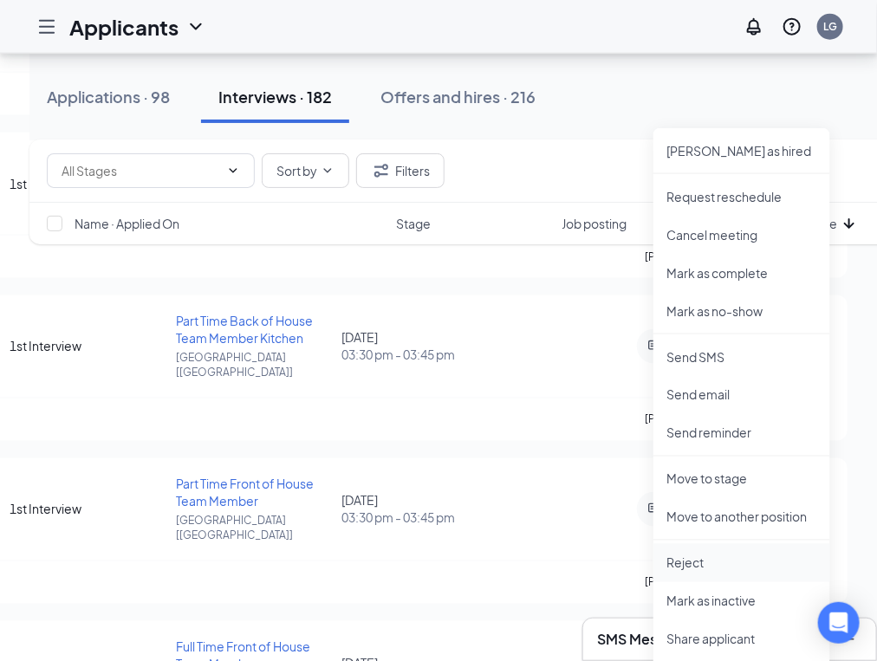
click at [693, 562] on p "Reject" at bounding box center [741, 563] width 149 height 17
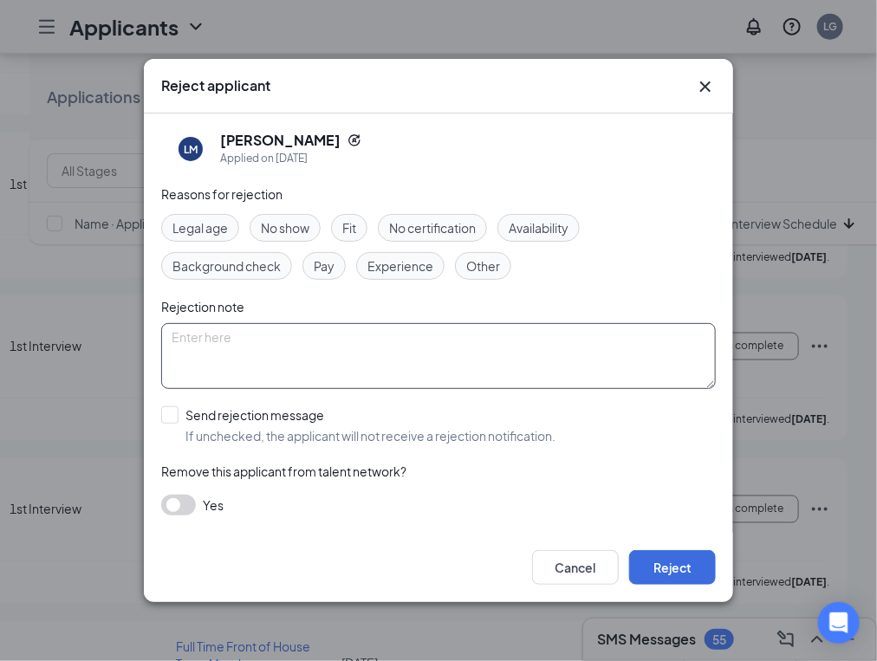
click at [391, 343] on textarea at bounding box center [438, 356] width 555 height 66
click at [446, 346] on textarea at bounding box center [438, 356] width 555 height 66
paste textarea "first job, good kid but inmature want to work but schedule in not a good fit."
type textarea "first job, good kid but inmature want to work but schedule in not a good fit."
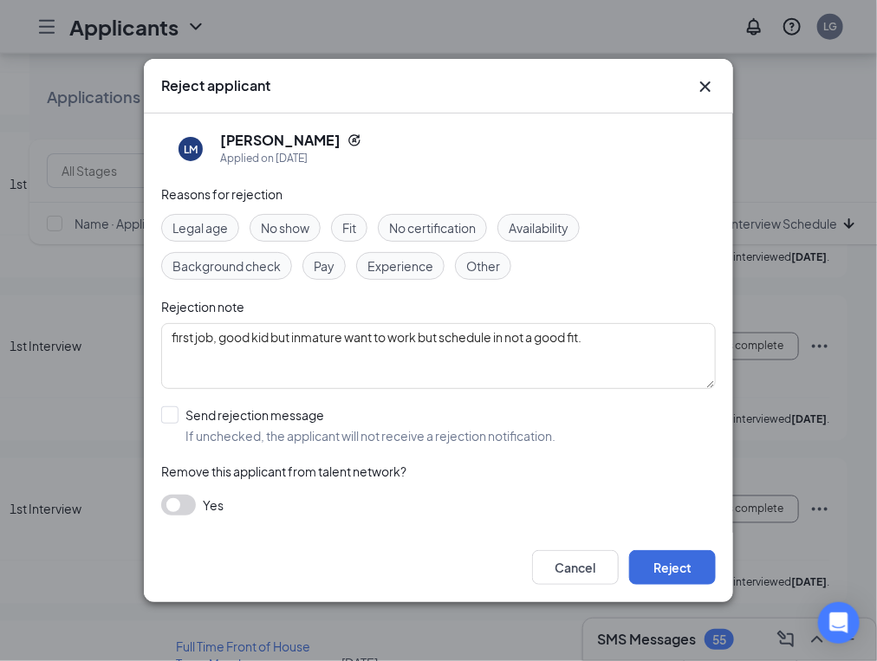
click at [354, 228] on span "Fit" at bounding box center [349, 227] width 14 height 19
click at [173, 408] on input "Send rejection message If unchecked, the applicant will not receive a rejection…" at bounding box center [358, 425] width 394 height 38
checkbox input "true"
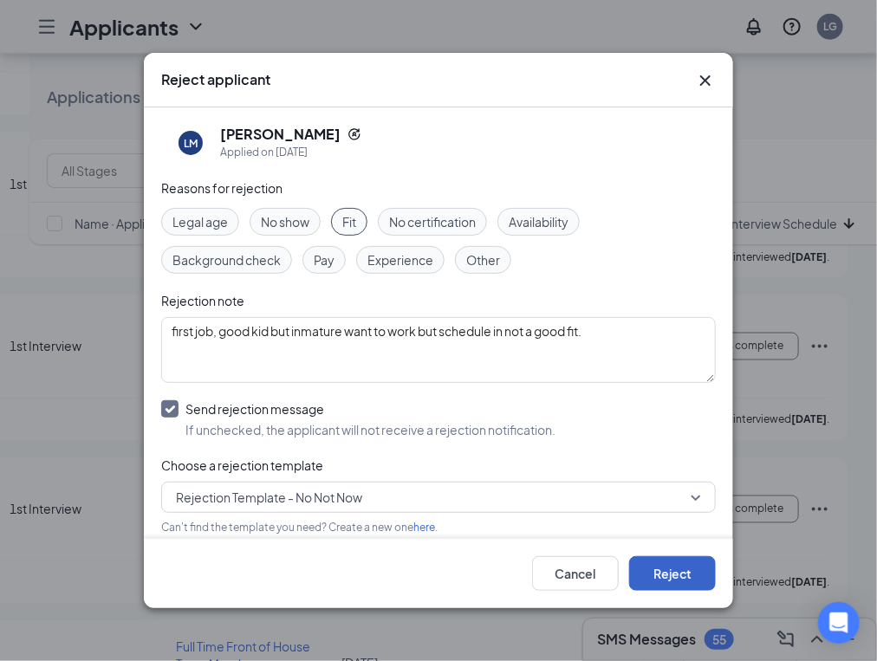
click at [686, 585] on button "Reject" at bounding box center [672, 573] width 87 height 35
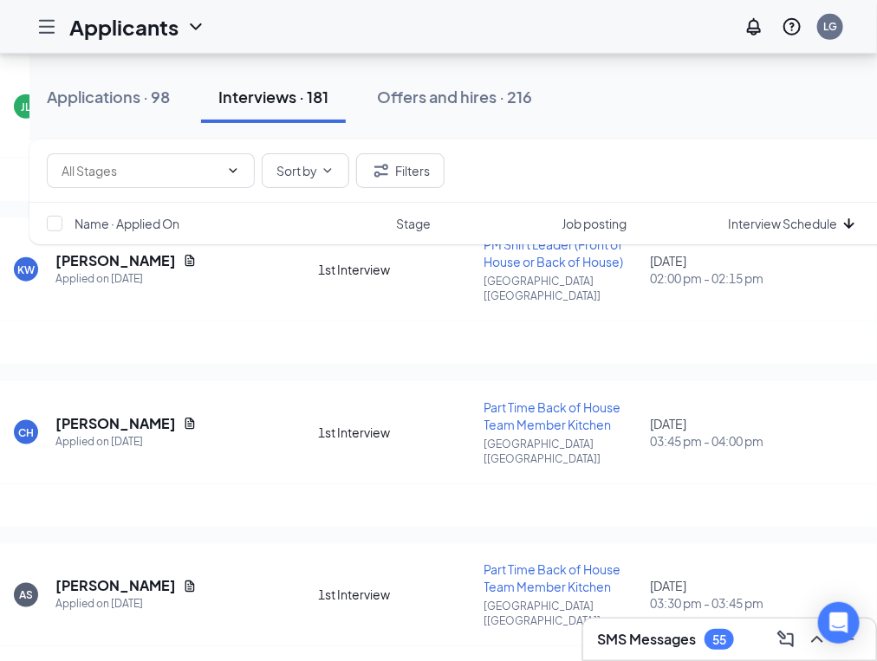
scroll to position [10244, 0]
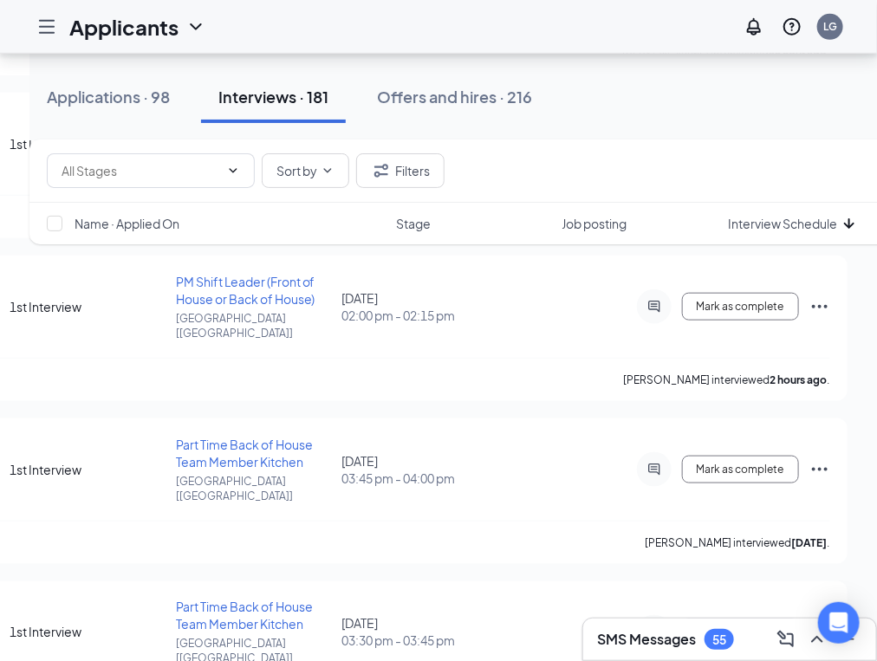
scroll to position [0, 430]
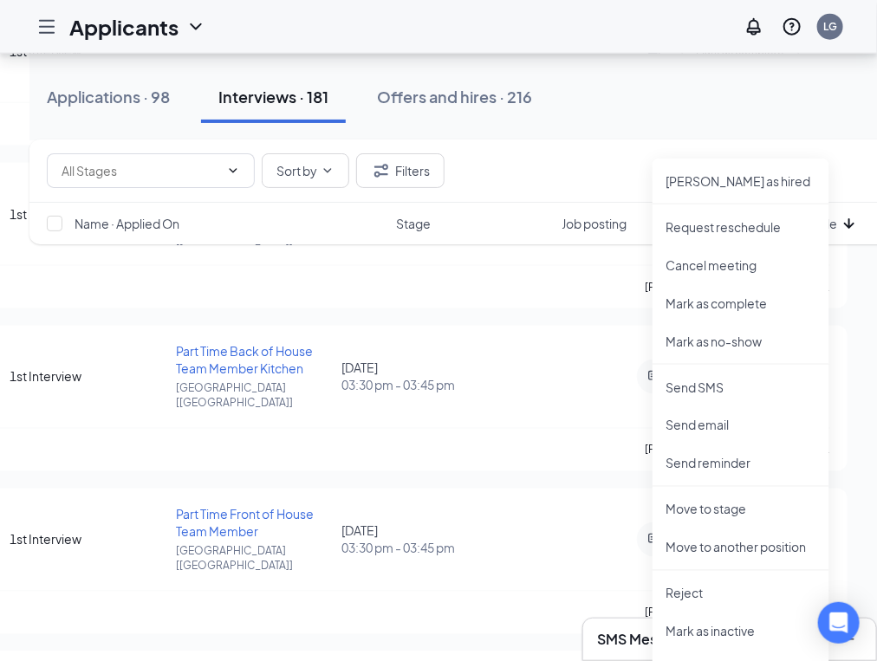
scroll to position [10502, 0]
click at [723, 596] on p "Reject" at bounding box center [740, 591] width 149 height 17
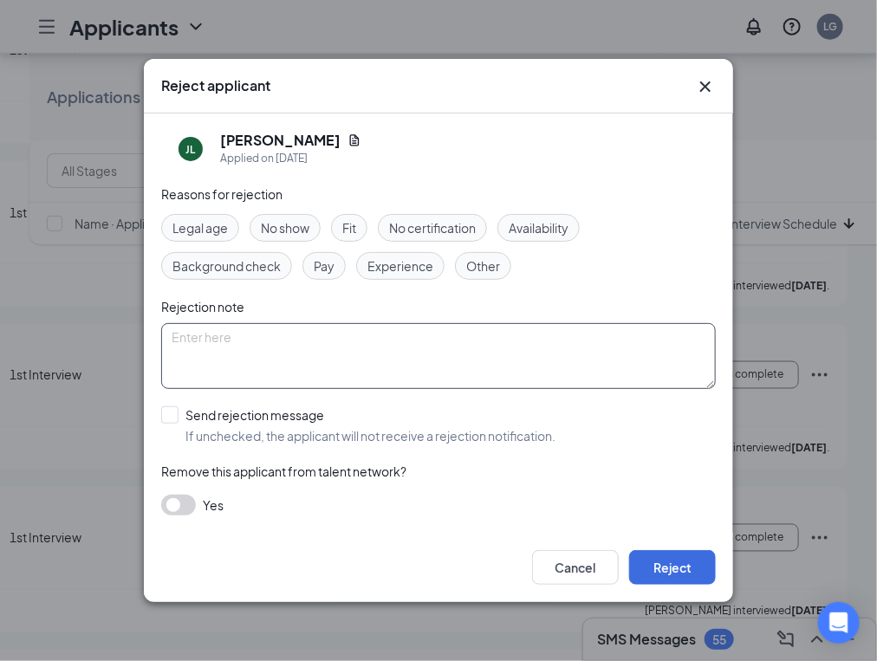
click at [386, 368] on textarea at bounding box center [438, 356] width 555 height 66
paste textarea "not a good interview really did not have good answers and was walking with frie…"
click at [451, 342] on textarea at bounding box center [438, 356] width 555 height 66
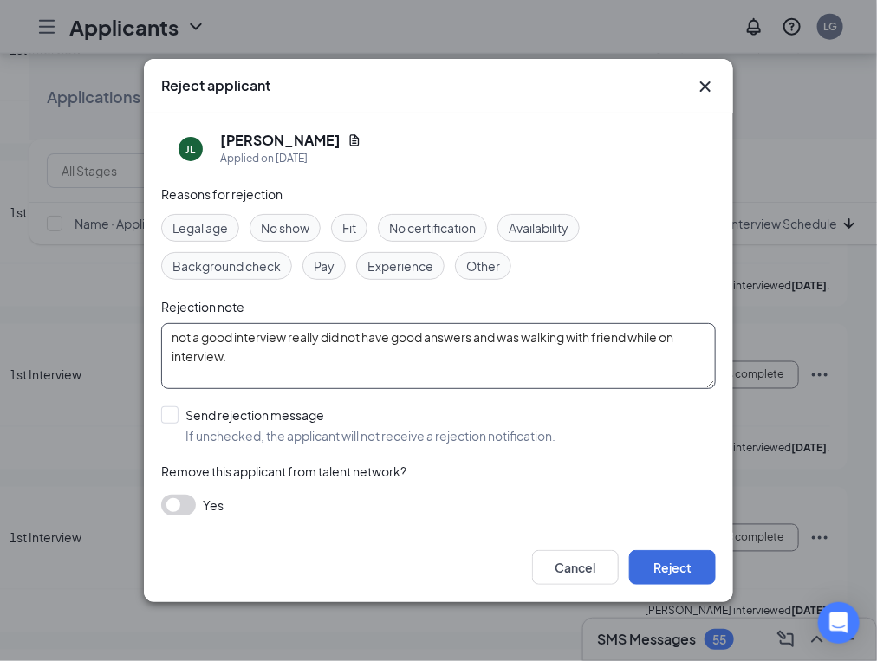
type textarea "not a good interview really did not have good answers and was walking with frie…"
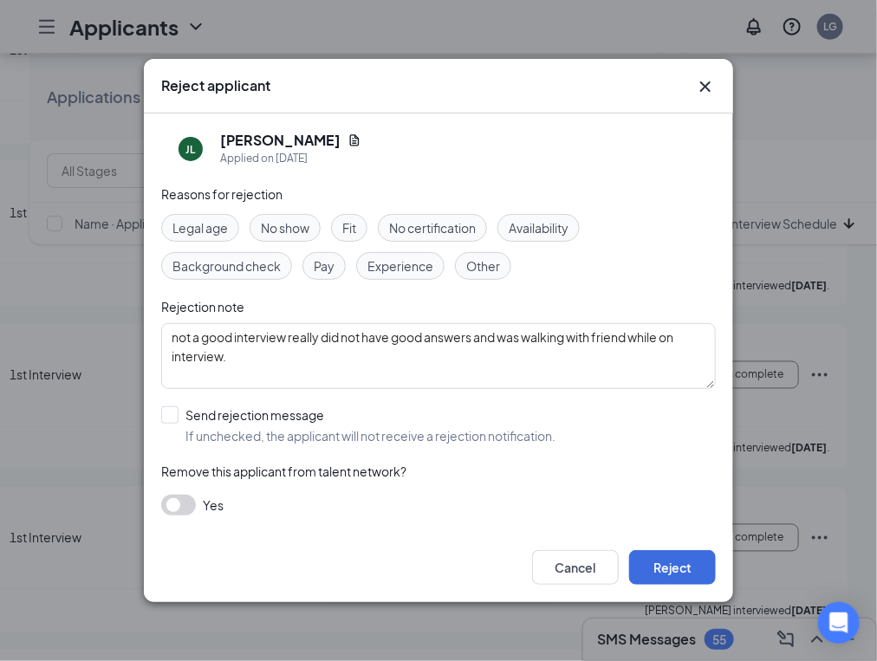
click at [353, 228] on span "Fit" at bounding box center [349, 227] width 14 height 19
click at [178, 414] on input "Send rejection message If unchecked, the applicant will not receive a rejection…" at bounding box center [358, 425] width 394 height 38
checkbox input "true"
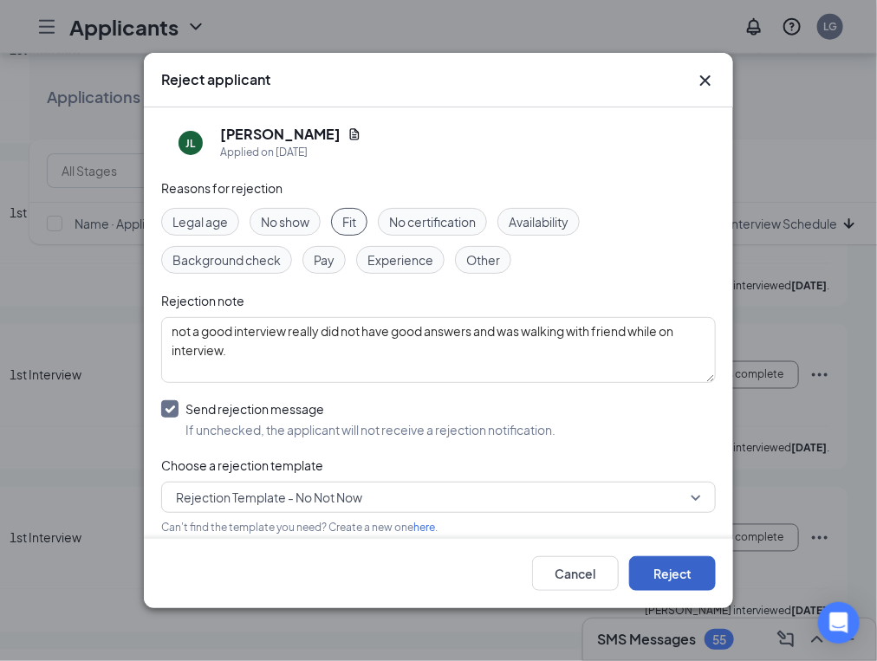
click at [686, 582] on button "Reject" at bounding box center [672, 573] width 87 height 35
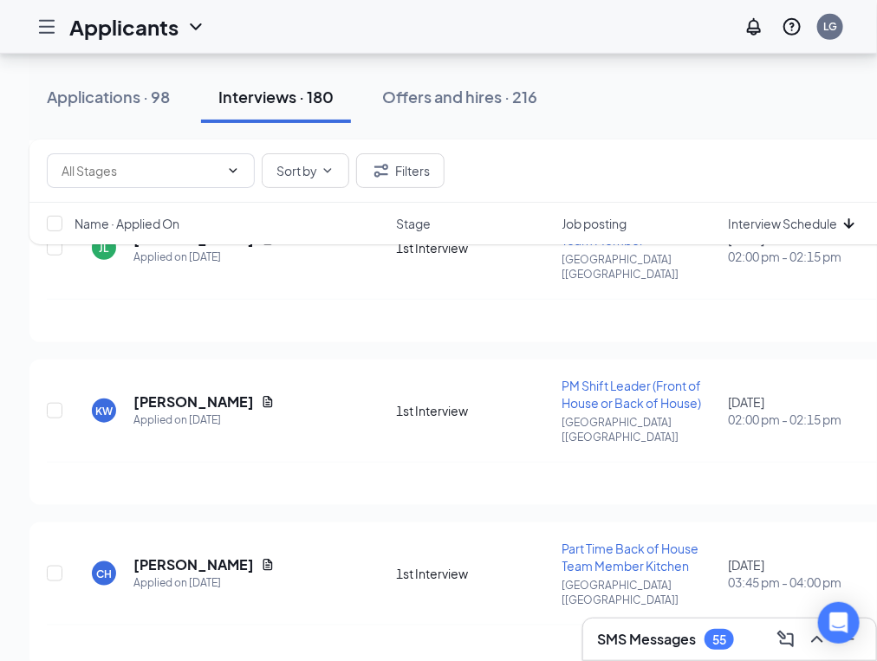
scroll to position [10138, 0]
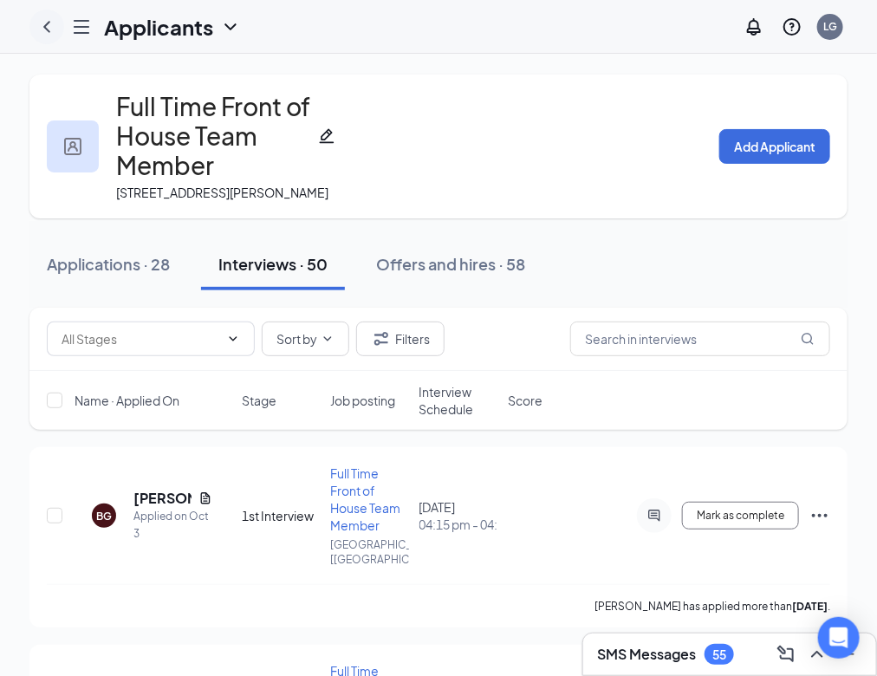
click at [50, 28] on icon "ChevronLeft" at bounding box center [46, 26] width 7 height 11
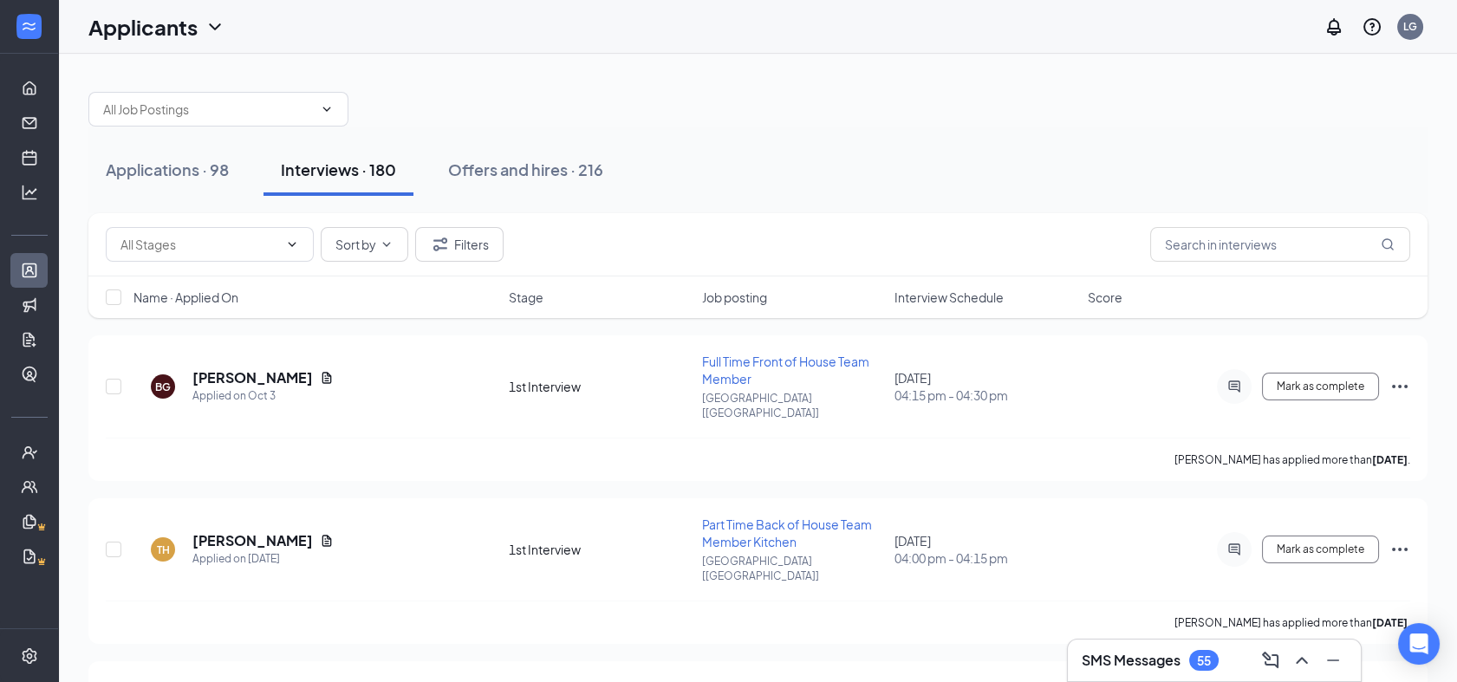
click at [944, 295] on span "Interview Schedule" at bounding box center [948, 297] width 109 height 17
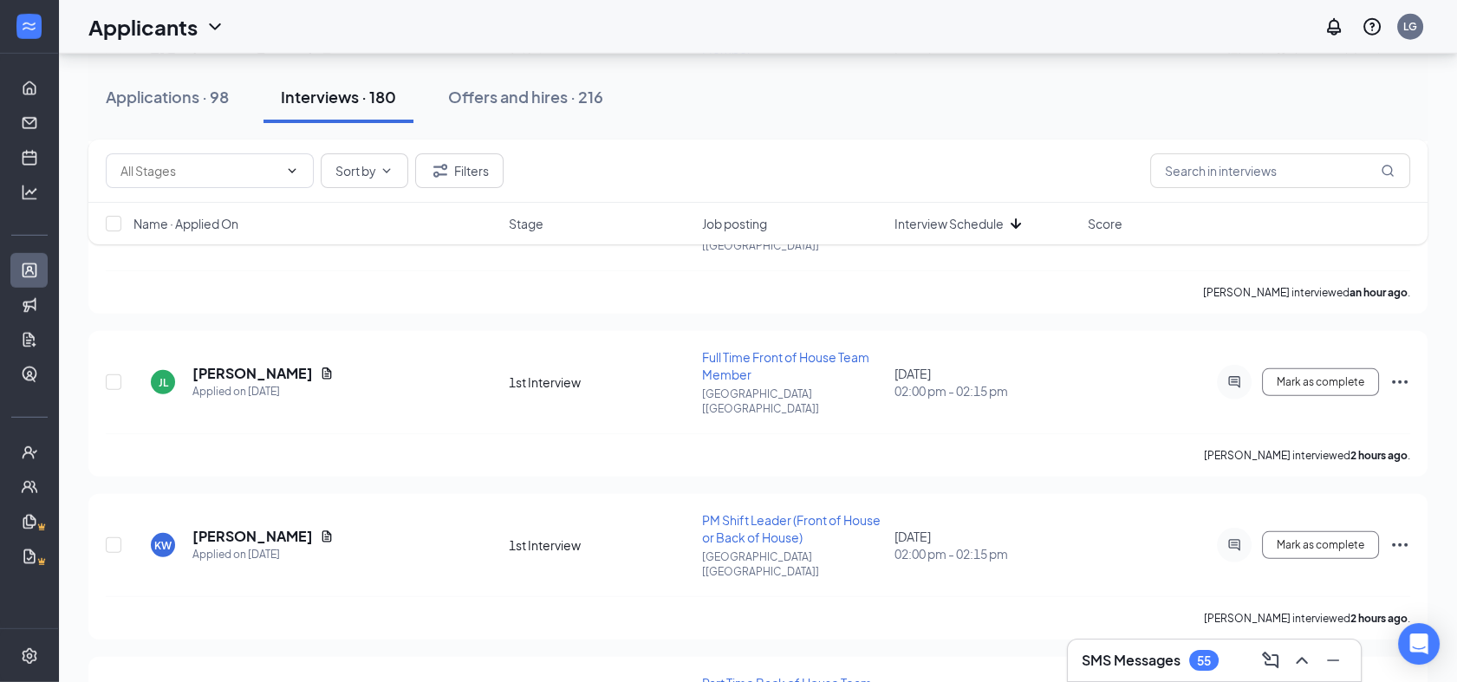
scroll to position [10002, 0]
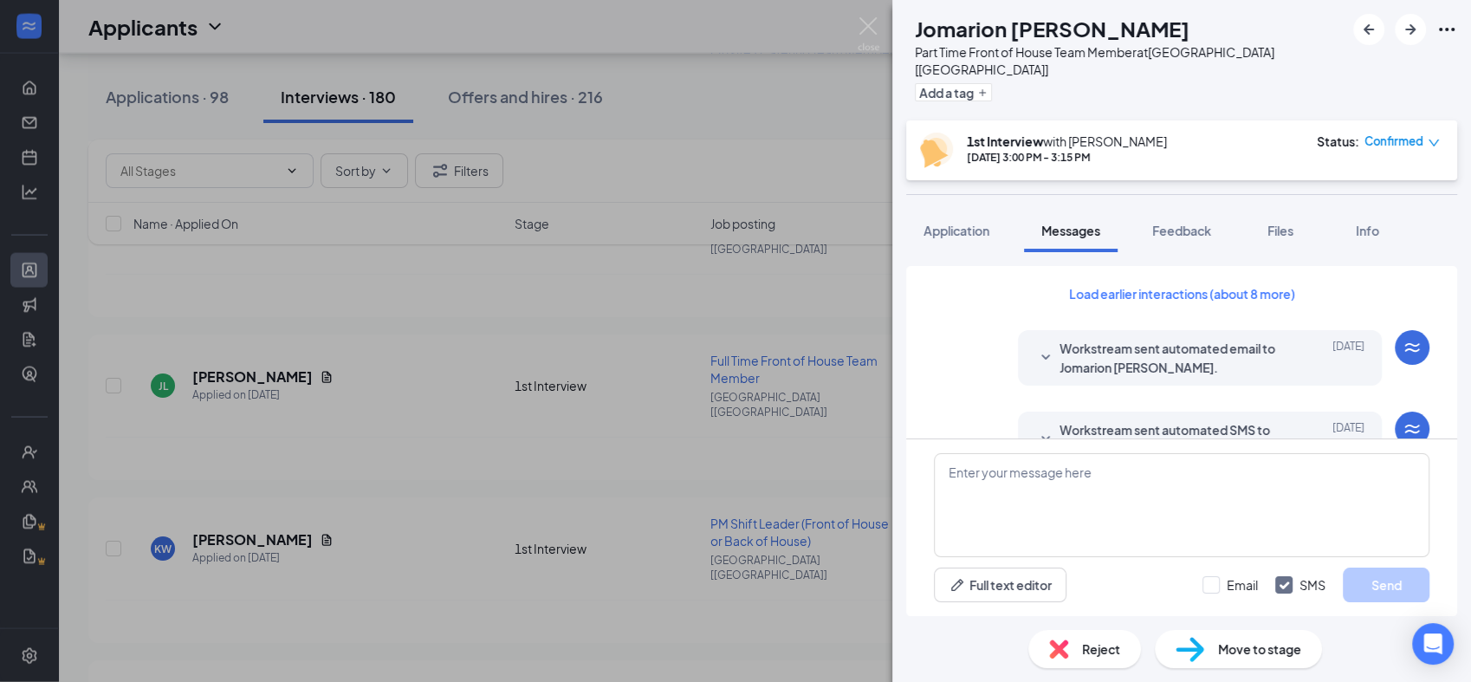
scroll to position [1173, 0]
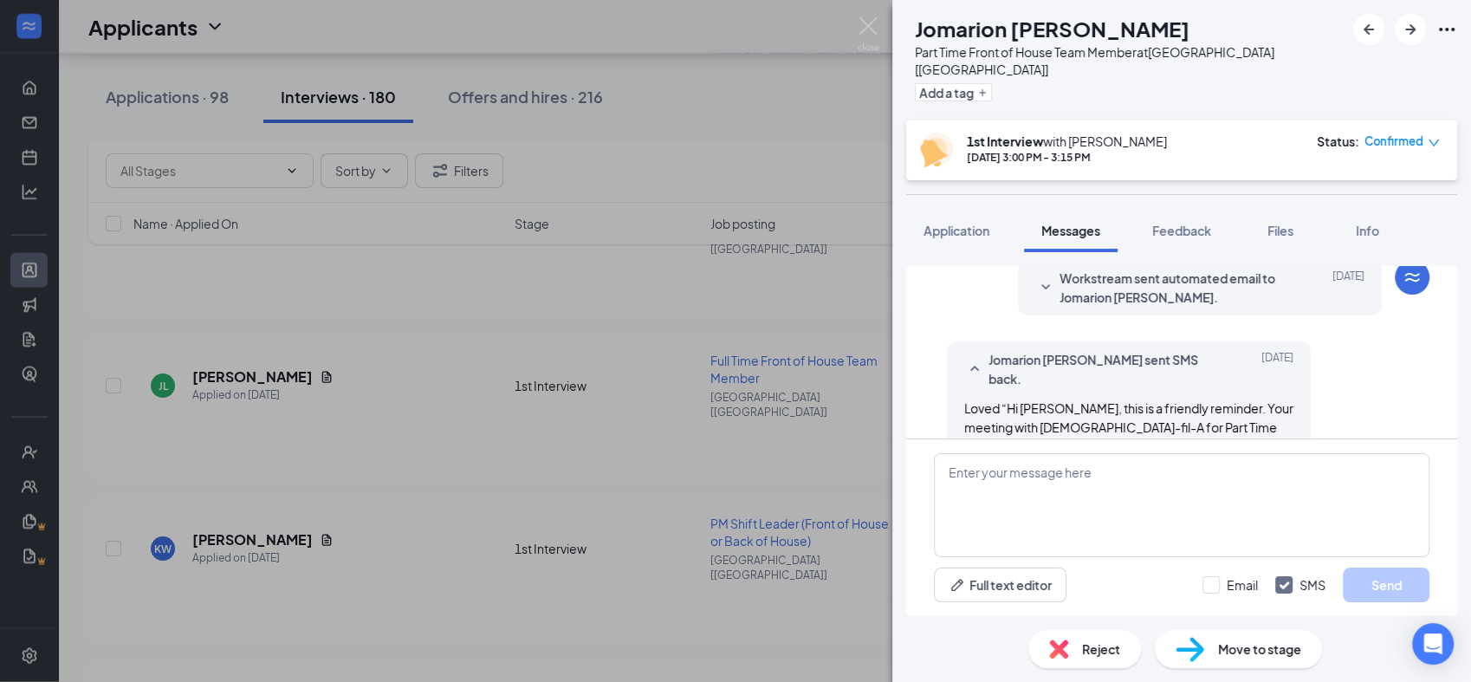
click at [1083, 350] on span "Jomarion [PERSON_NAME] sent SMS back." at bounding box center [1102, 369] width 227 height 38
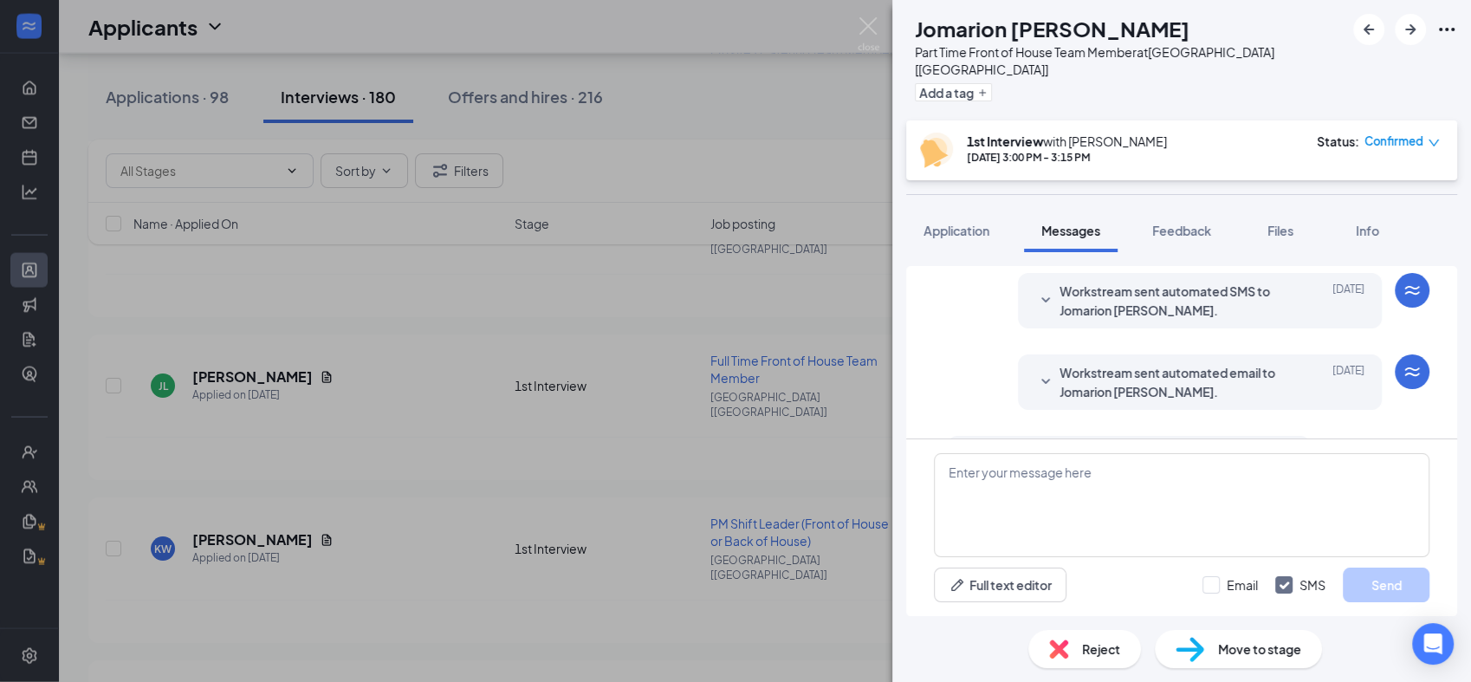
click at [979, 460] on icon "SmallChevronDown" at bounding box center [974, 462] width 9 height 5
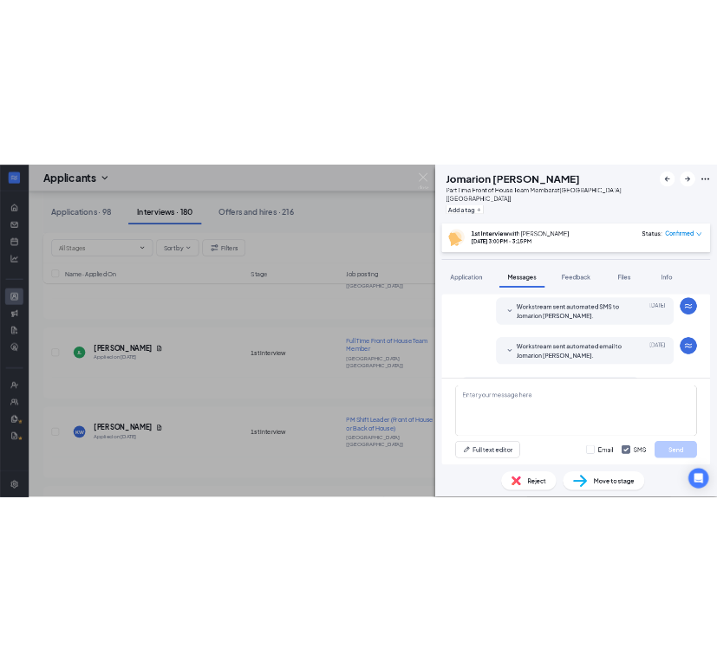
scroll to position [1086, 0]
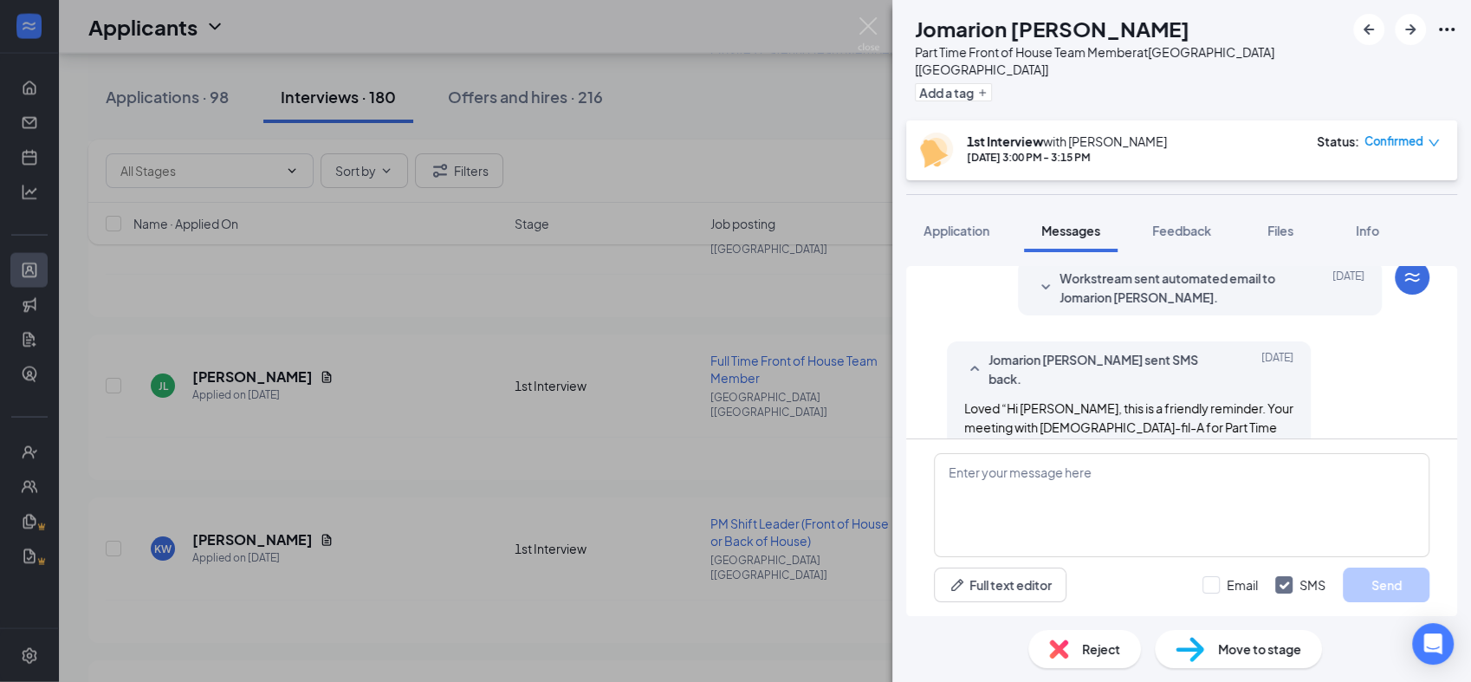
click at [1109, 659] on div "Reject" at bounding box center [1084, 649] width 113 height 38
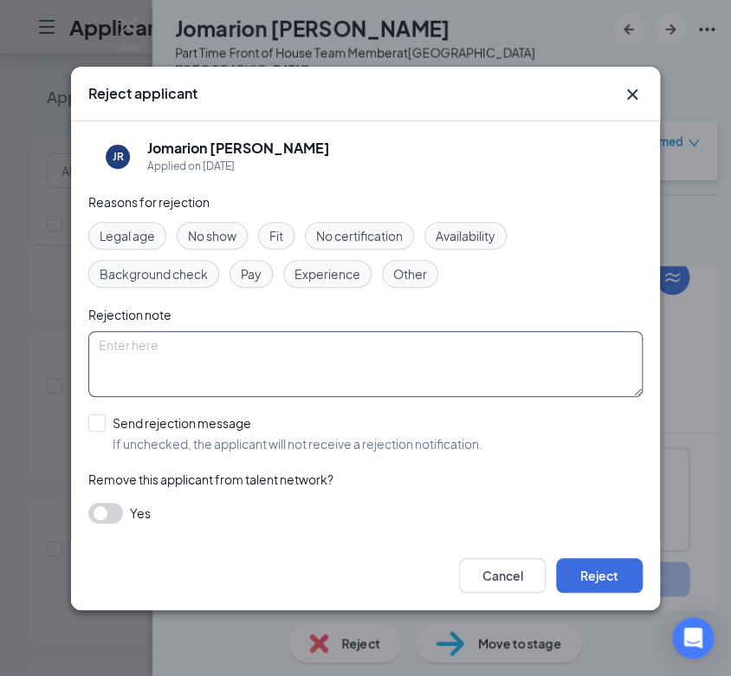
click at [388, 351] on textarea at bounding box center [365, 364] width 555 height 66
paste textarea "not a good interview really did not have good answers and was walking with frie…"
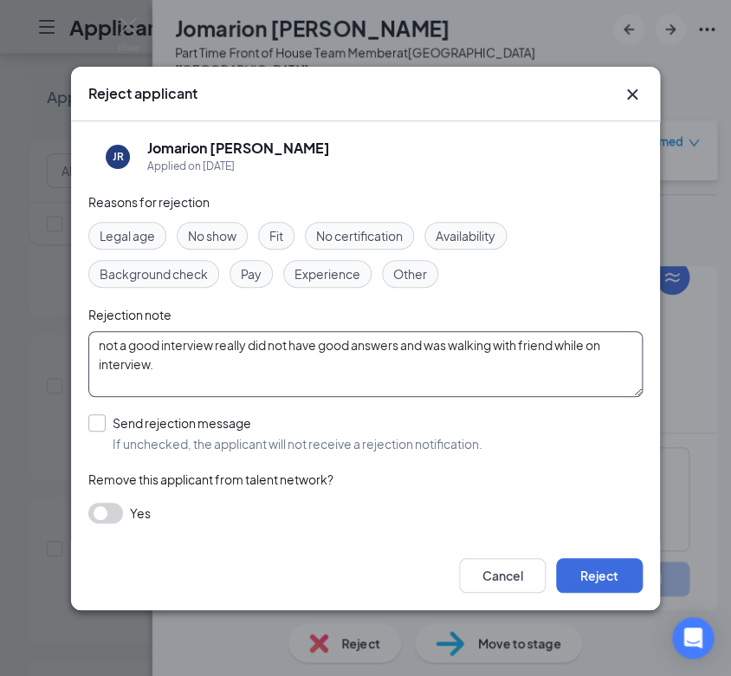
type textarea "not a good interview really did not have good answers and was walking with frie…"
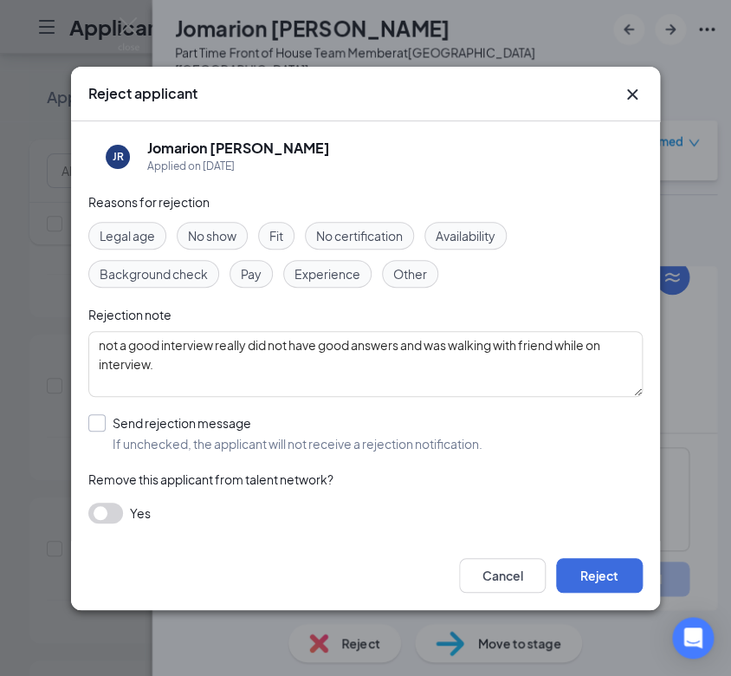
click at [108, 423] on input "Send rejection message If unchecked, the applicant will not receive a rejection…" at bounding box center [285, 433] width 394 height 38
checkbox input "true"
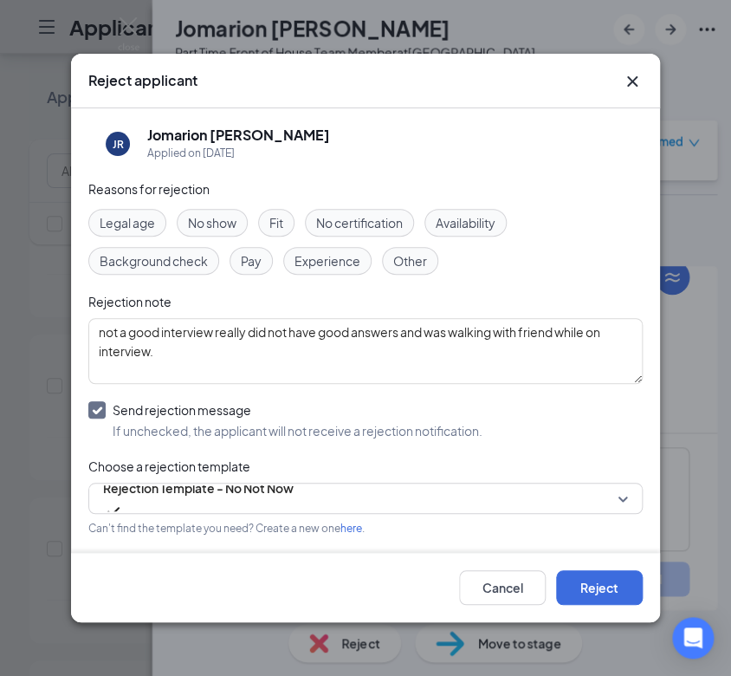
click at [281, 231] on span "Fit" at bounding box center [276, 222] width 14 height 19
click at [614, 584] on button "Reject" at bounding box center [599, 587] width 87 height 35
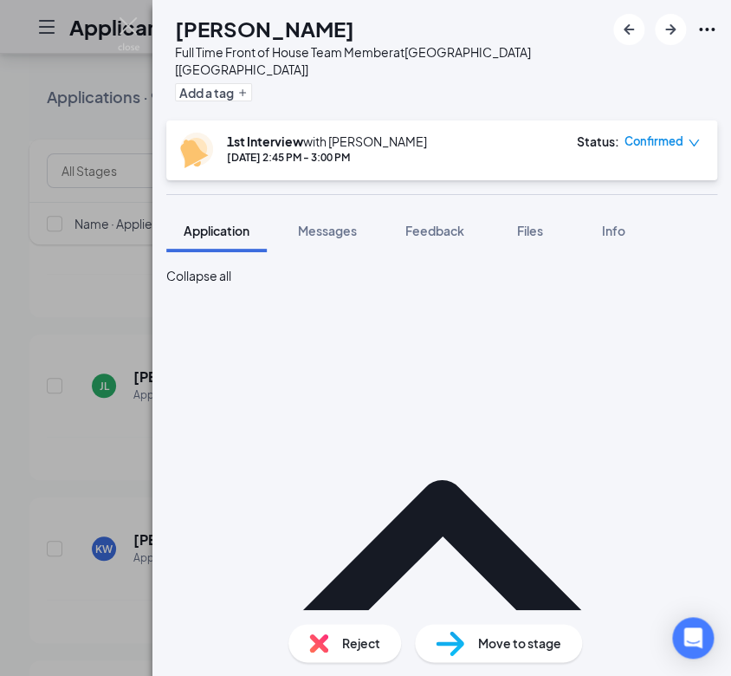
click at [132, 38] on img at bounding box center [129, 34] width 22 height 34
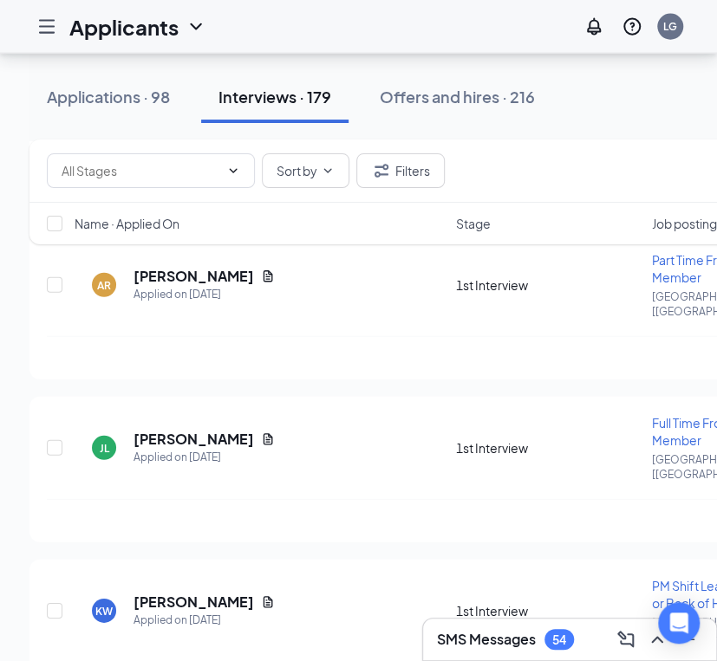
scroll to position [9834, 0]
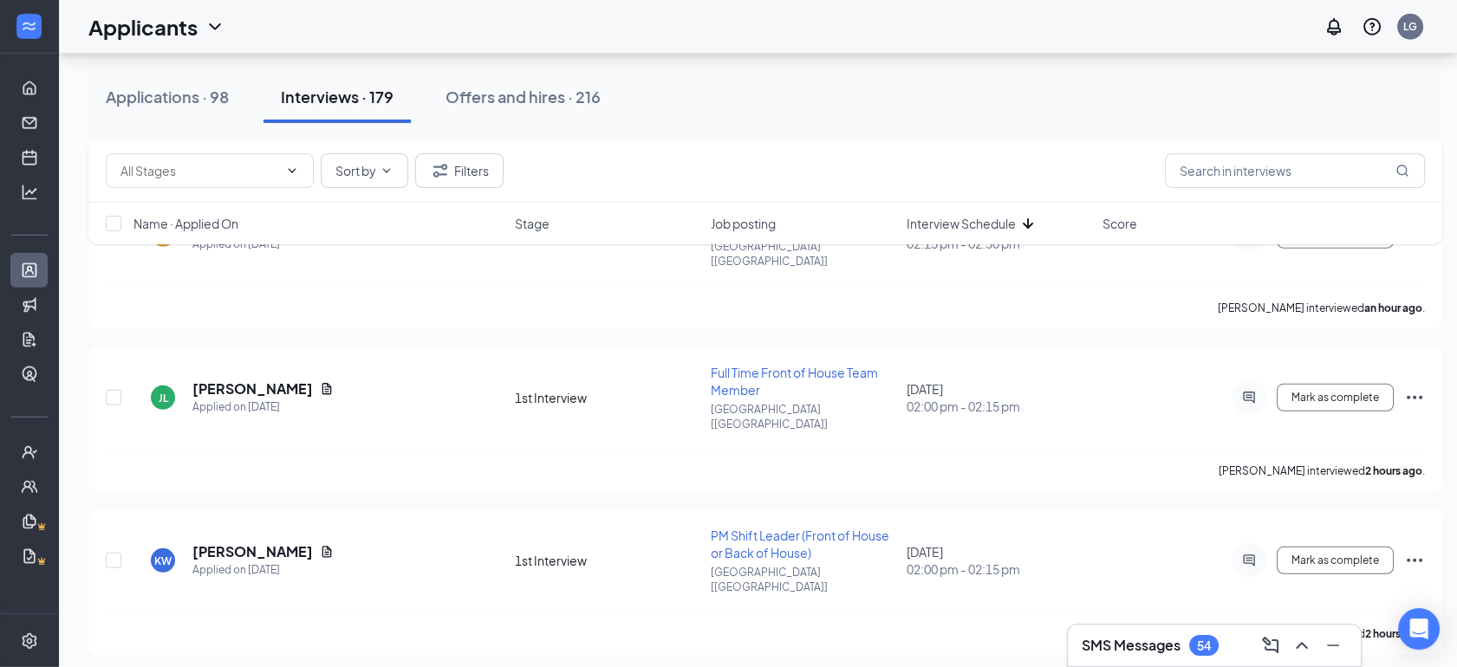
scroll to position [9937, 0]
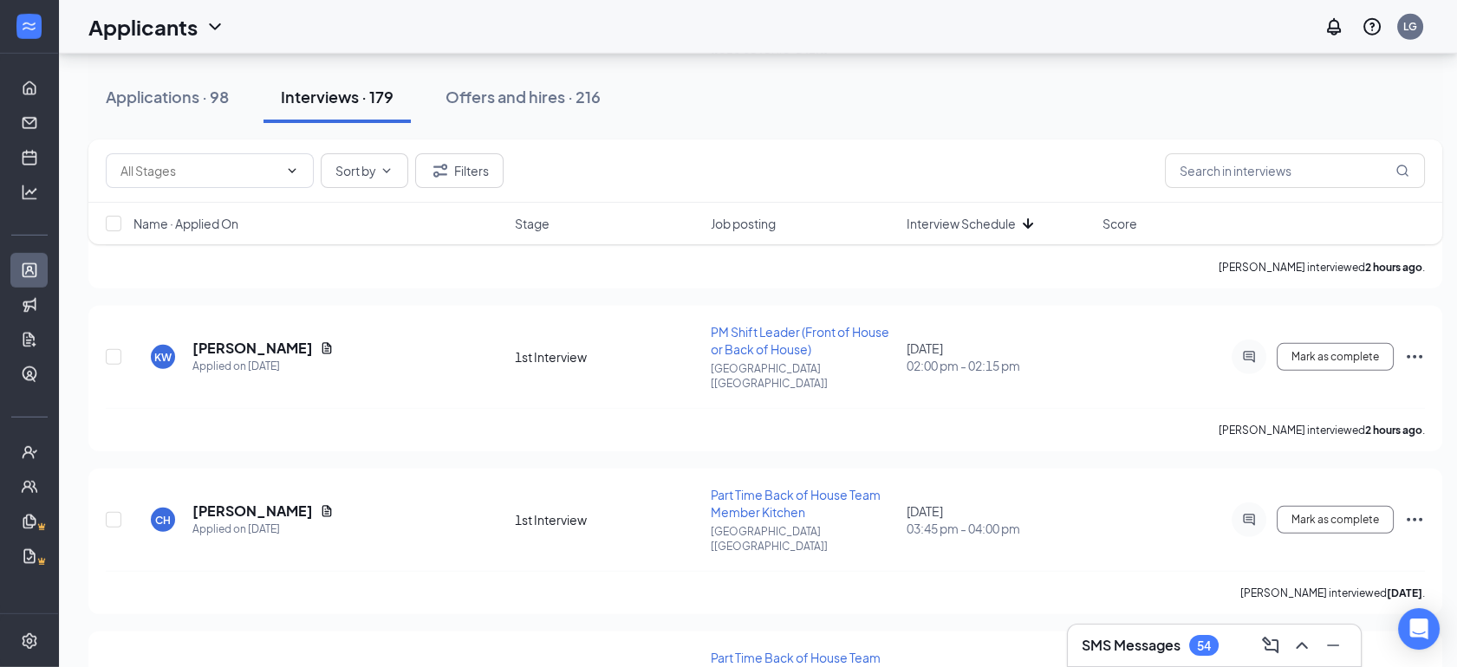
scroll to position [10158, 0]
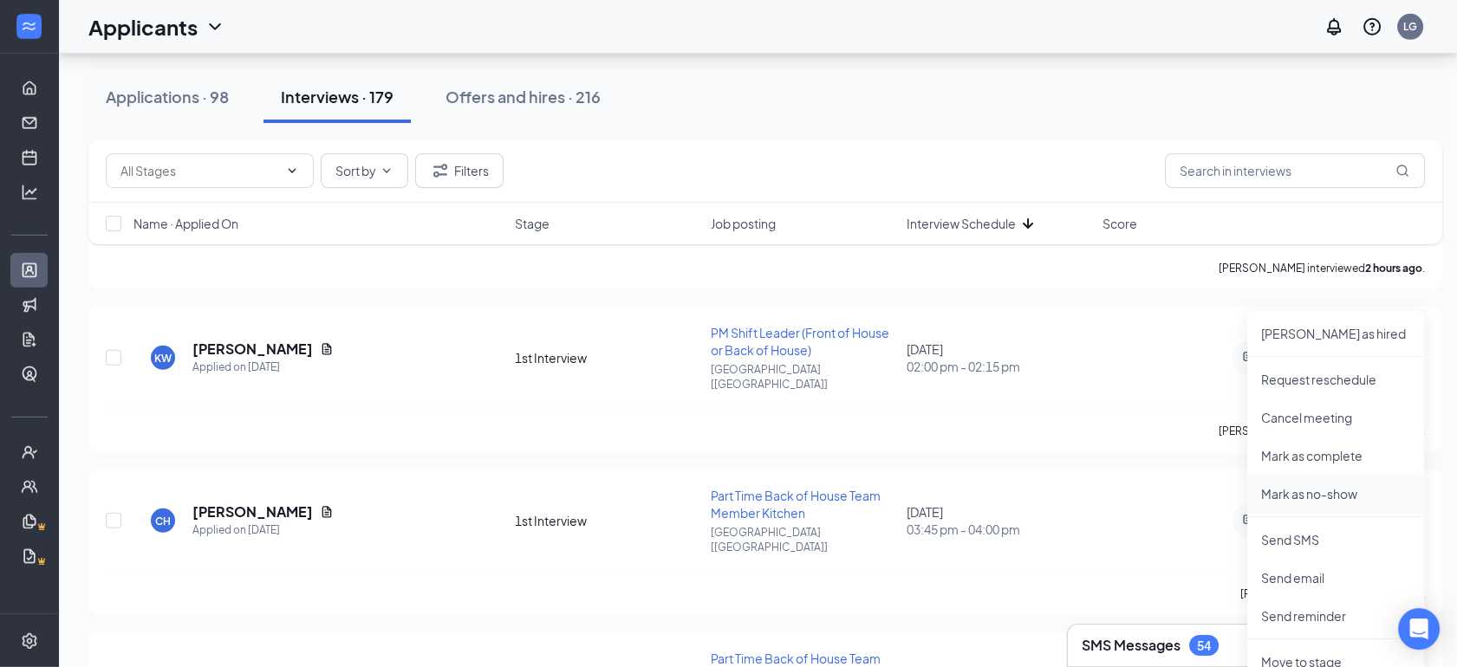
click at [1296, 491] on p "Mark as no-show" at bounding box center [1335, 493] width 149 height 17
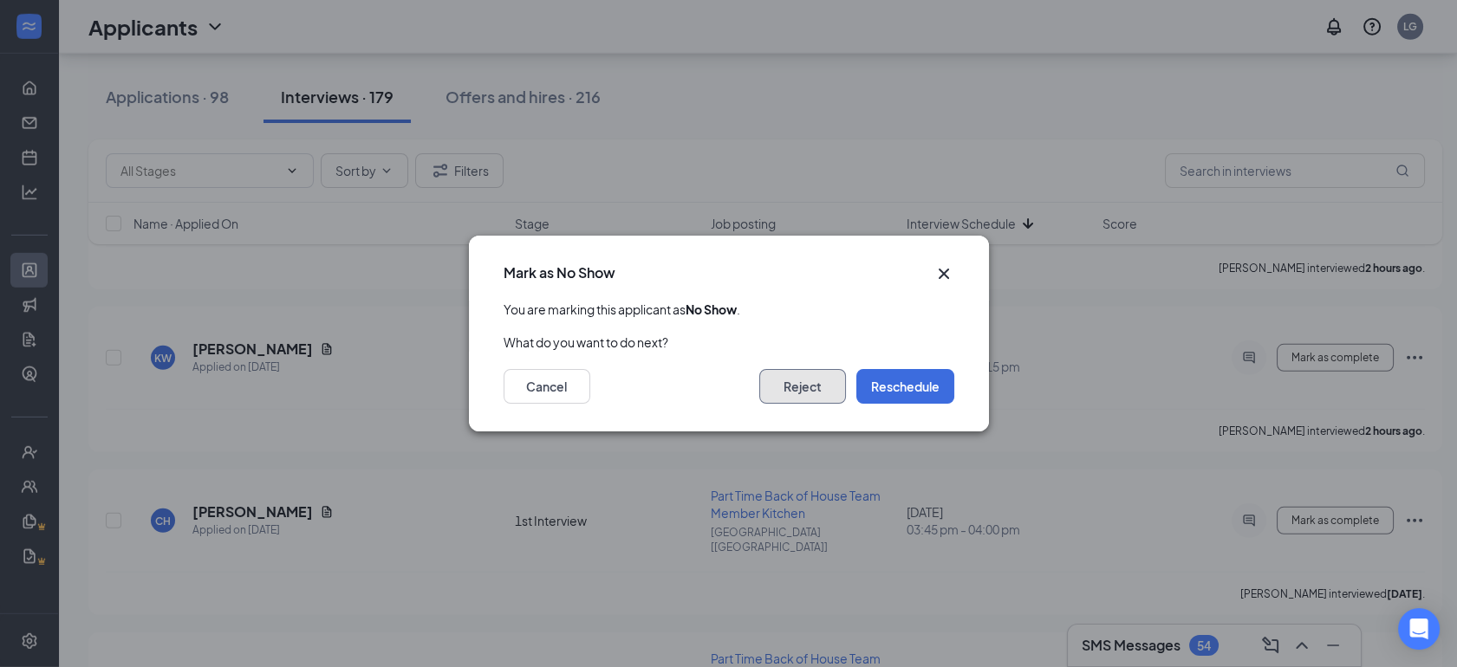
click at [801, 386] on button "Reject" at bounding box center [802, 386] width 87 height 35
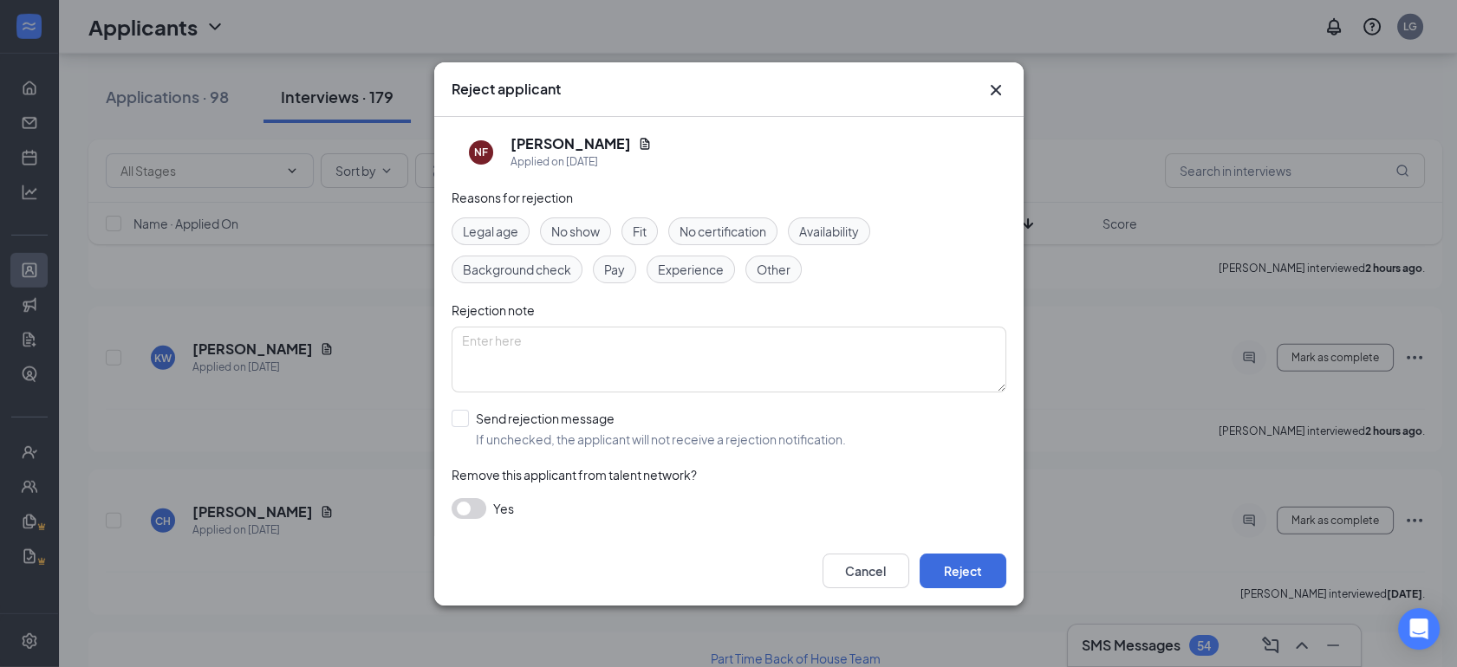
click at [570, 231] on span "No show" at bounding box center [575, 231] width 49 height 19
click at [465, 417] on input "Send rejection message If unchecked, the applicant will not receive a rejection…" at bounding box center [648, 429] width 394 height 38
checkbox input "true"
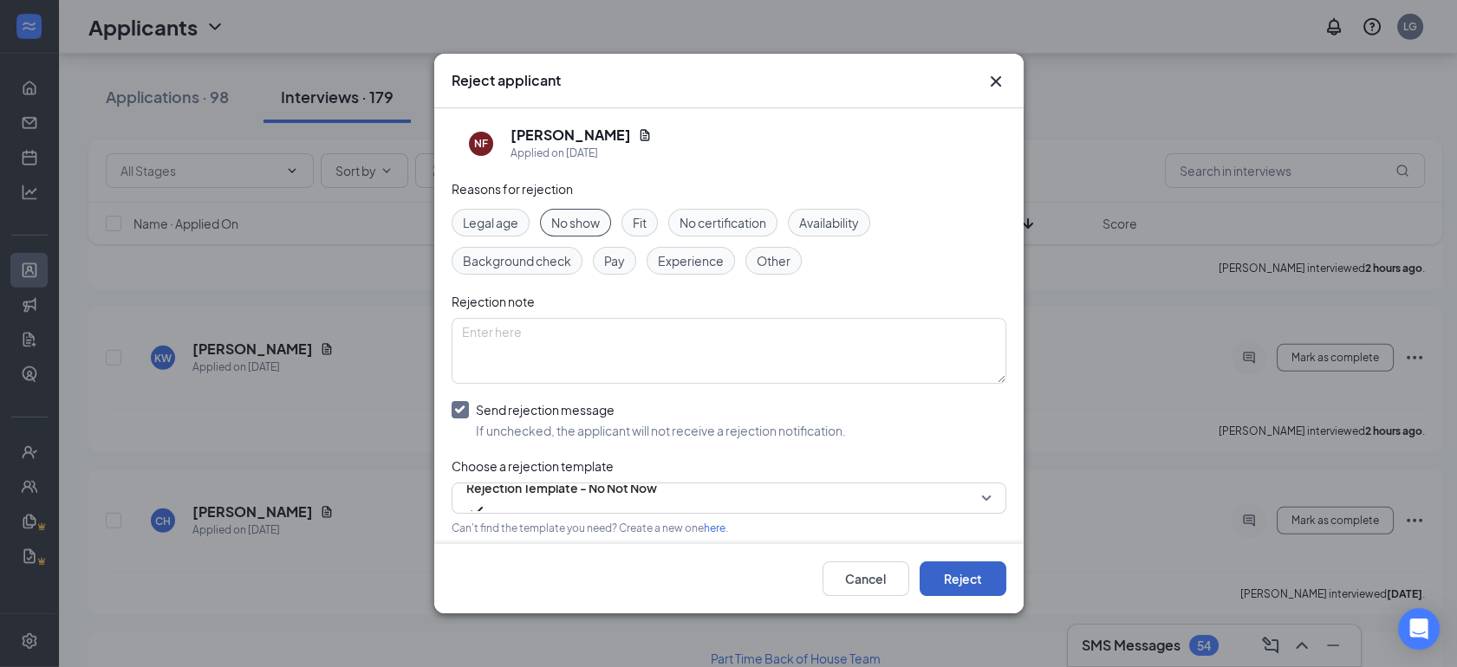
click at [952, 581] on button "Reject" at bounding box center [962, 578] width 87 height 35
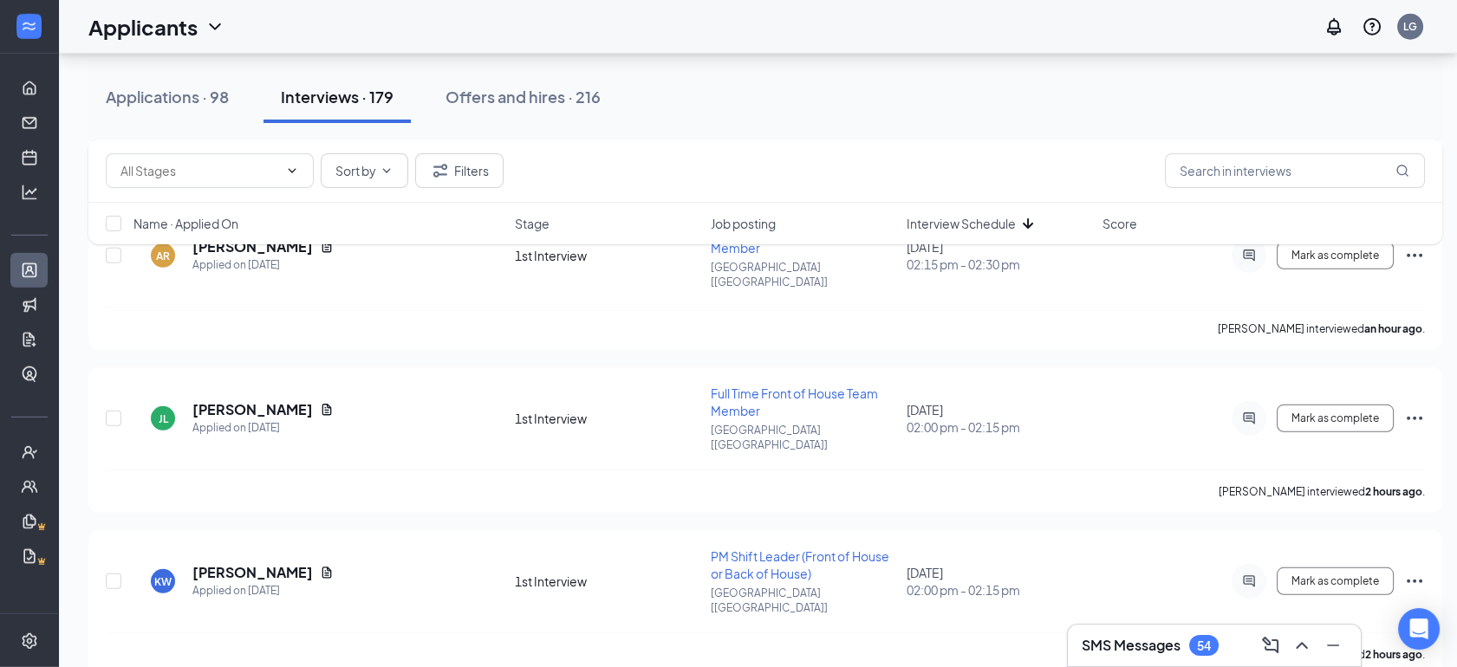
scroll to position [9934, 0]
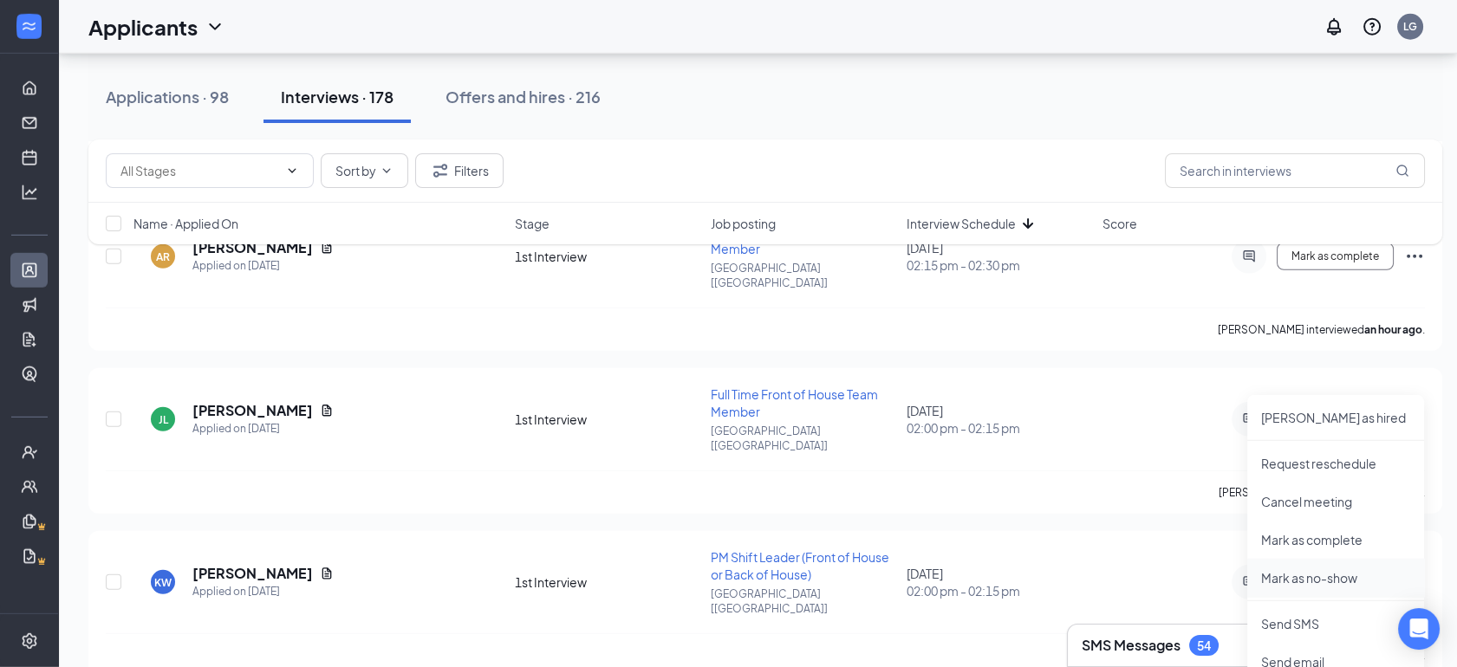
click at [1297, 581] on p "Mark as no-show" at bounding box center [1335, 577] width 149 height 17
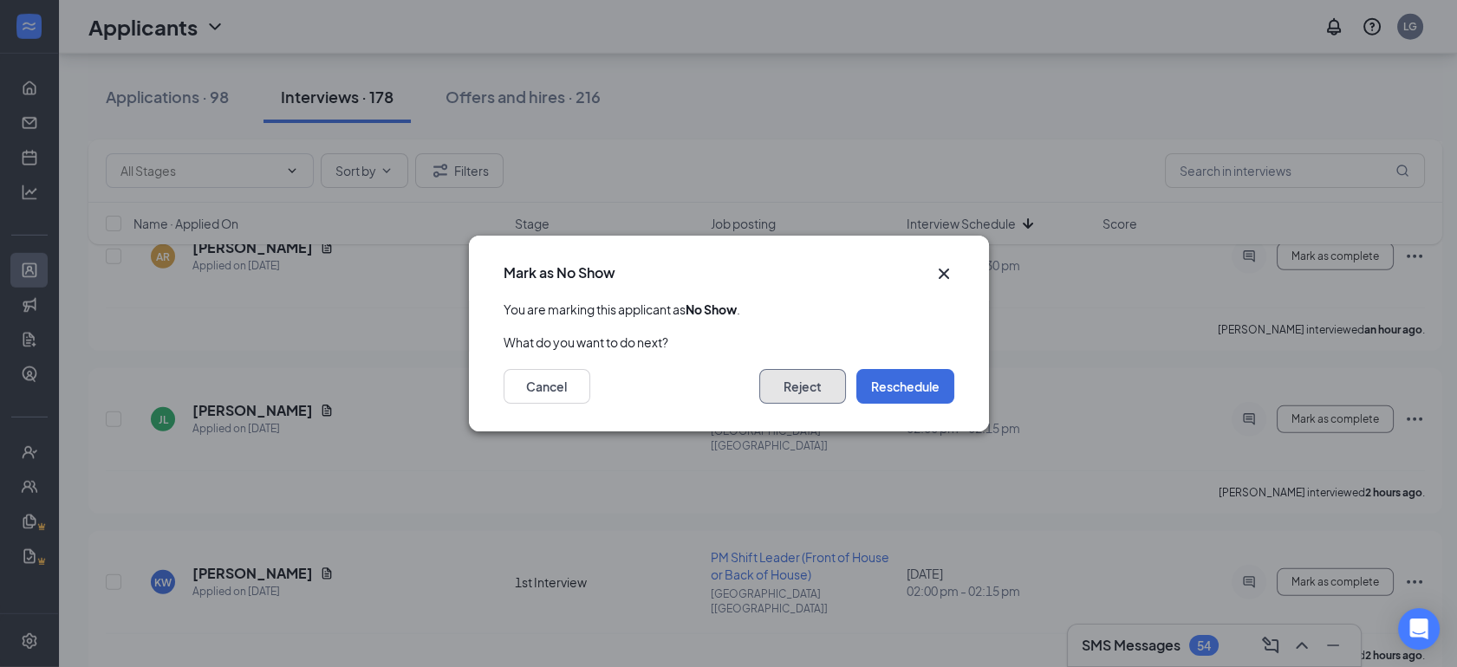
click at [795, 393] on button "Reject" at bounding box center [802, 386] width 87 height 35
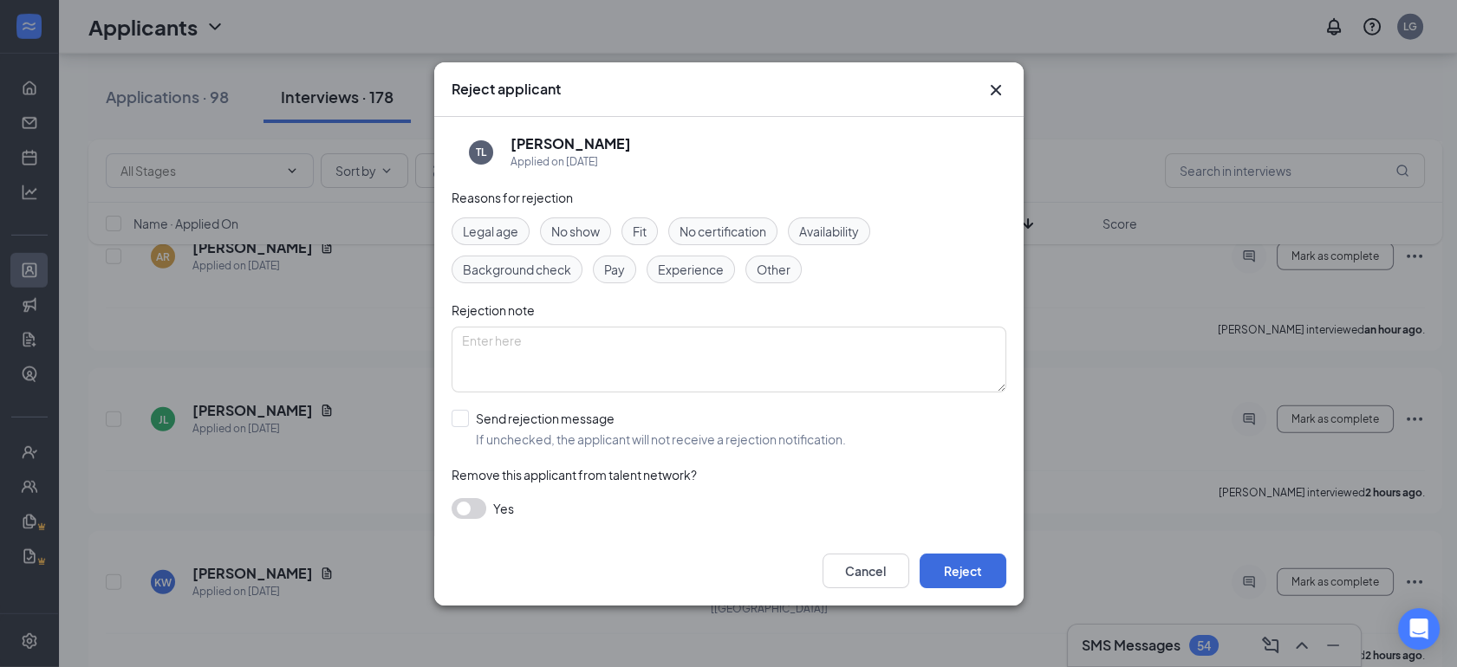
click at [577, 228] on span "No show" at bounding box center [575, 231] width 49 height 19
click at [460, 416] on input "Send rejection message If unchecked, the applicant will not receive a rejection…" at bounding box center [648, 429] width 394 height 38
checkbox input "true"
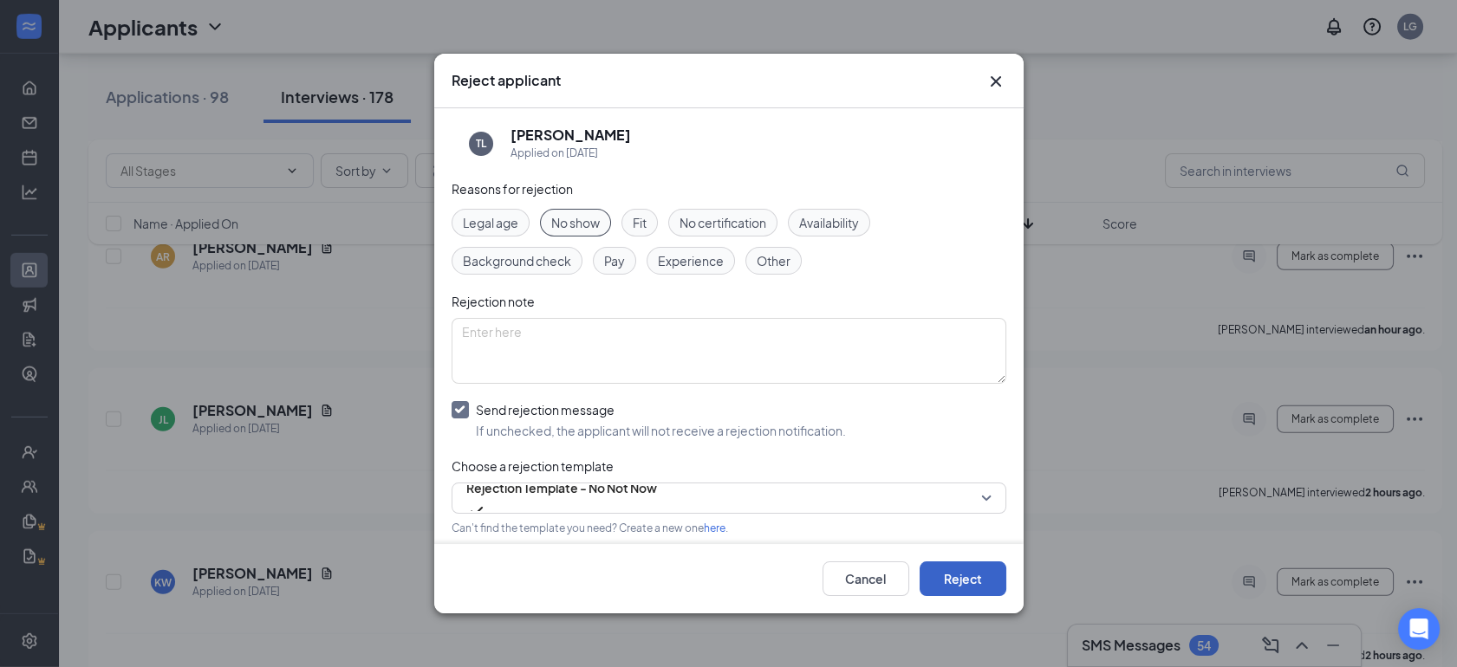
click at [948, 578] on button "Reject" at bounding box center [962, 578] width 87 height 35
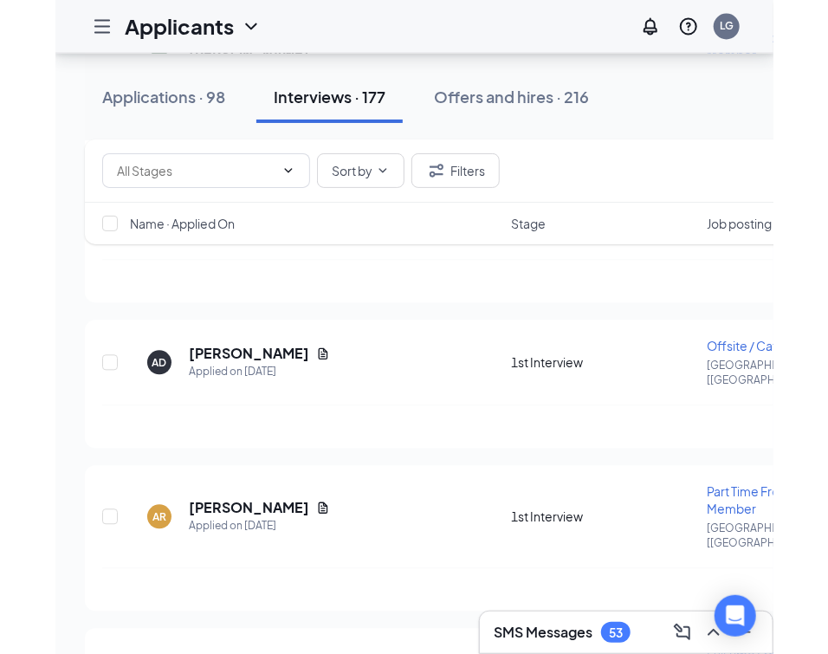
scroll to position [9101, 0]
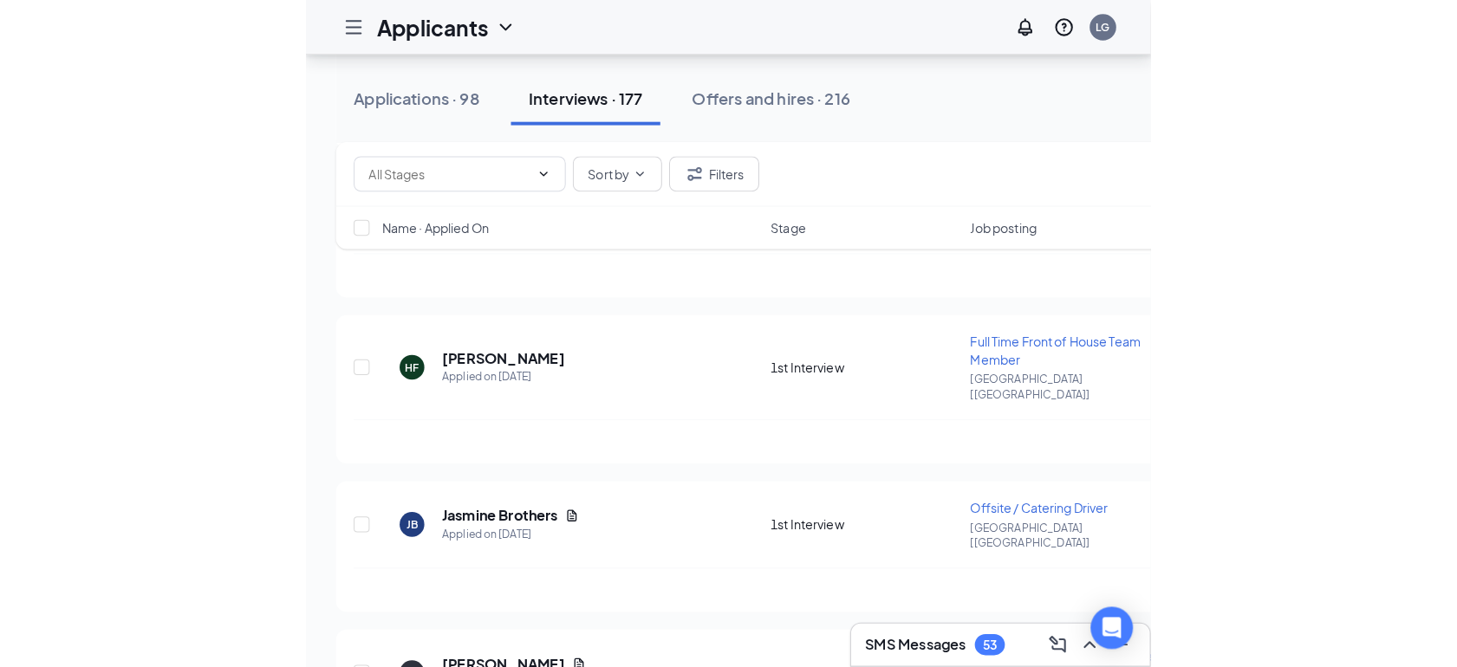
scroll to position [9704, 0]
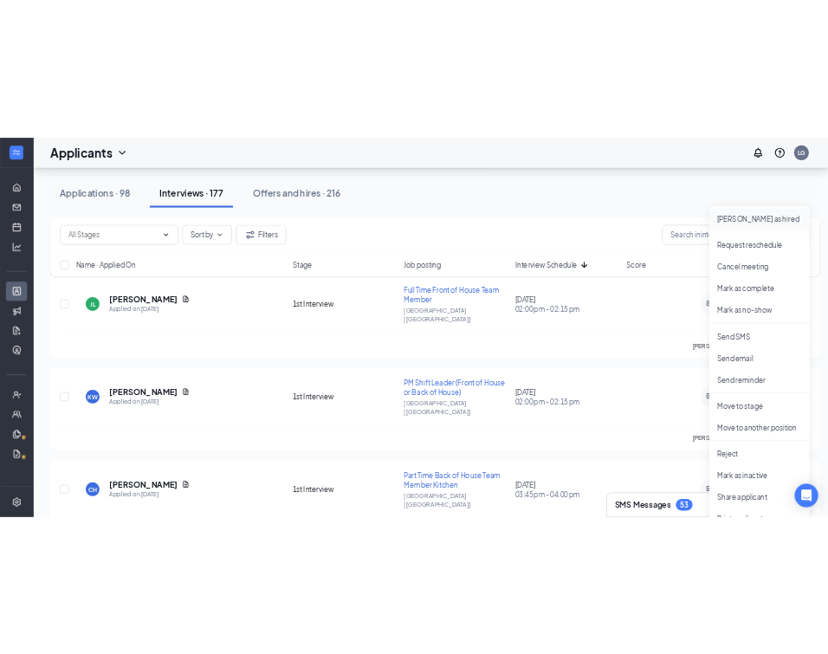
scroll to position [10062, 0]
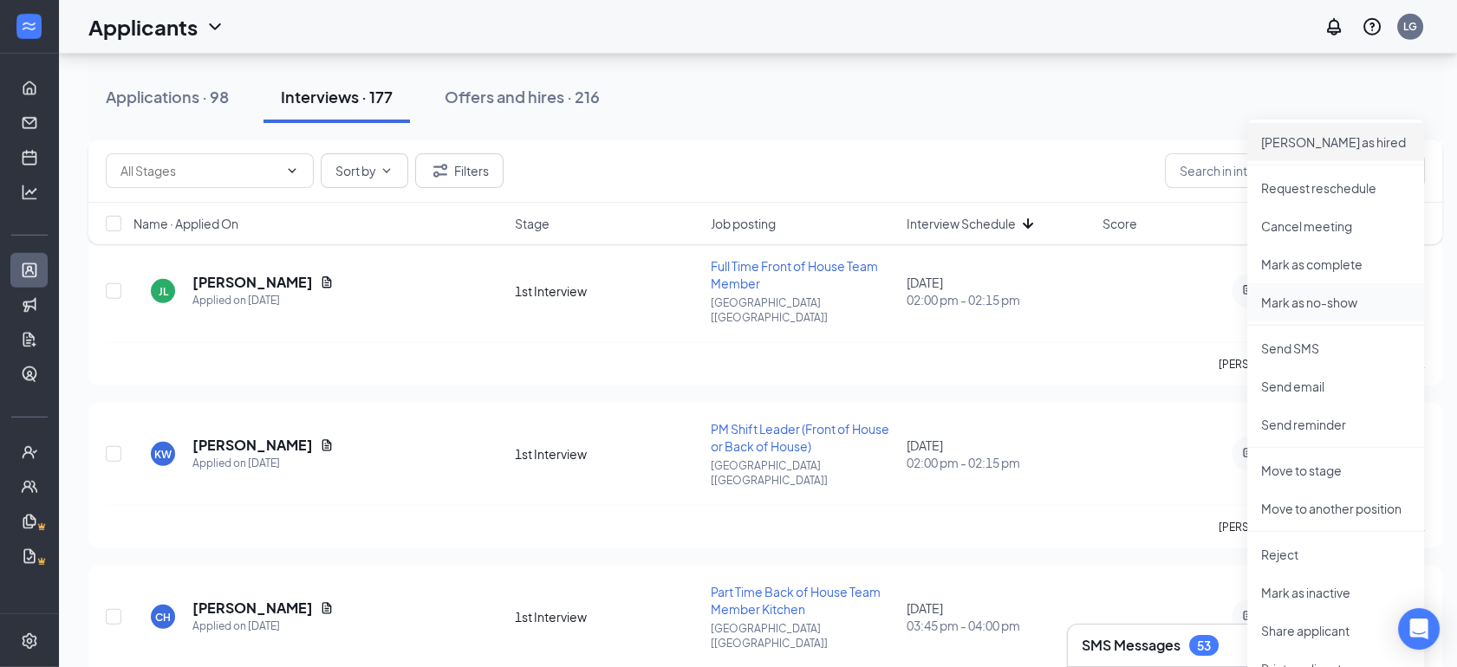
click at [1279, 295] on p "Mark as no-show" at bounding box center [1335, 302] width 149 height 17
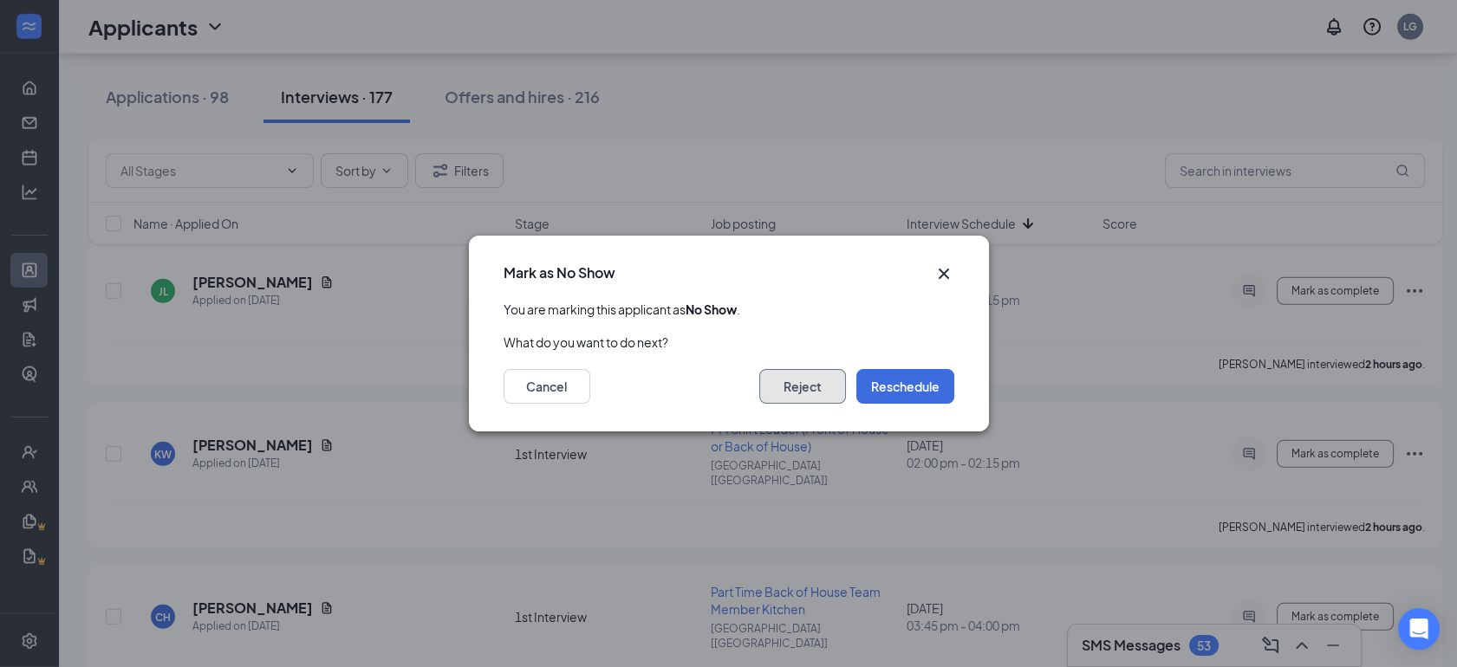
click at [825, 399] on button "Reject" at bounding box center [802, 386] width 87 height 35
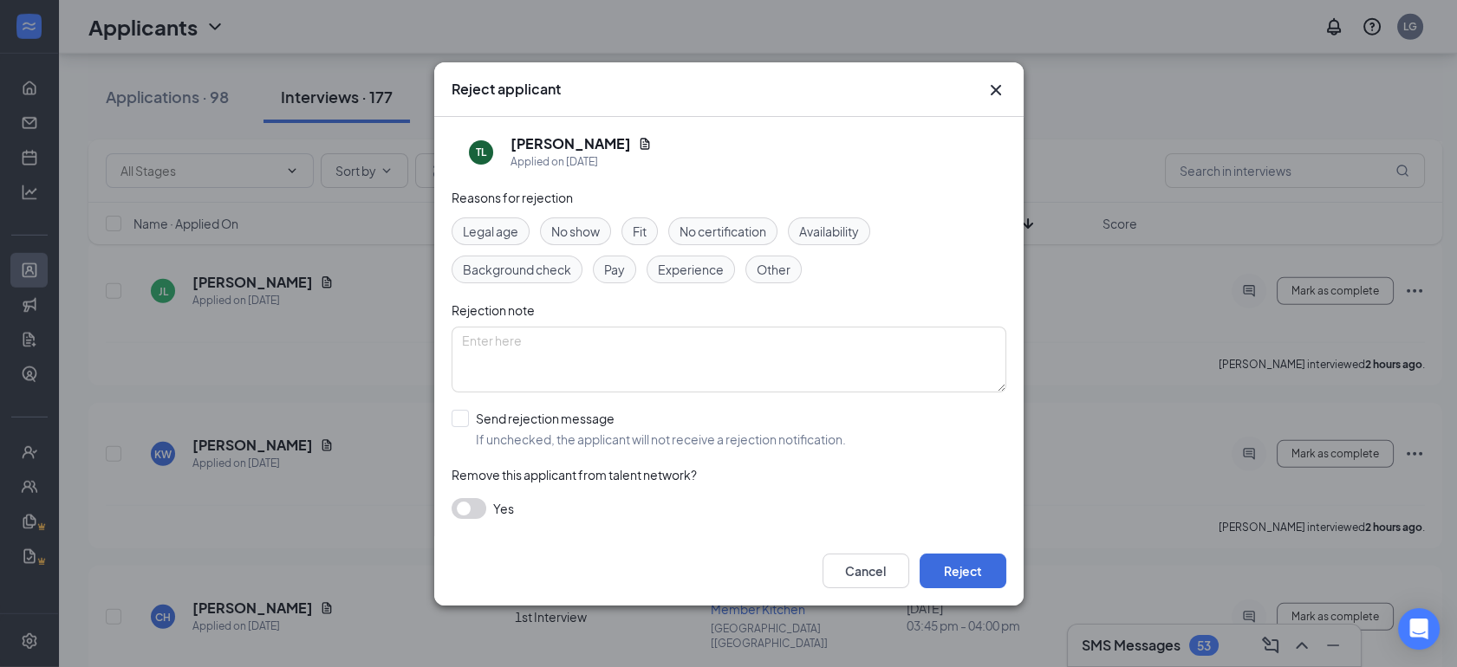
click at [574, 237] on span "No show" at bounding box center [575, 231] width 49 height 19
click at [457, 421] on input "Send rejection message If unchecked, the applicant will not receive a rejection…" at bounding box center [648, 429] width 394 height 38
checkbox input "true"
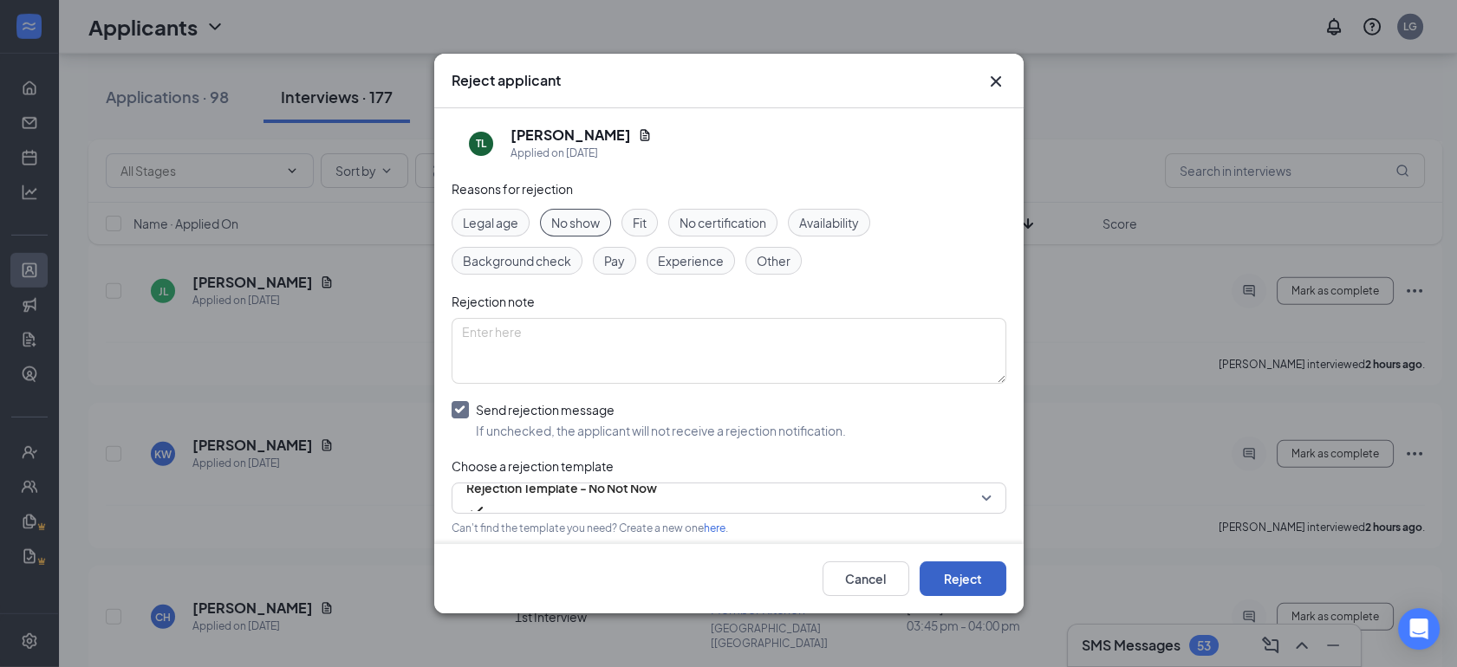
click at [970, 596] on button "Reject" at bounding box center [962, 578] width 87 height 35
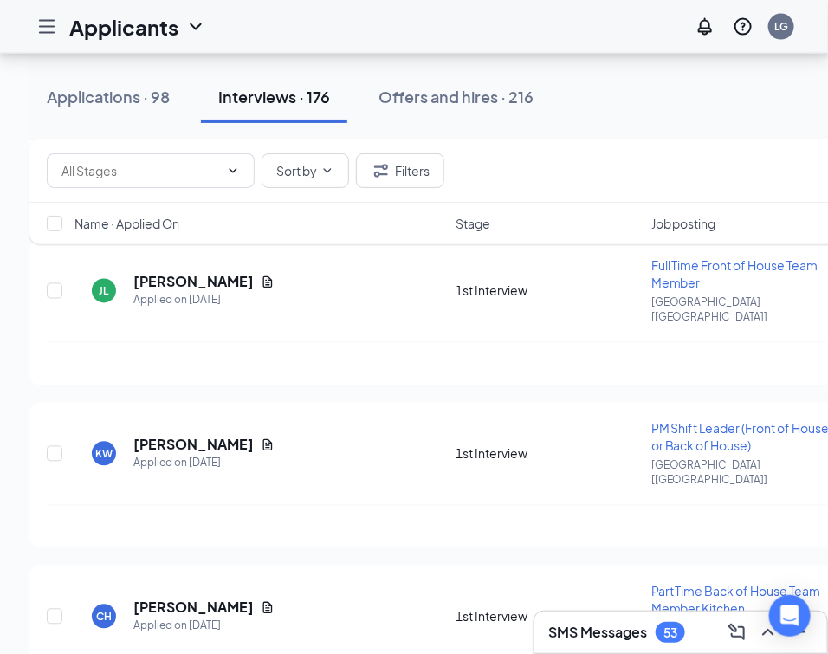
click at [36, 23] on icon "Hamburger" at bounding box center [46, 26] width 21 height 21
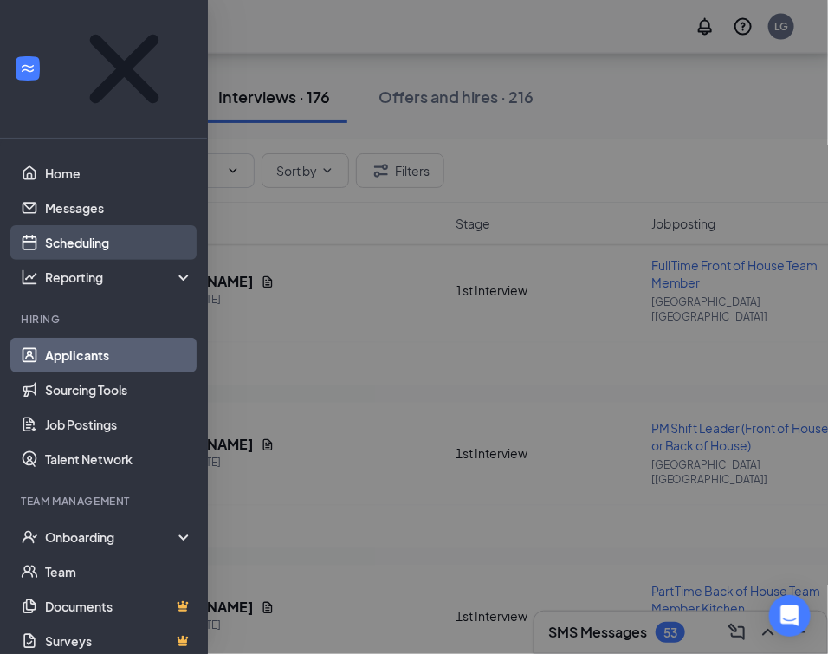
click at [63, 225] on link "Scheduling" at bounding box center [119, 242] width 148 height 35
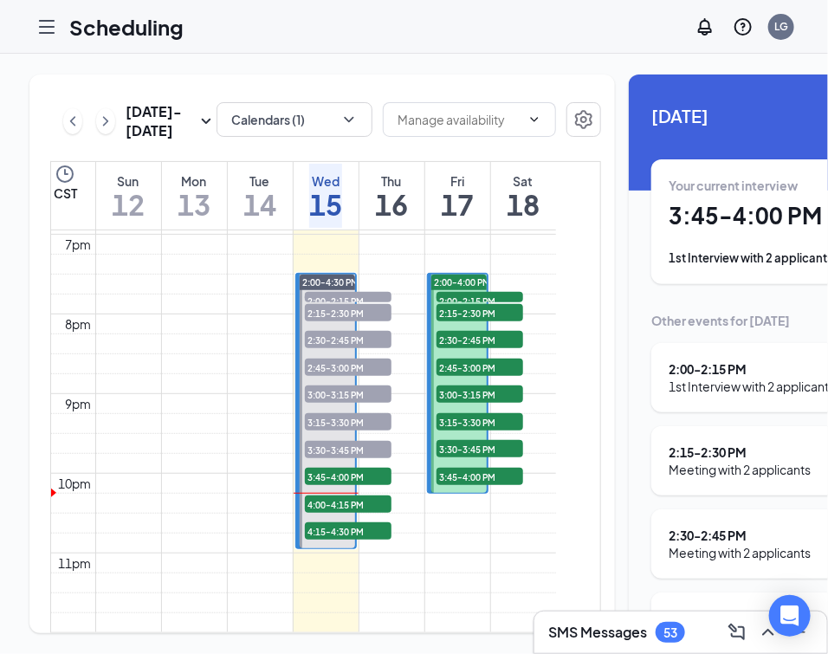
scroll to position [1604, 0]
click at [321, 418] on link "2:00-4:30 PM 2:00-2:15 PM 2 2:15-2:30 PM 2 2:30-2:45 PM 2 2:45-3:00 PM 2 3:00-3…" at bounding box center [326, 411] width 62 height 276
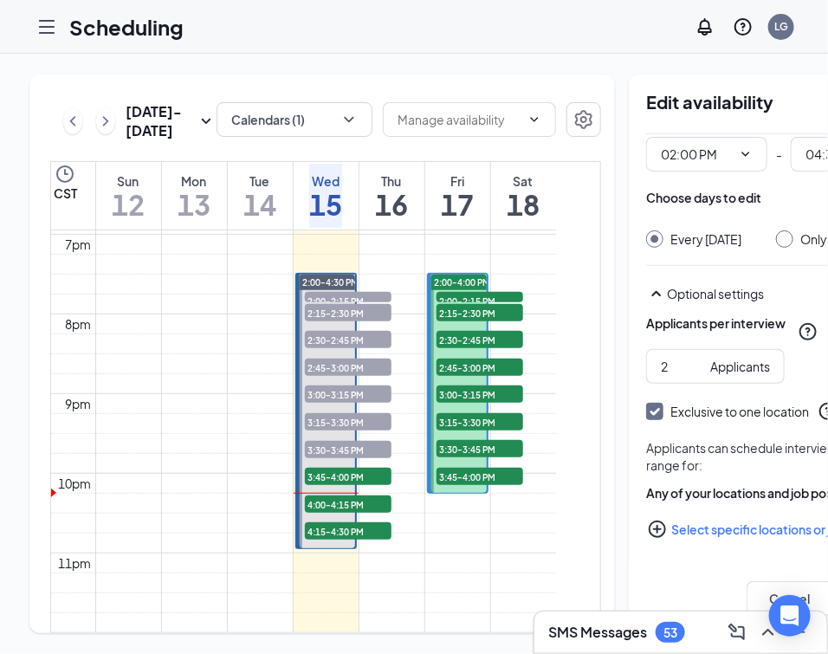
scroll to position [50, 0]
click at [747, 598] on button "Cancel" at bounding box center [790, 598] width 87 height 35
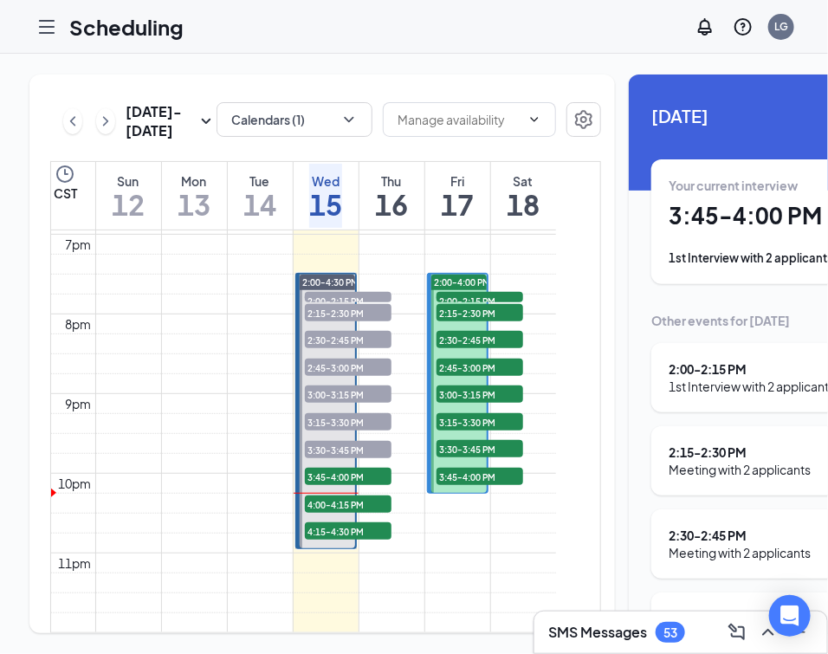
click at [314, 423] on link "2:00-4:30 PM 2:00-2:15 PM 2 2:15-2:30 PM 2 2:30-2:45 PM 2 2:45-3:00 PM 2 3:00-3…" at bounding box center [326, 411] width 62 height 276
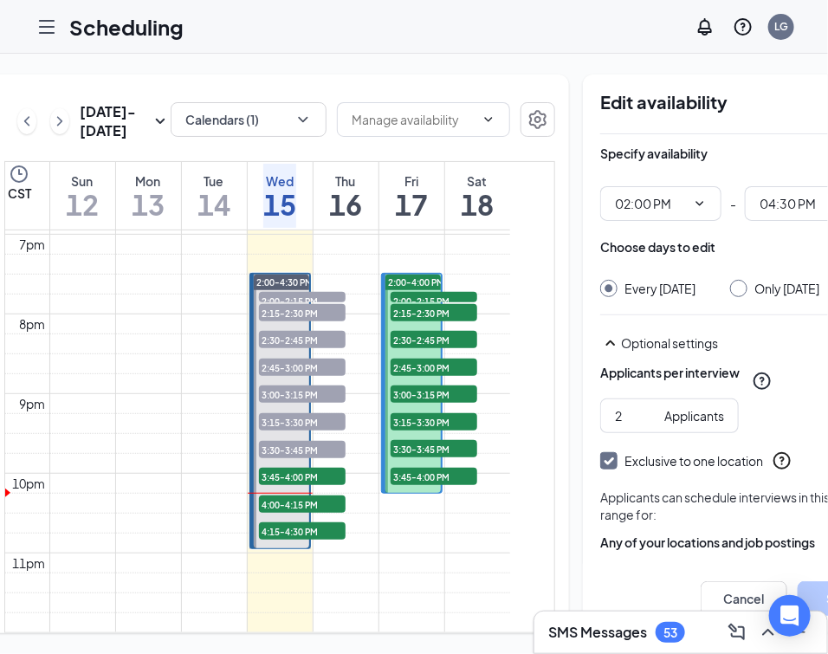
scroll to position [0, 38]
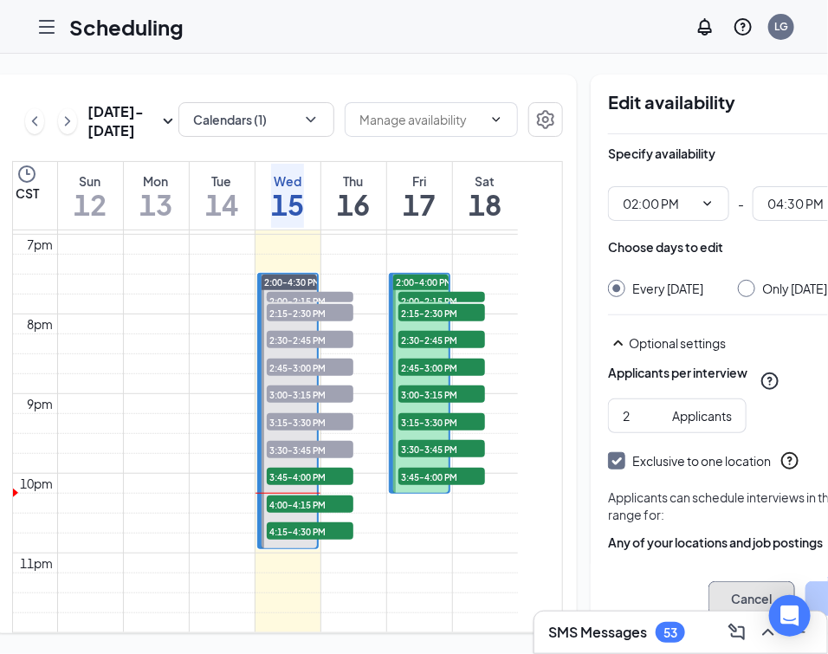
click at [709, 599] on button "Cancel" at bounding box center [752, 598] width 87 height 35
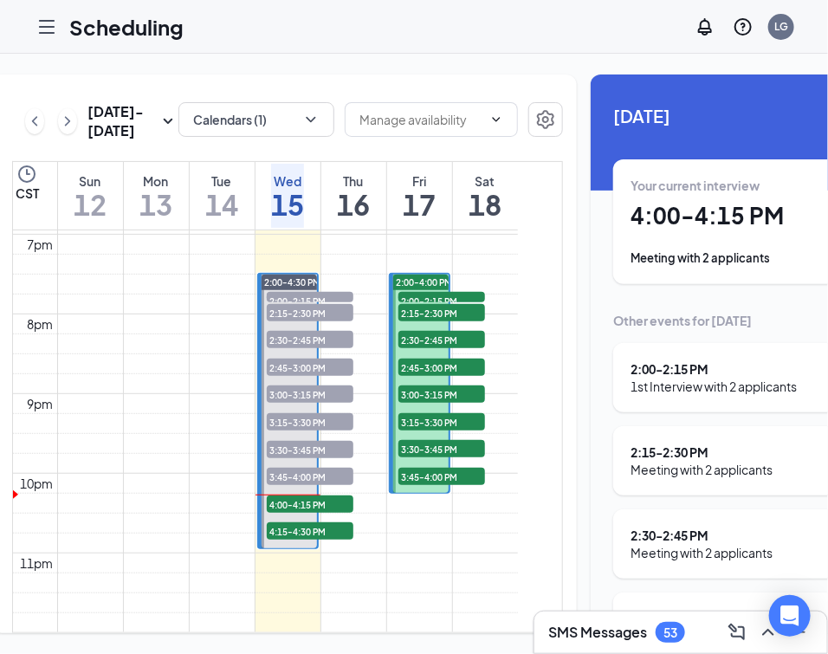
scroll to position [1650, 0]
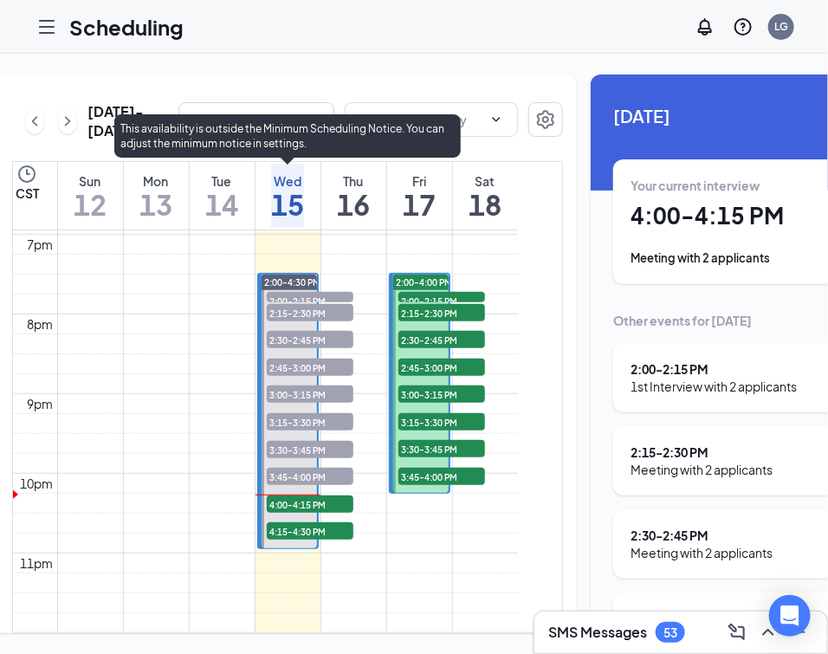
click at [308, 496] on span "4:00-4:15 PM" at bounding box center [310, 504] width 87 height 17
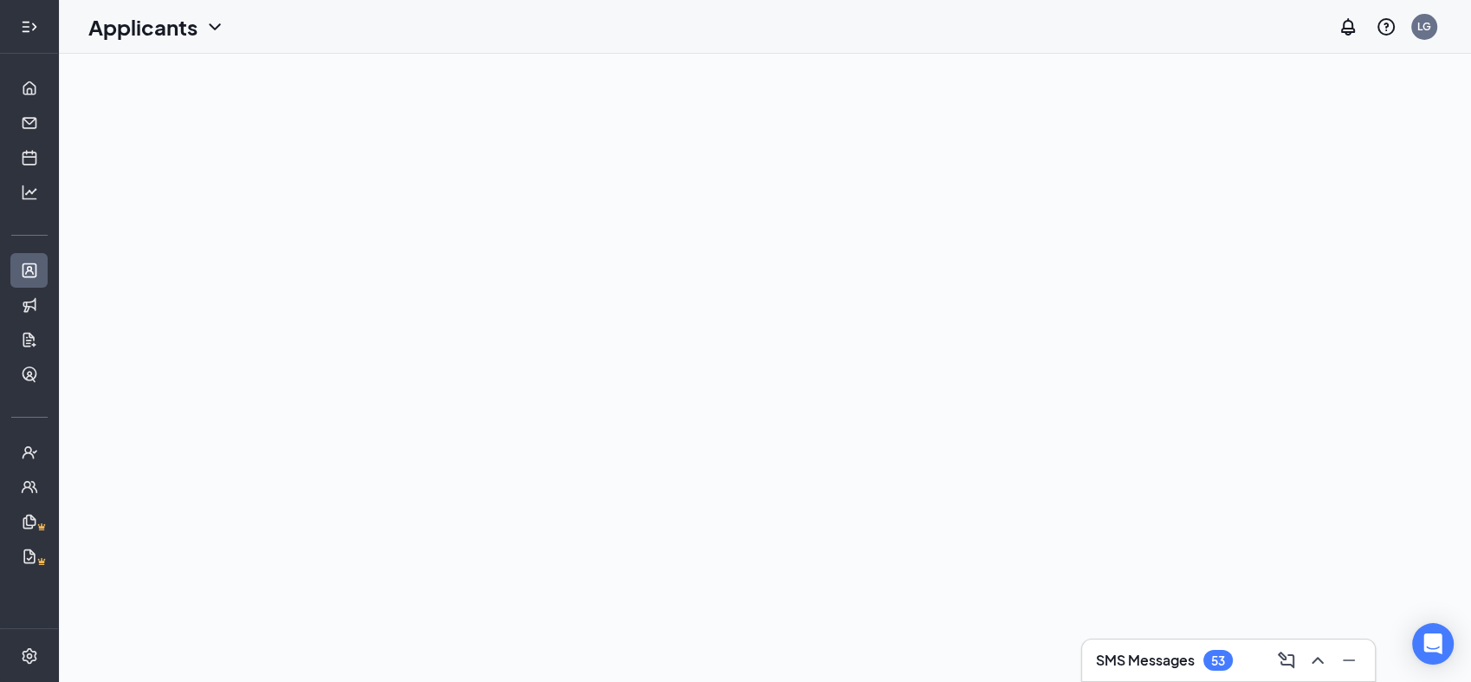
click at [29, 18] on icon "Expand" at bounding box center [29, 26] width 17 height 17
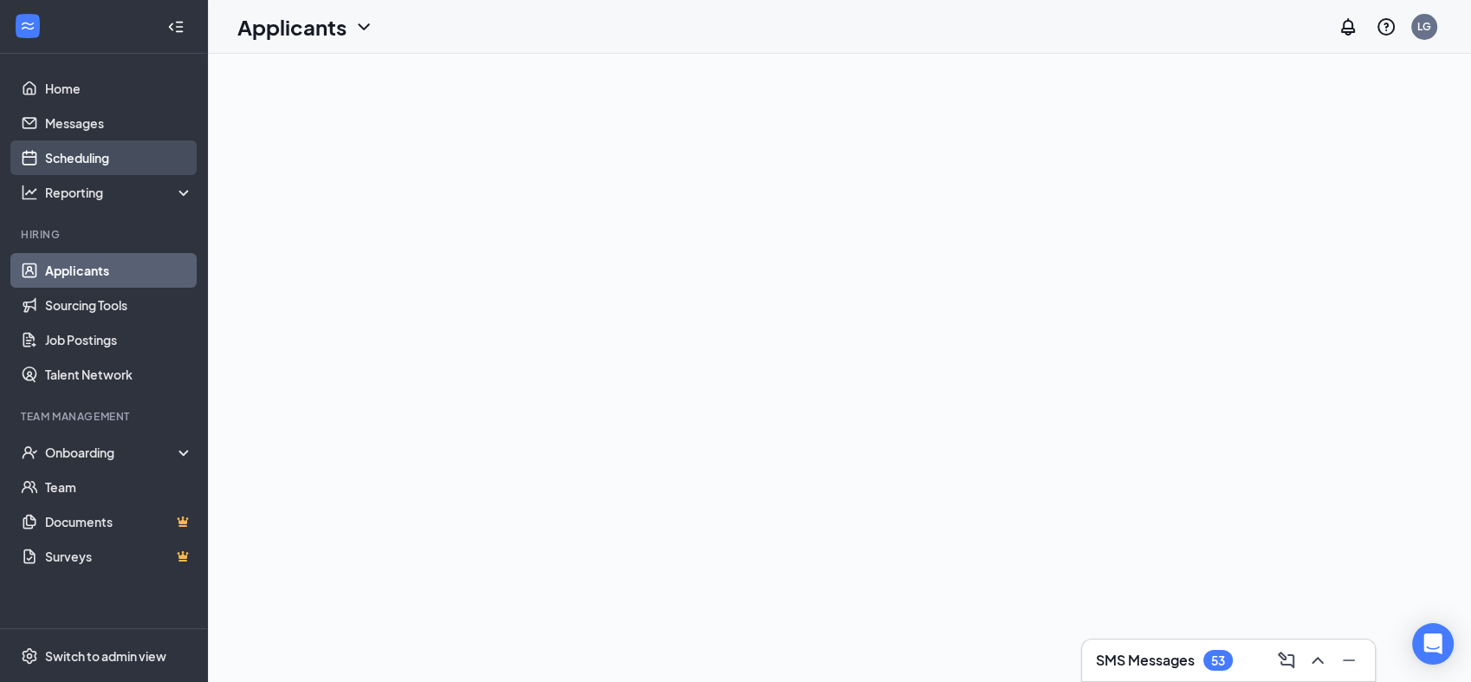
click at [87, 158] on link "Scheduling" at bounding box center [119, 157] width 148 height 35
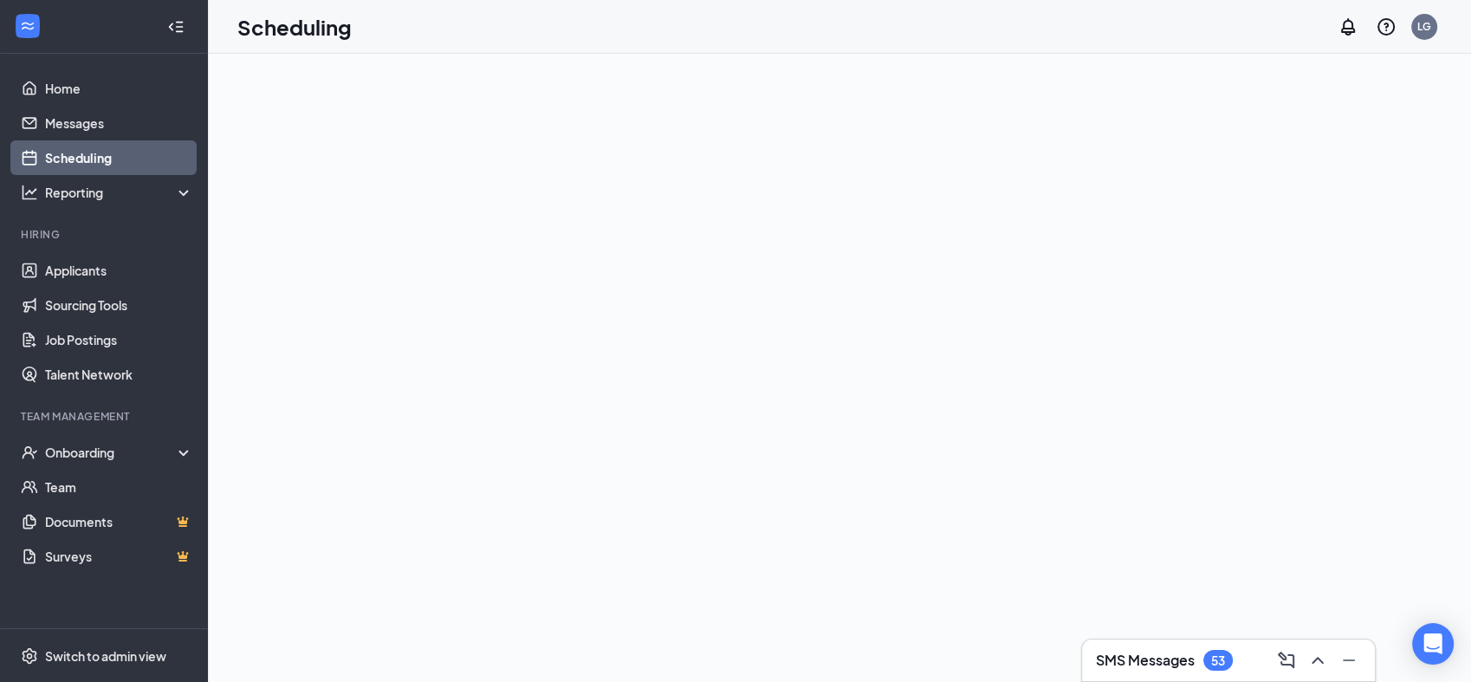
click at [87, 158] on link "Scheduling" at bounding box center [119, 157] width 148 height 35
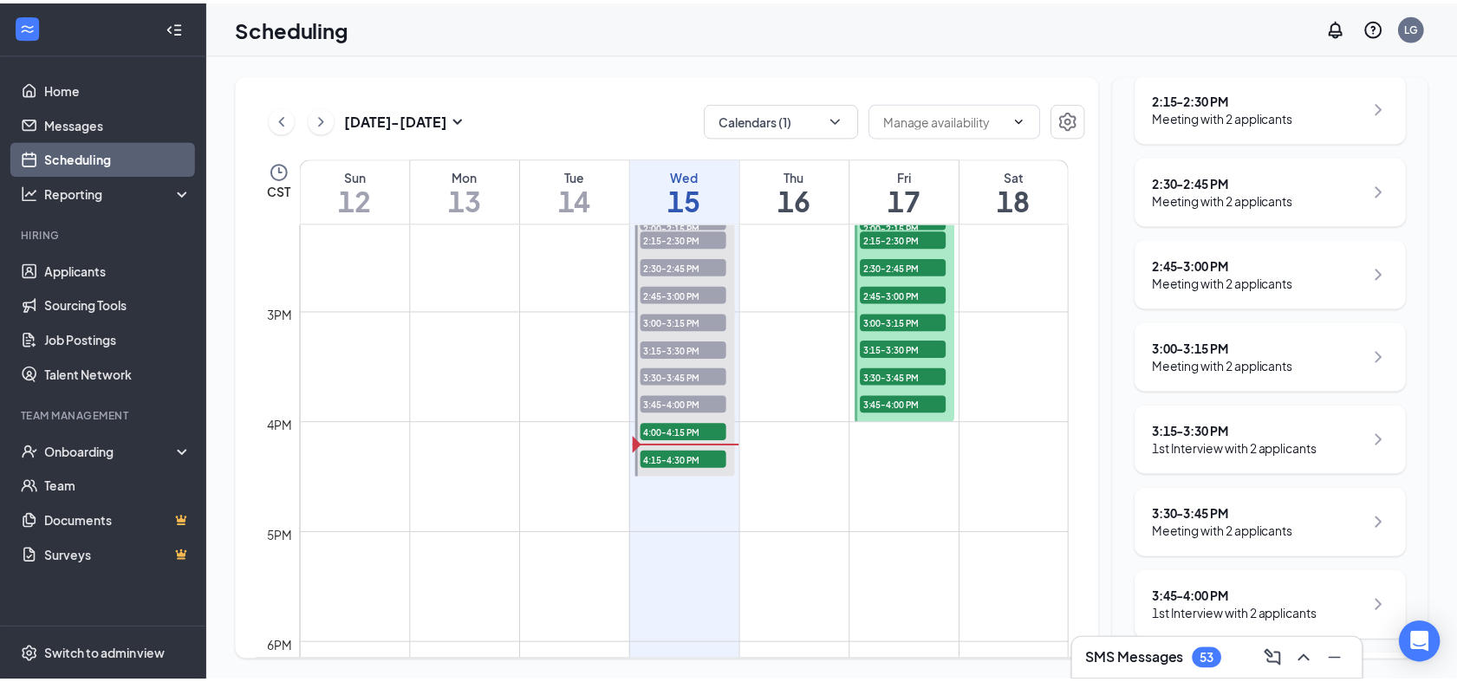
scroll to position [1580, 0]
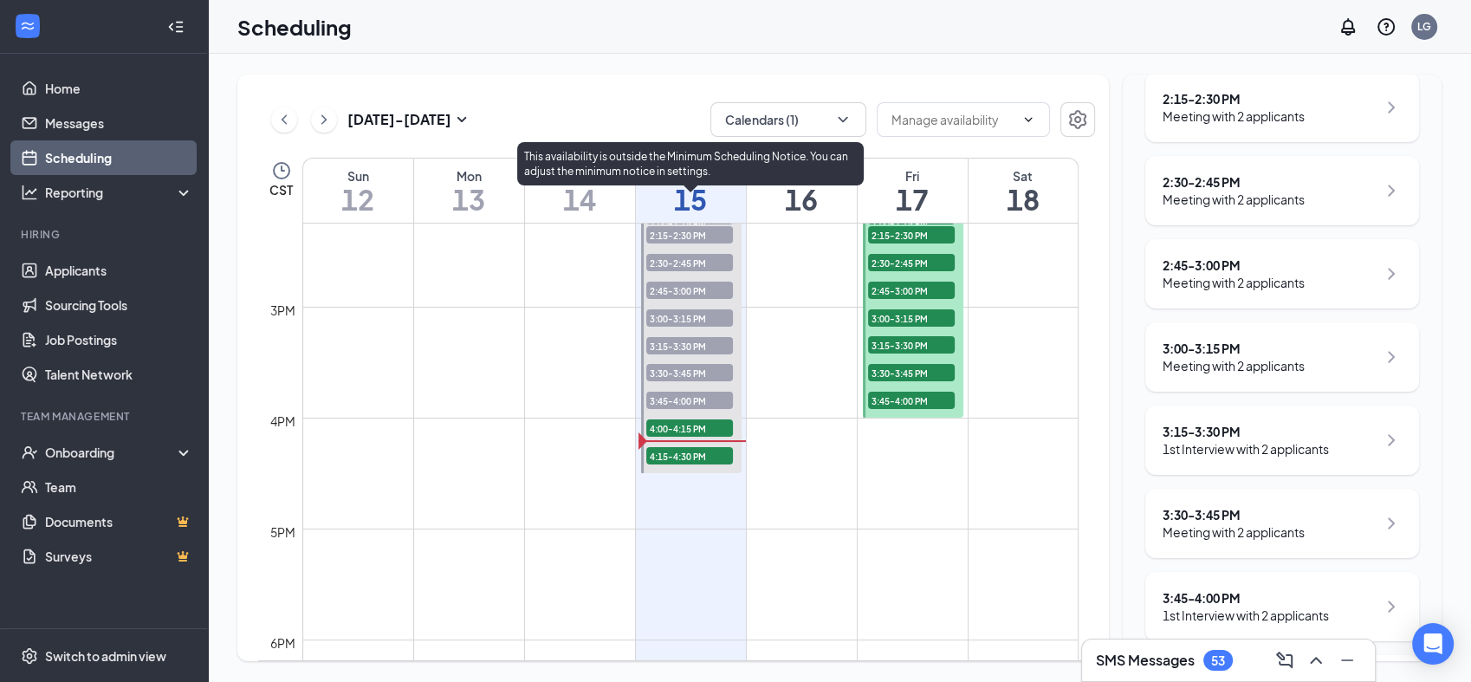
click at [704, 427] on span "4:00-4:15 PM" at bounding box center [689, 427] width 87 height 17
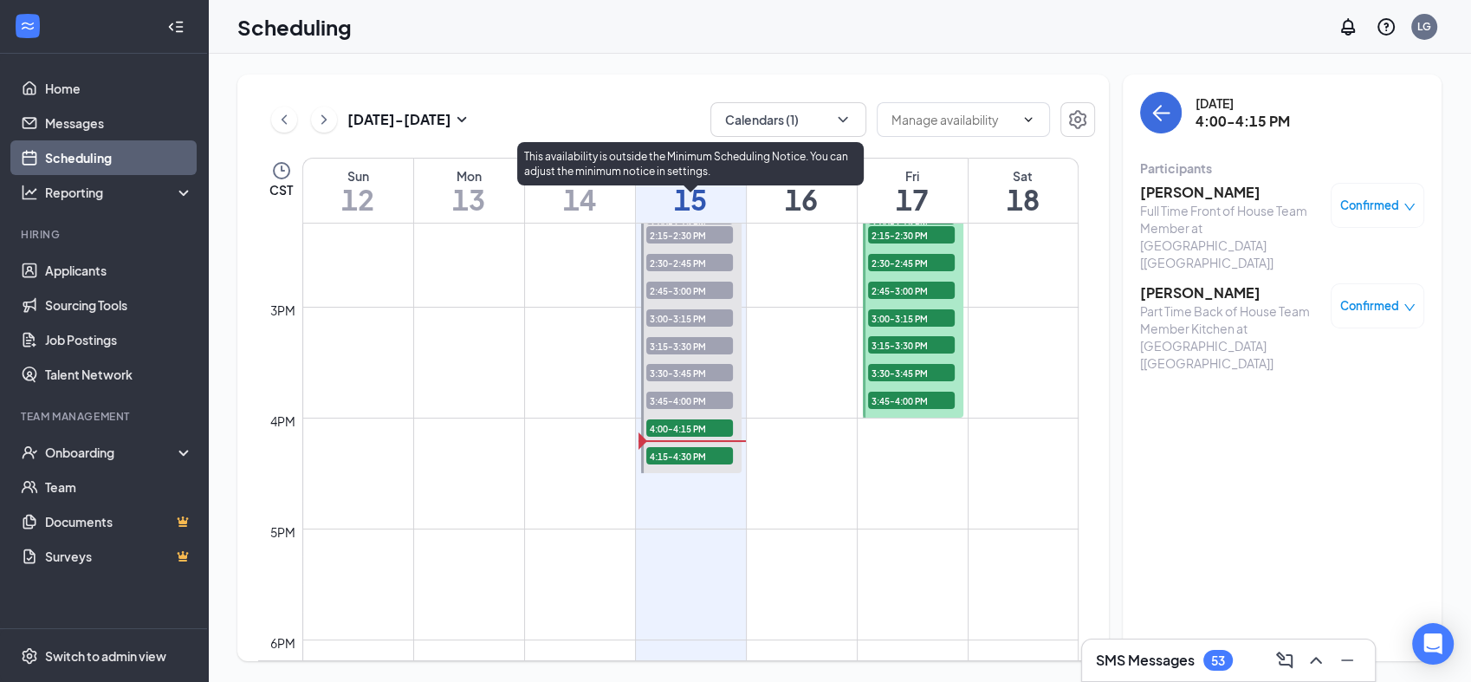
click at [700, 455] on span "4:15-4:30 PM" at bounding box center [689, 455] width 87 height 17
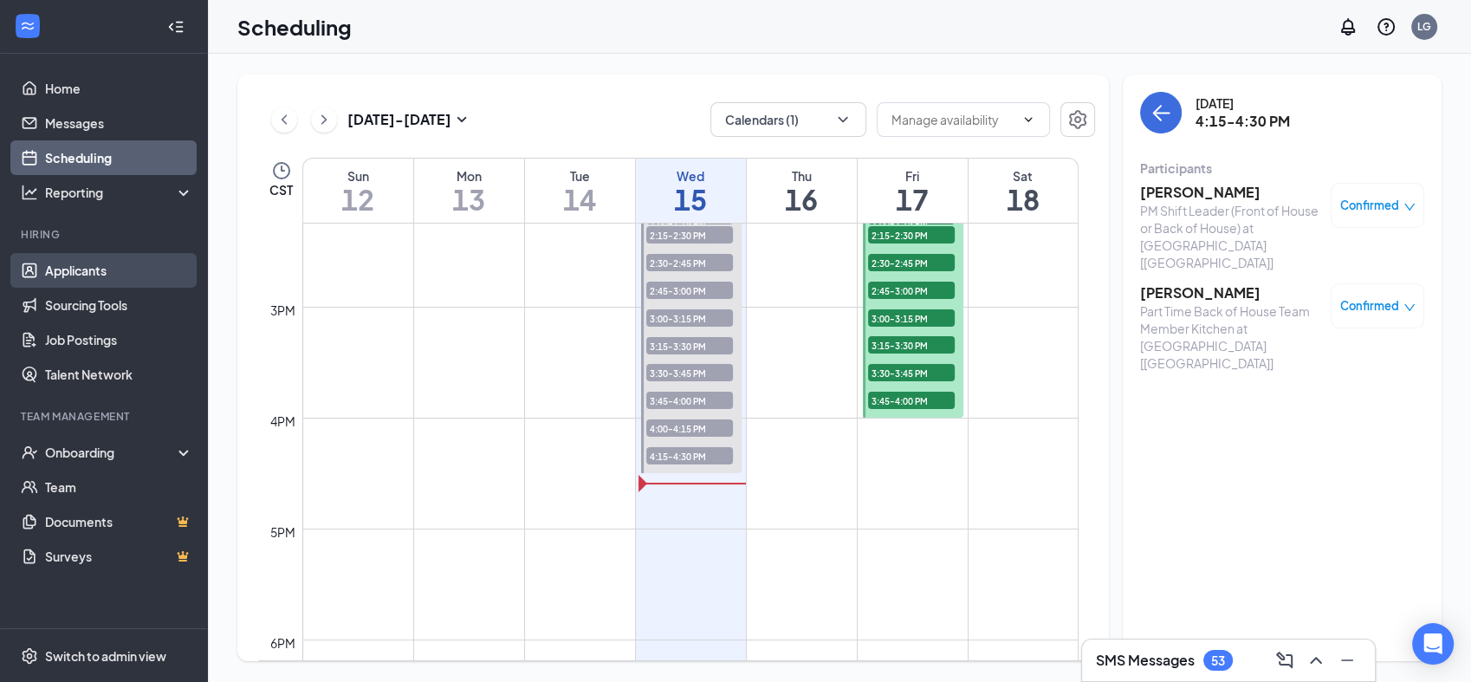
click at [81, 269] on link "Applicants" at bounding box center [119, 270] width 148 height 35
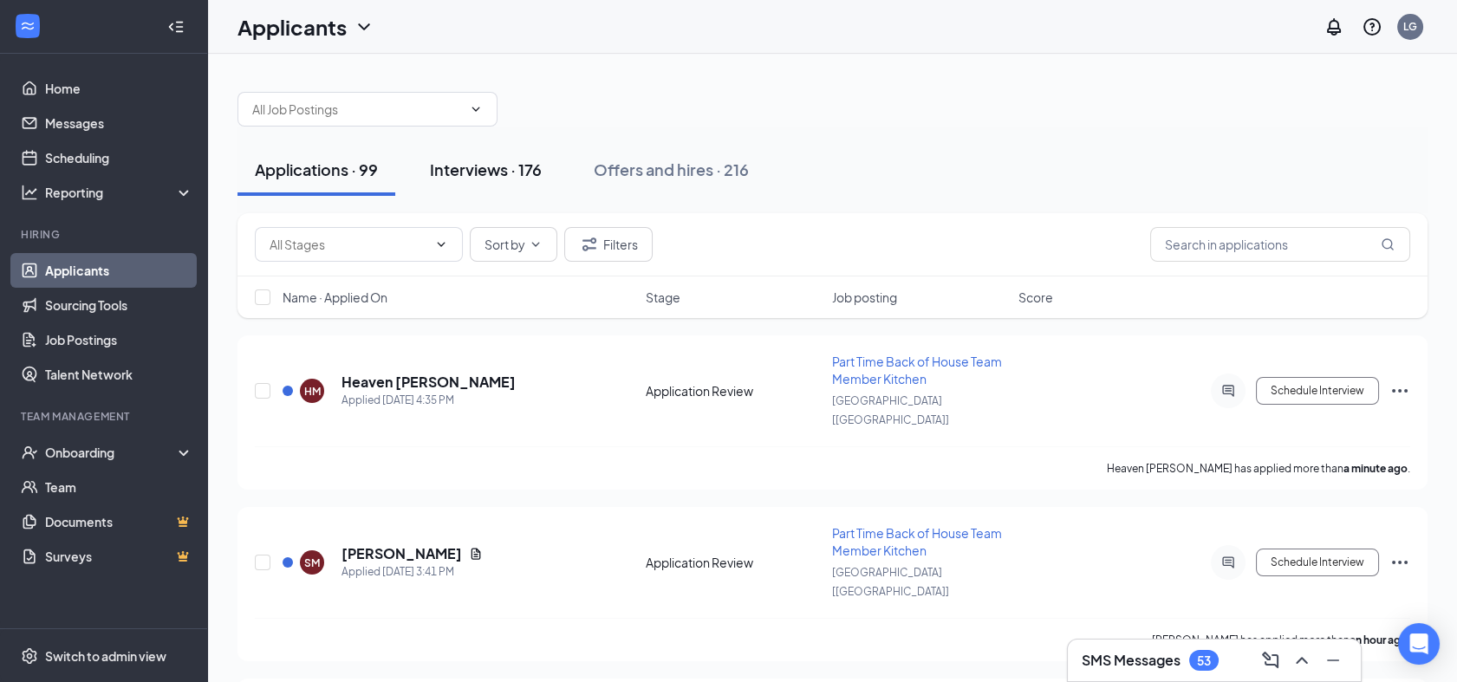
click at [488, 169] on div "Interviews · 176" at bounding box center [486, 170] width 112 height 22
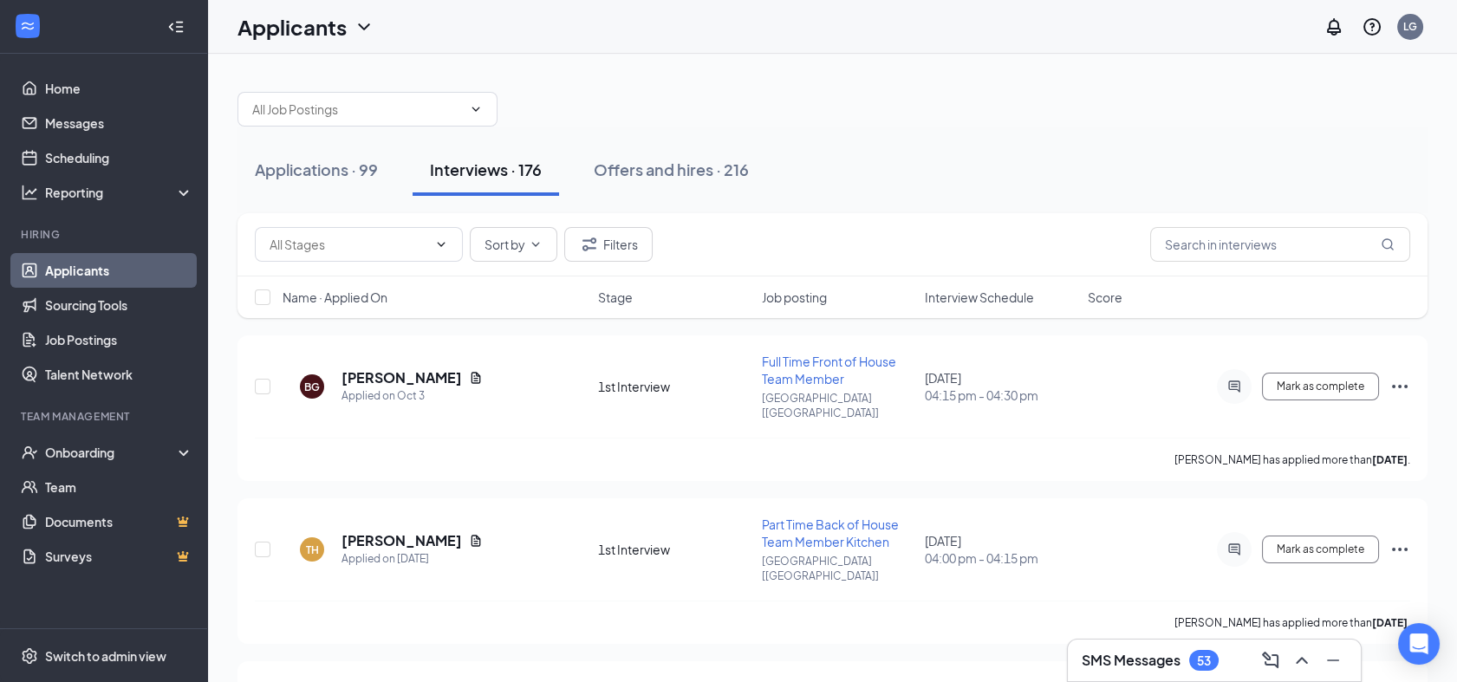
click at [973, 293] on span "Interview Schedule" at bounding box center [979, 297] width 109 height 17
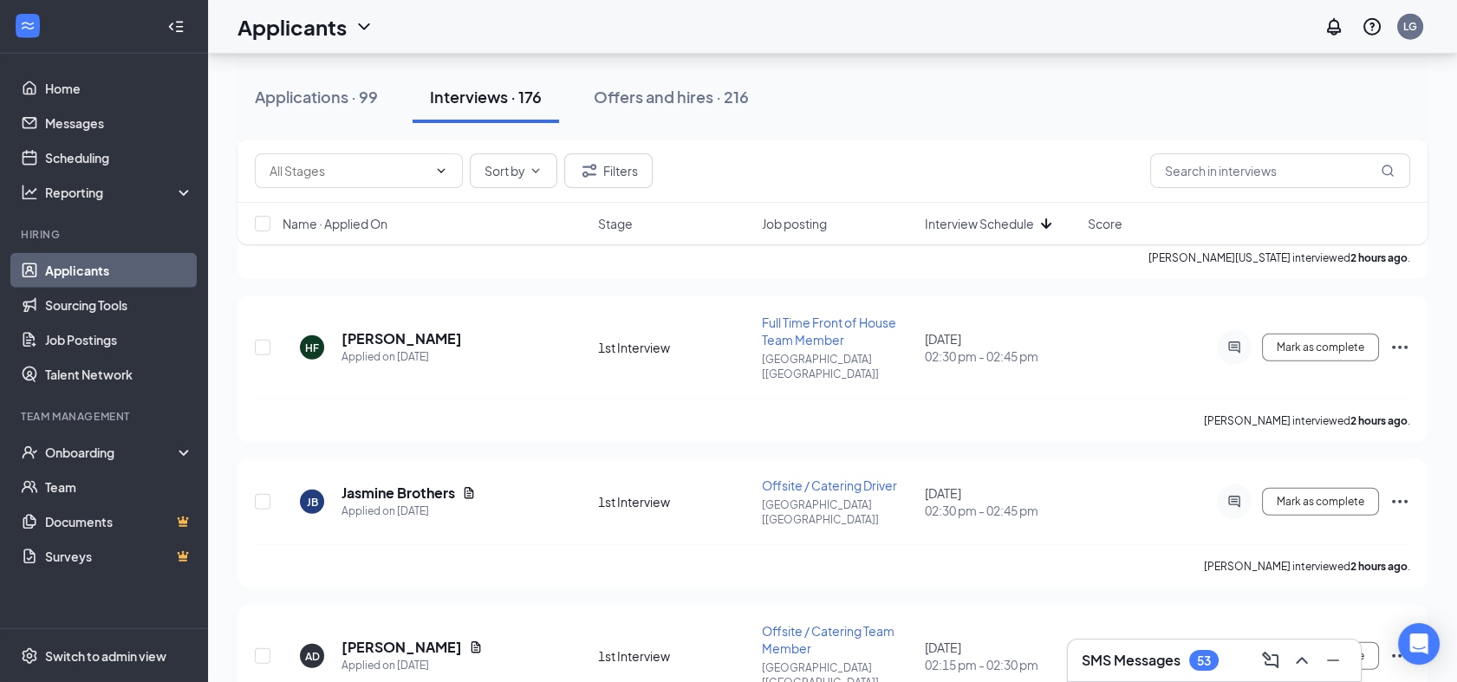
scroll to position [9548, 0]
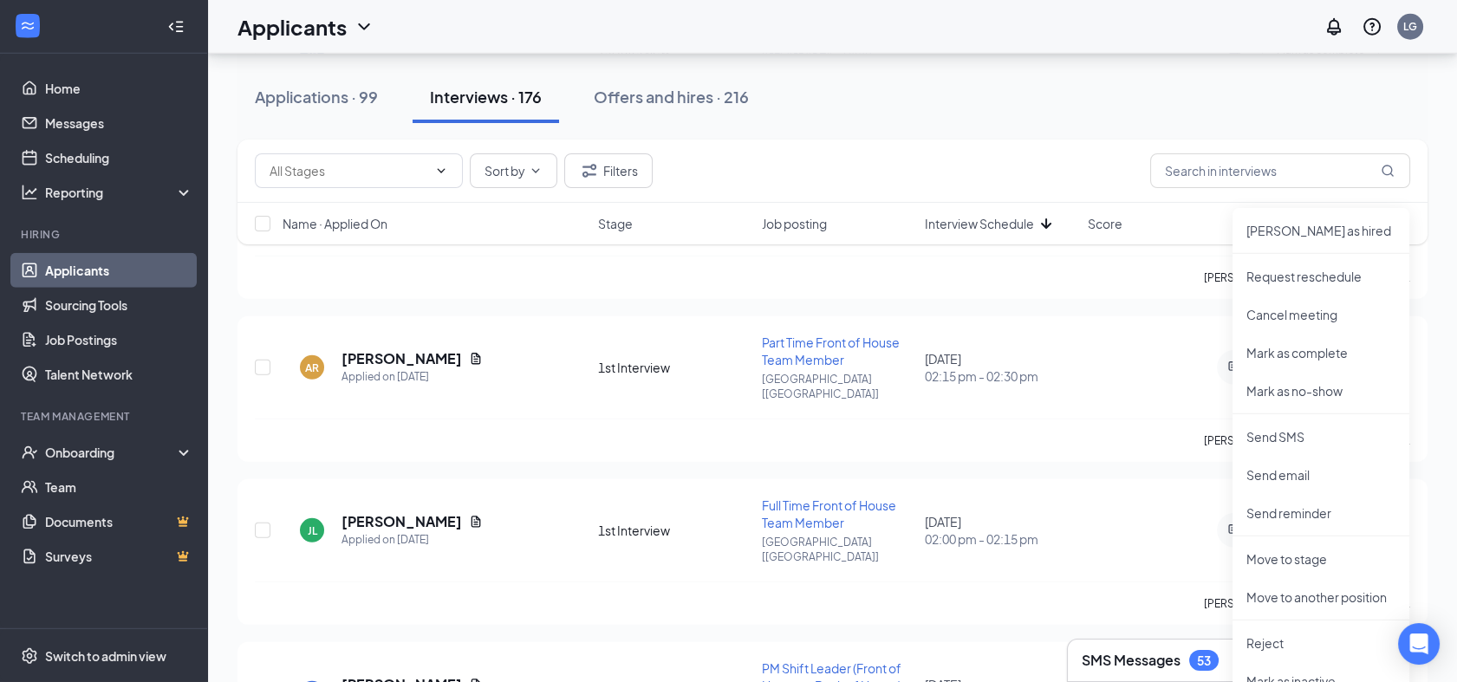
scroll to position [9872, 0]
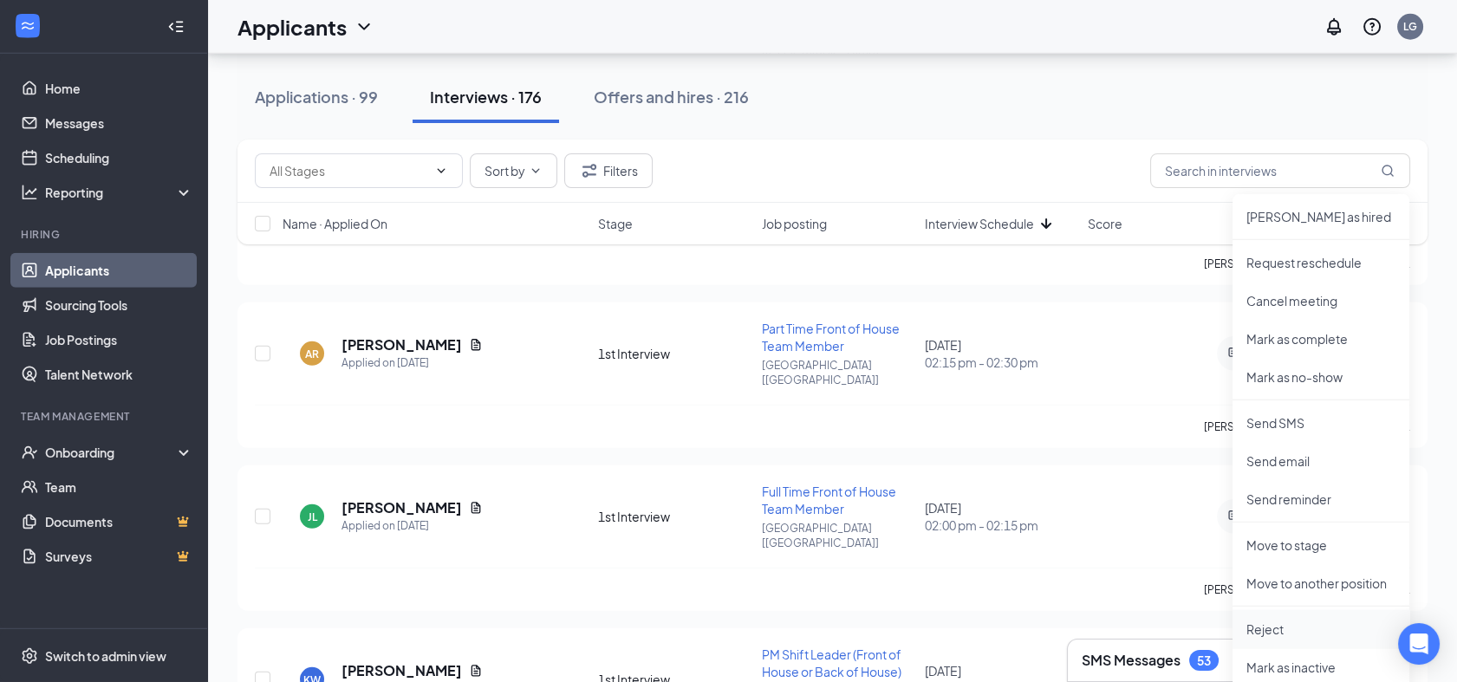
click at [1267, 641] on li "Reject" at bounding box center [1320, 629] width 177 height 38
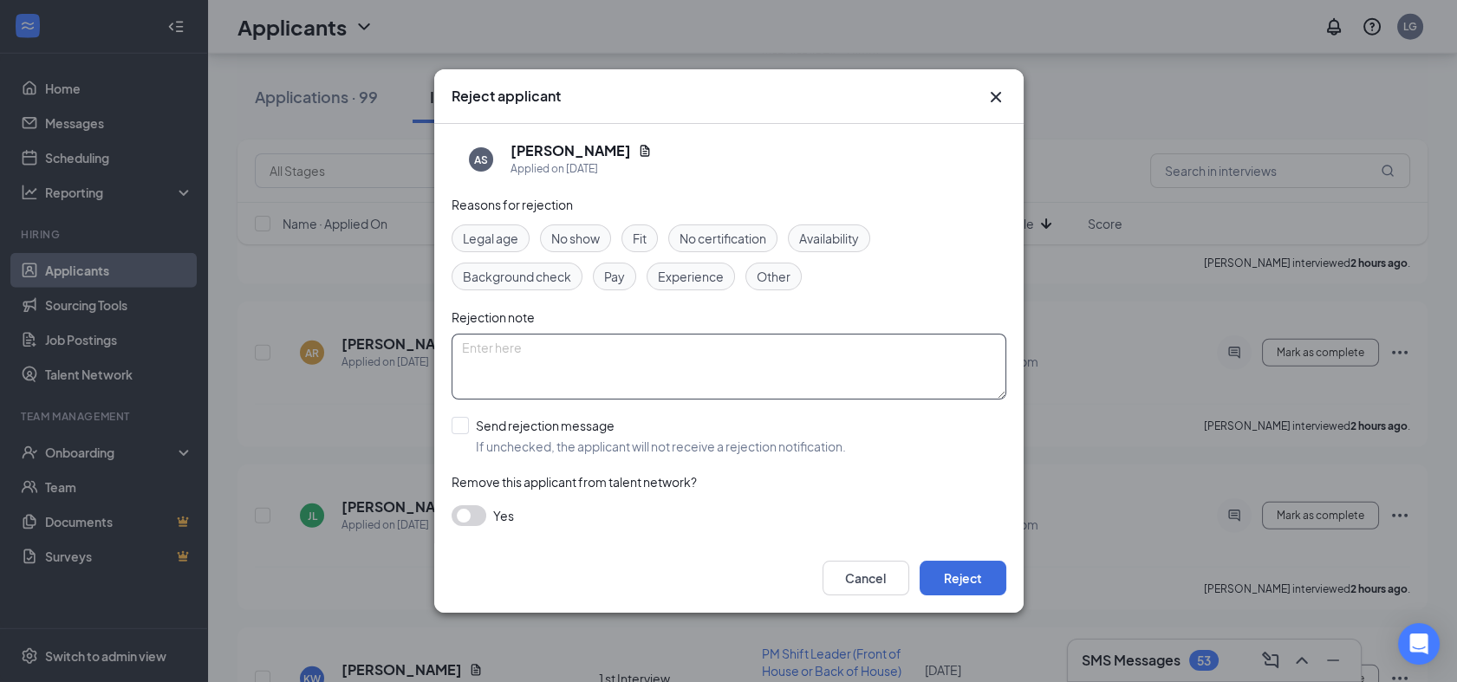
click at [545, 355] on textarea at bounding box center [728, 367] width 555 height 66
paste textarea "worked at Wendy 3 time prior as a second job, but still was not getting the hou…"
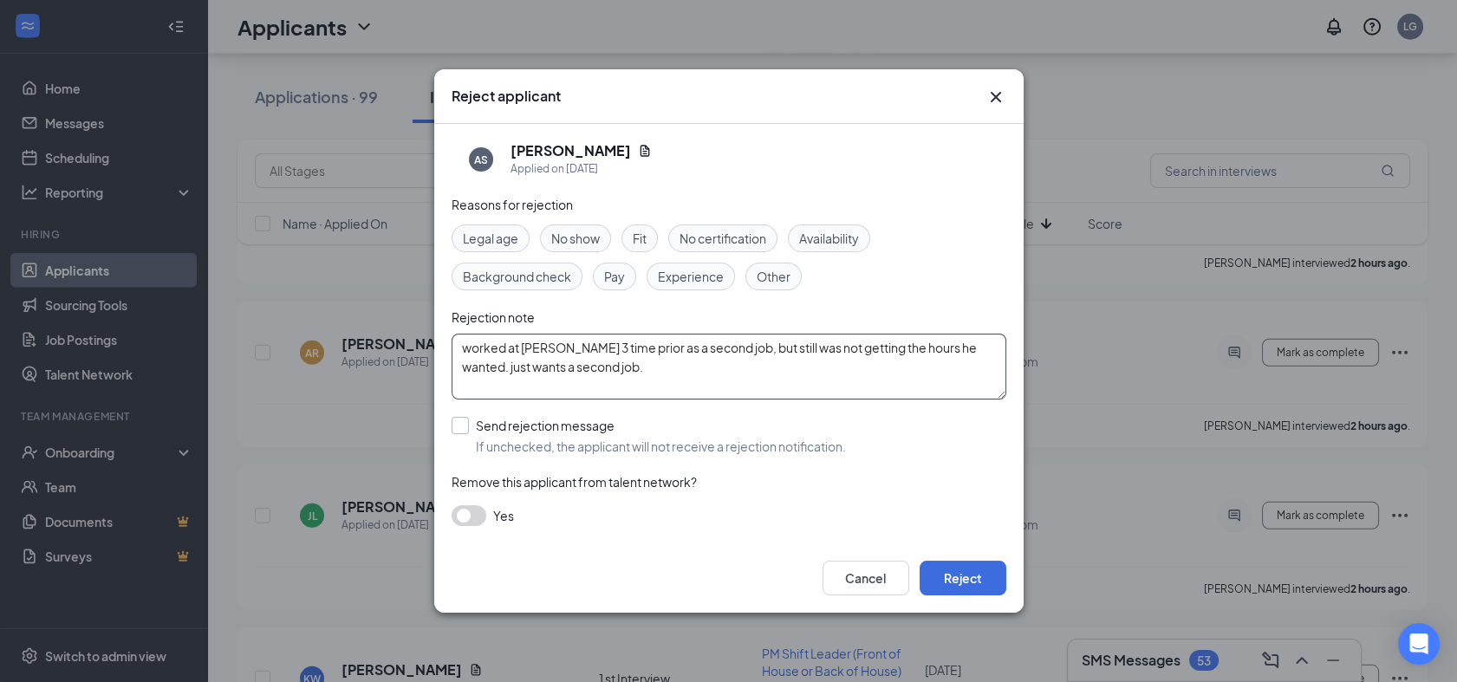
type textarea "worked at Wendy 3 time prior as a second job, but still was not getting the hou…"
click at [459, 423] on input "Send rejection message If unchecked, the applicant will not receive a rejection…" at bounding box center [648, 436] width 394 height 38
checkbox input "true"
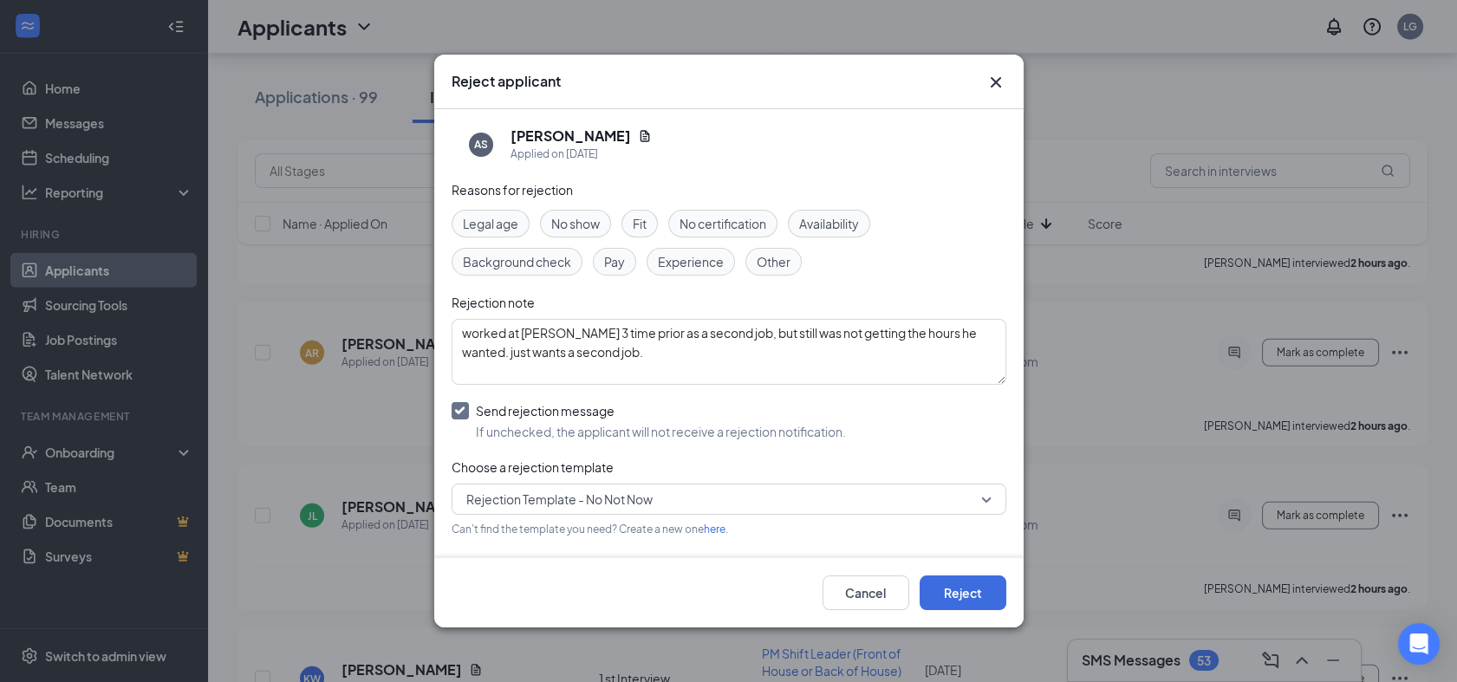
click at [633, 215] on span "Fit" at bounding box center [640, 223] width 14 height 19
click at [967, 600] on button "Reject" at bounding box center [962, 592] width 87 height 35
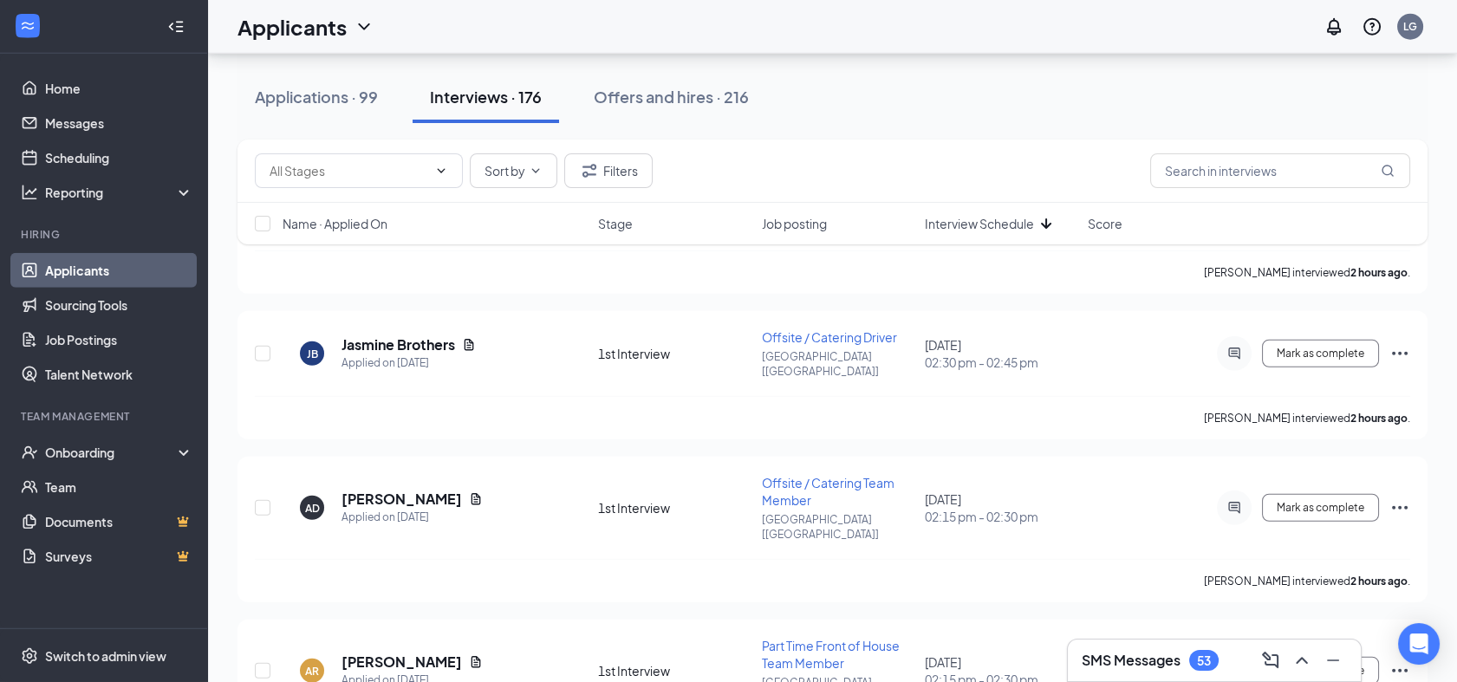
scroll to position [9554, 0]
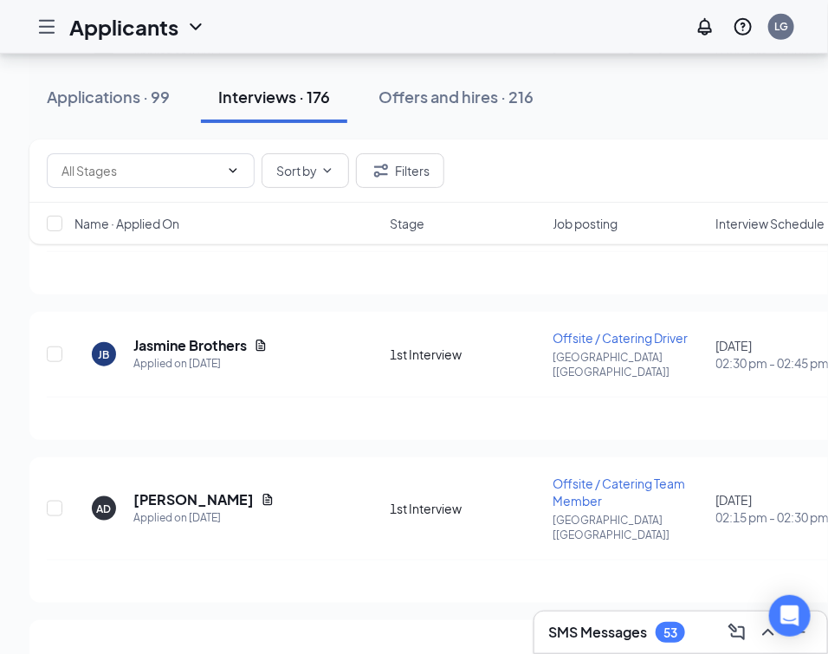
drag, startPoint x: 466, startPoint y: 350, endPoint x: 825, endPoint y: 93, distance: 441.5
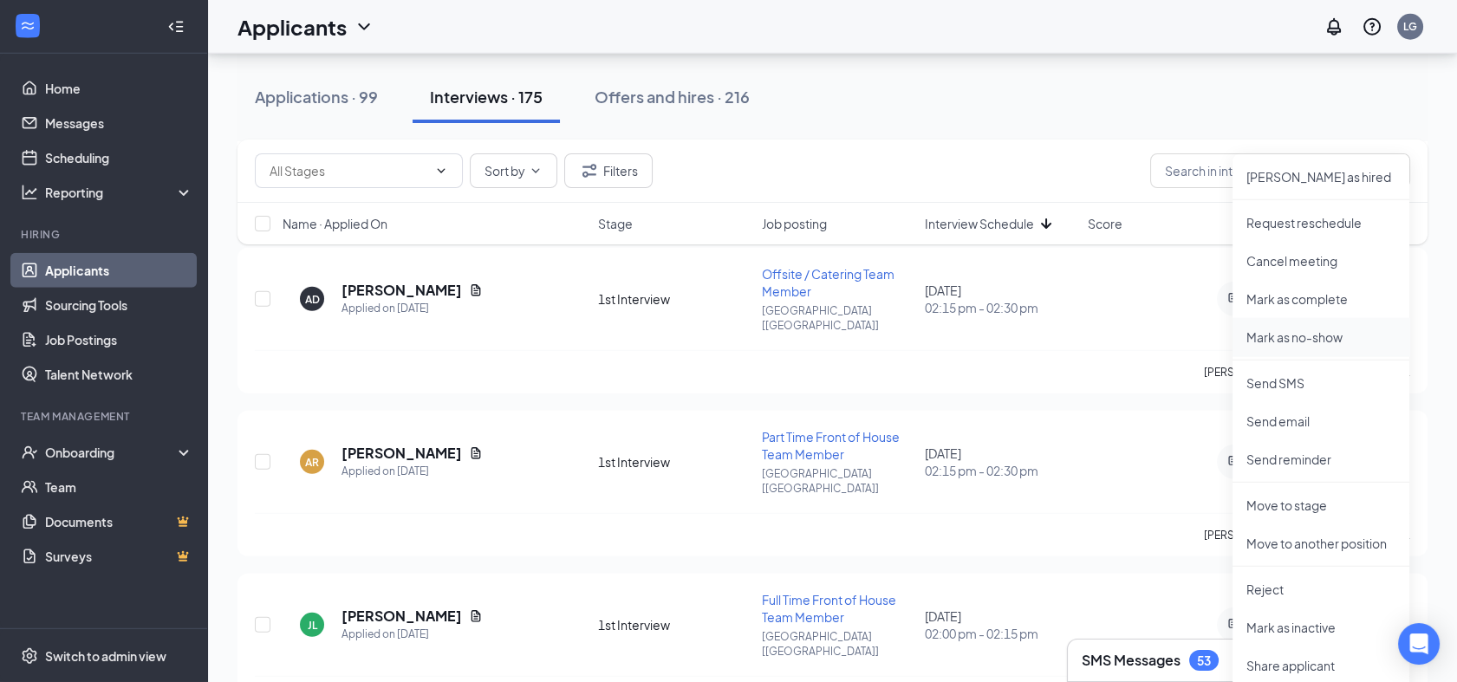
scroll to position [9764, 0]
click at [1268, 583] on p "Reject" at bounding box center [1320, 588] width 149 height 17
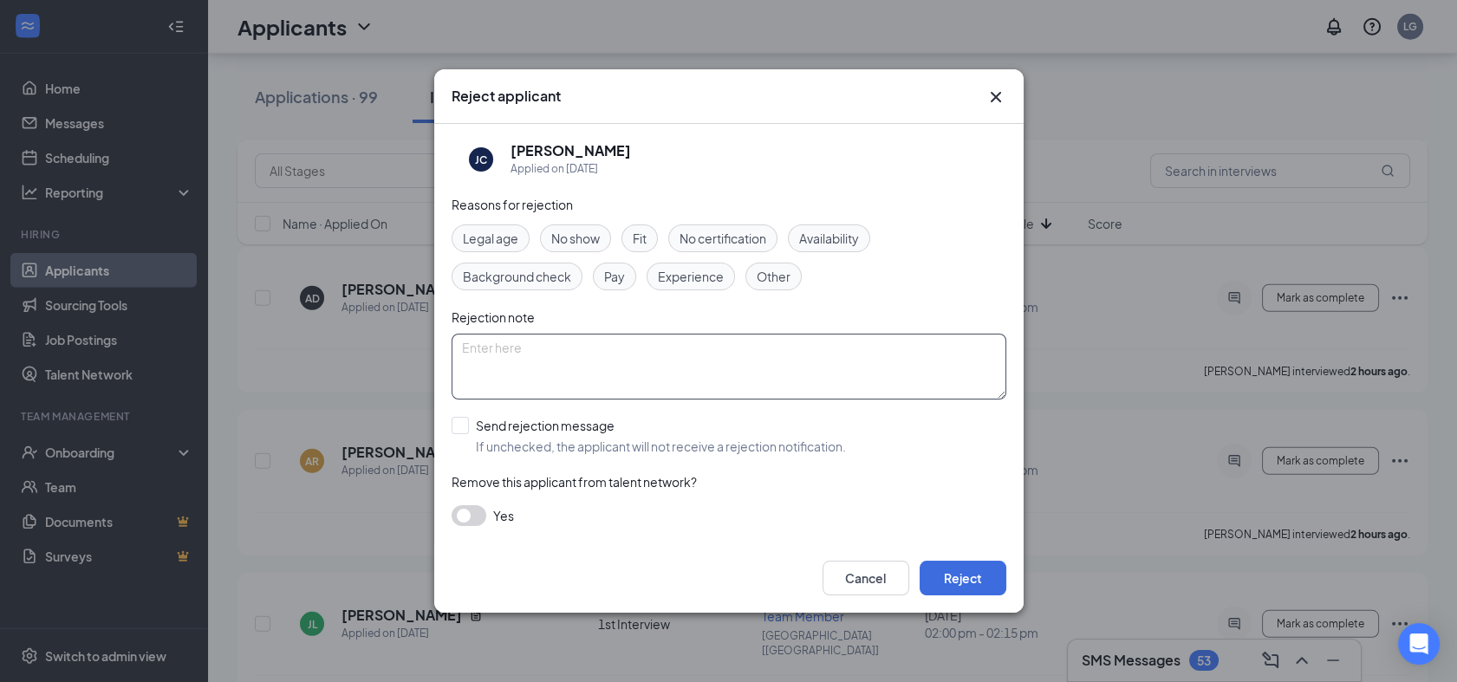
click at [625, 359] on textarea at bounding box center [728, 367] width 555 height 66
paste textarea "kept turning in her chair not a serious kid"
type textarea "kept turning in her chair not a serious kid"
click at [461, 425] on input "Send rejection message If unchecked, the applicant will not receive a rejection…" at bounding box center [648, 436] width 394 height 38
checkbox input "true"
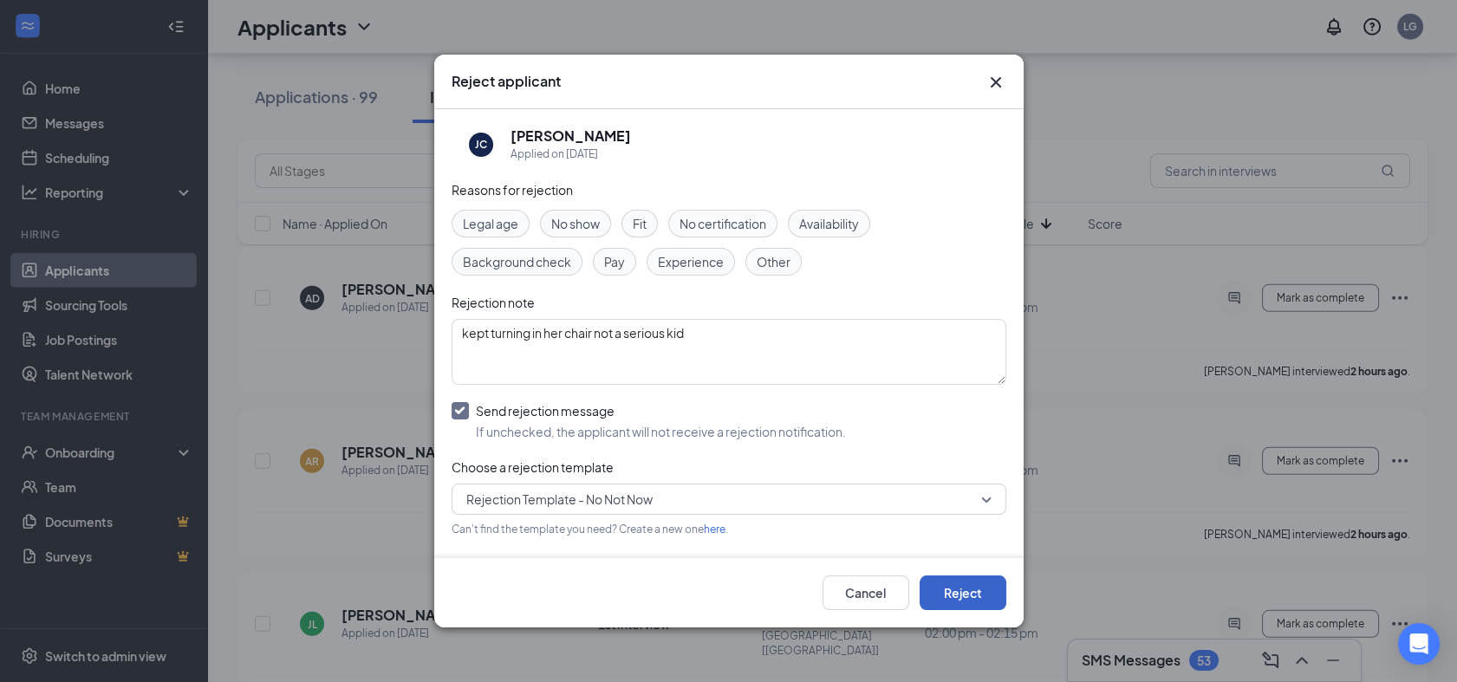
click at [965, 603] on button "Reject" at bounding box center [962, 592] width 87 height 35
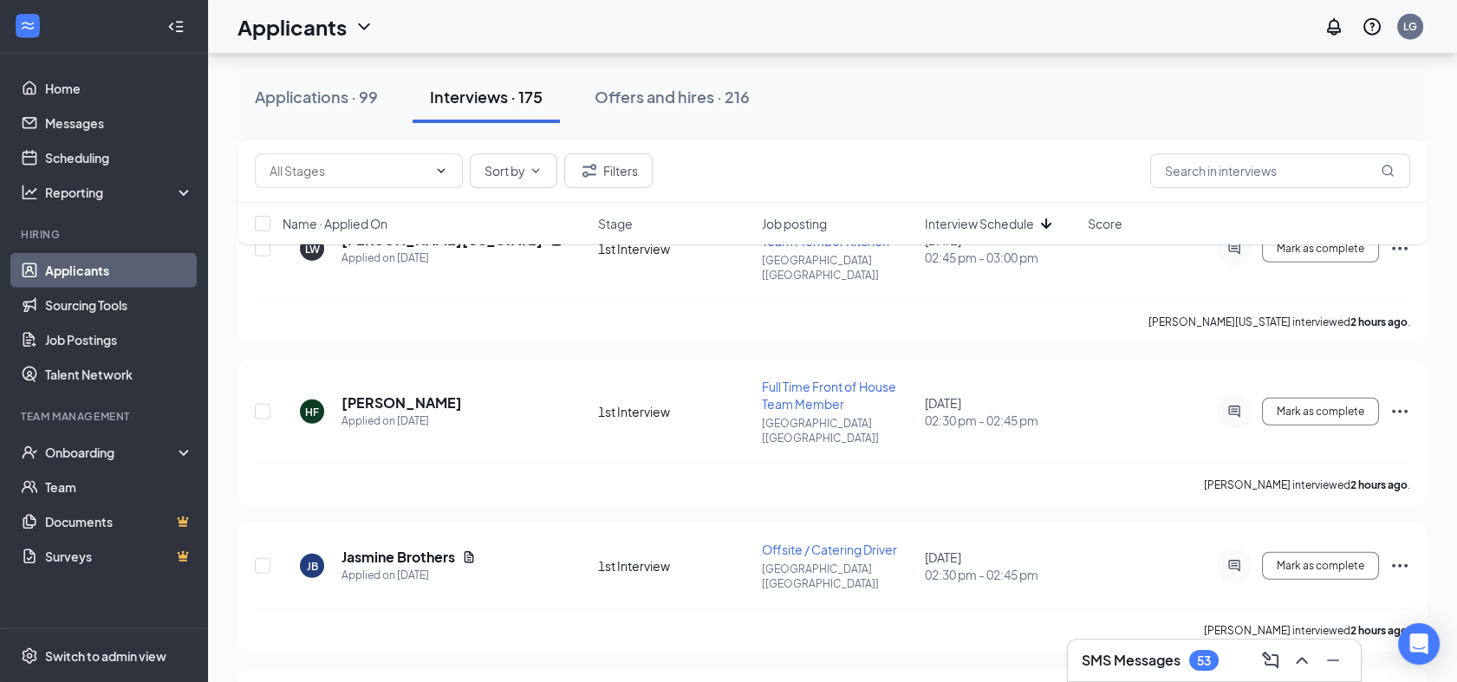
scroll to position [9340, 0]
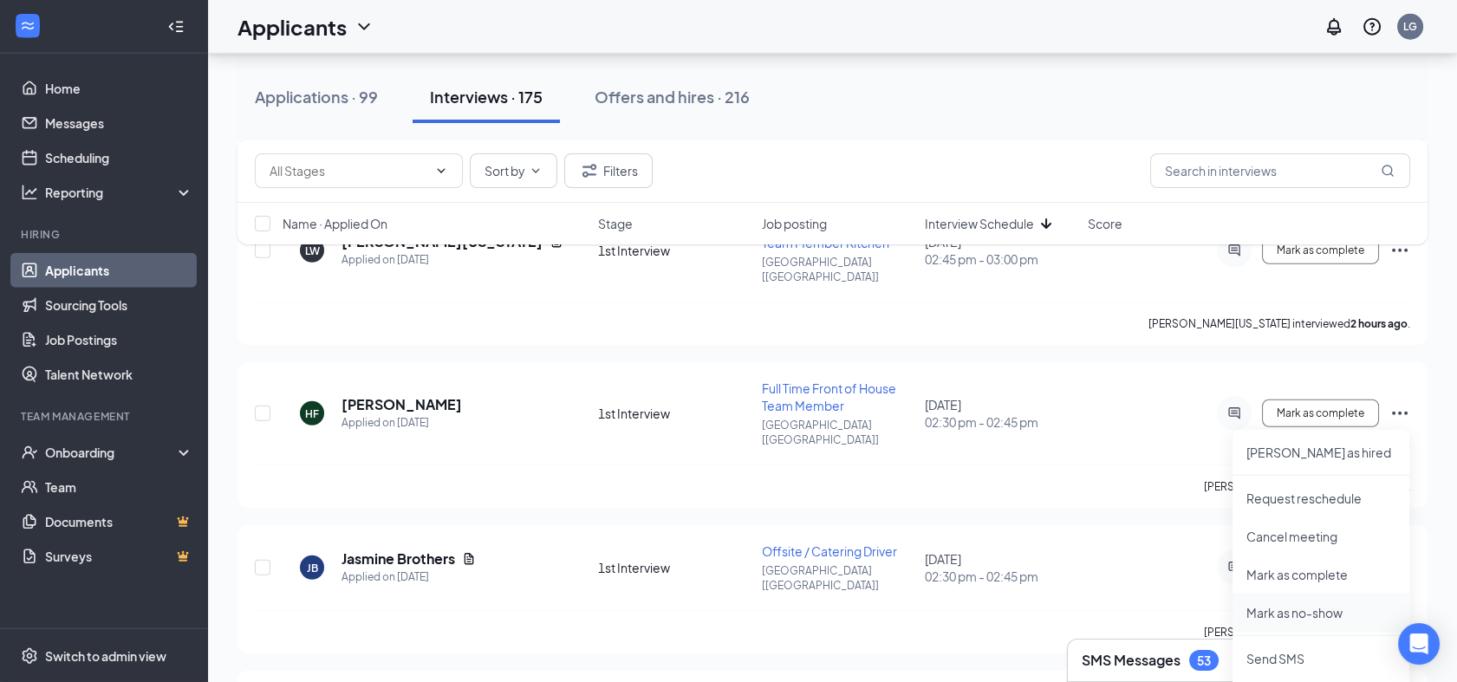
click at [1296, 612] on p "Mark as no-show" at bounding box center [1320, 612] width 149 height 17
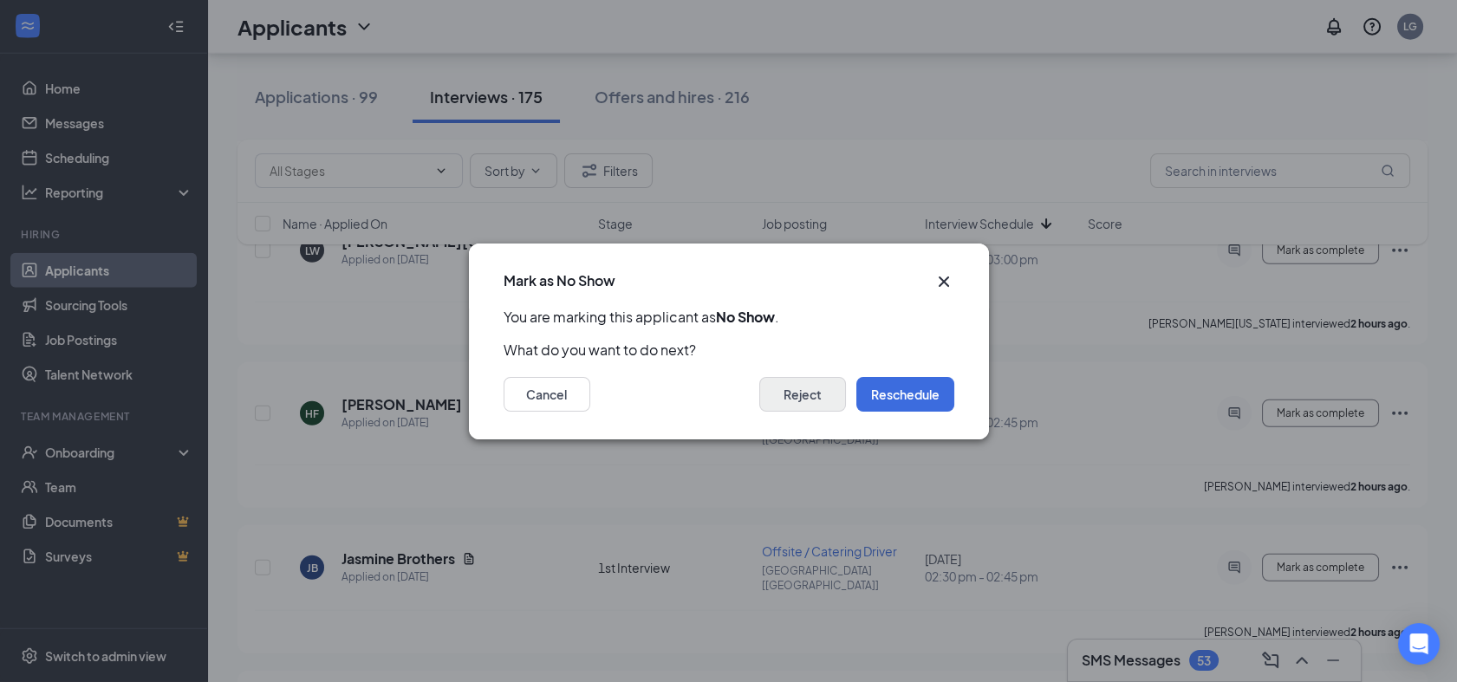
scroll to position [9357, 0]
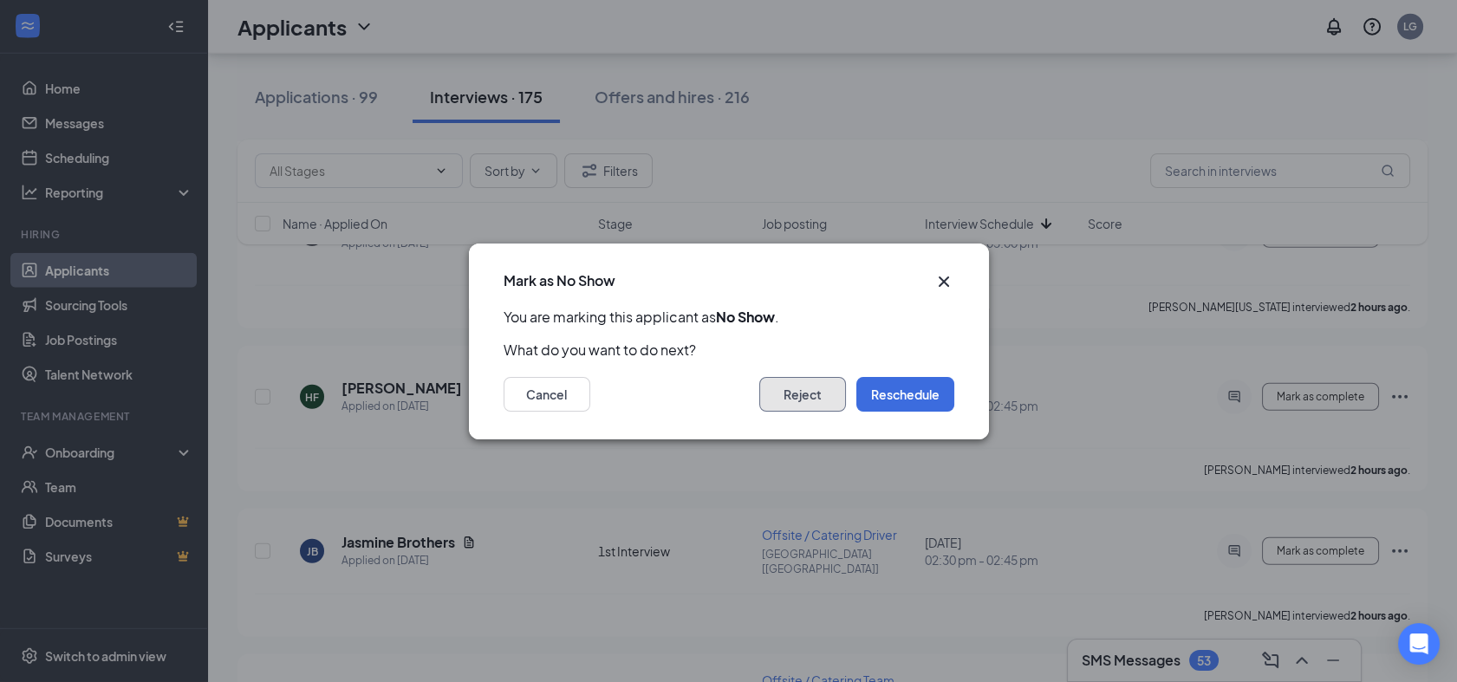
click at [805, 394] on button "Reject" at bounding box center [802, 394] width 87 height 35
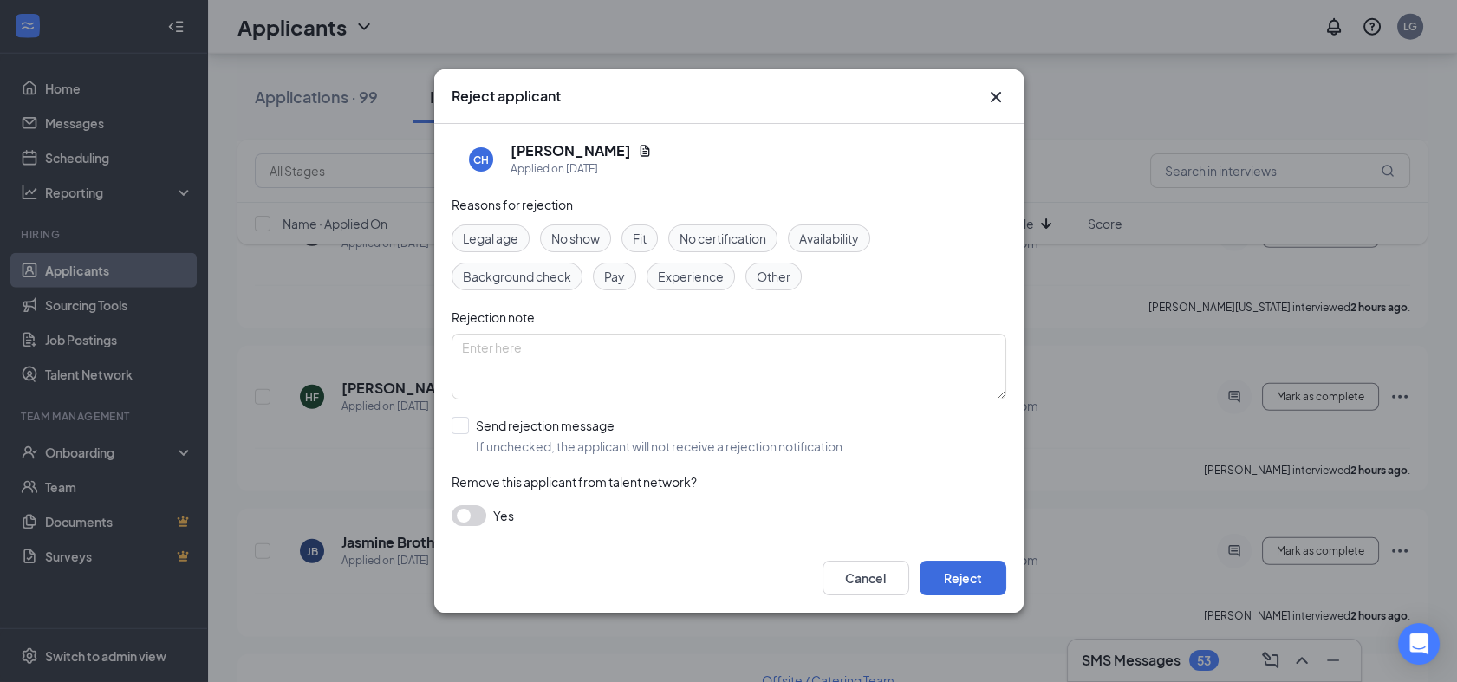
click at [583, 243] on span "No show" at bounding box center [575, 238] width 49 height 19
click at [464, 422] on input "Send rejection message If unchecked, the applicant will not receive a rejection…" at bounding box center [648, 436] width 394 height 38
checkbox input "true"
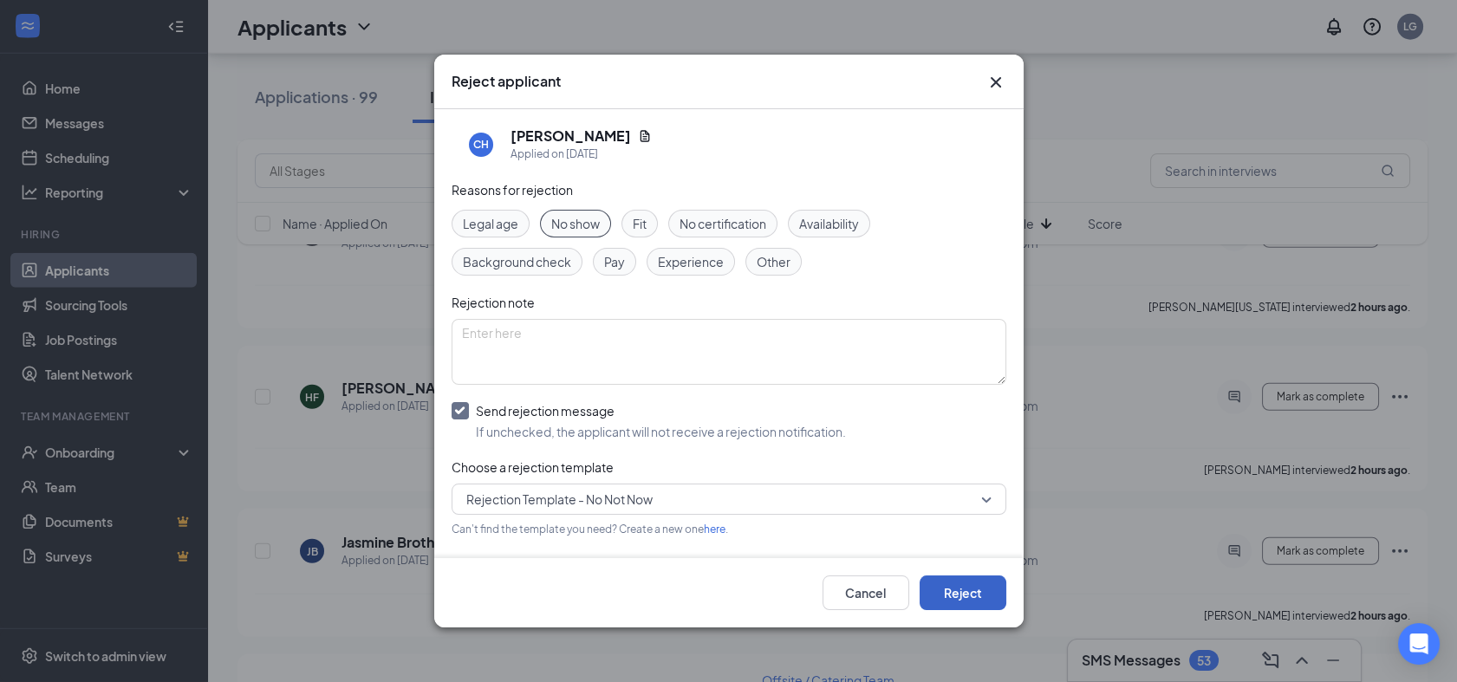
click at [980, 604] on button "Reject" at bounding box center [962, 592] width 87 height 35
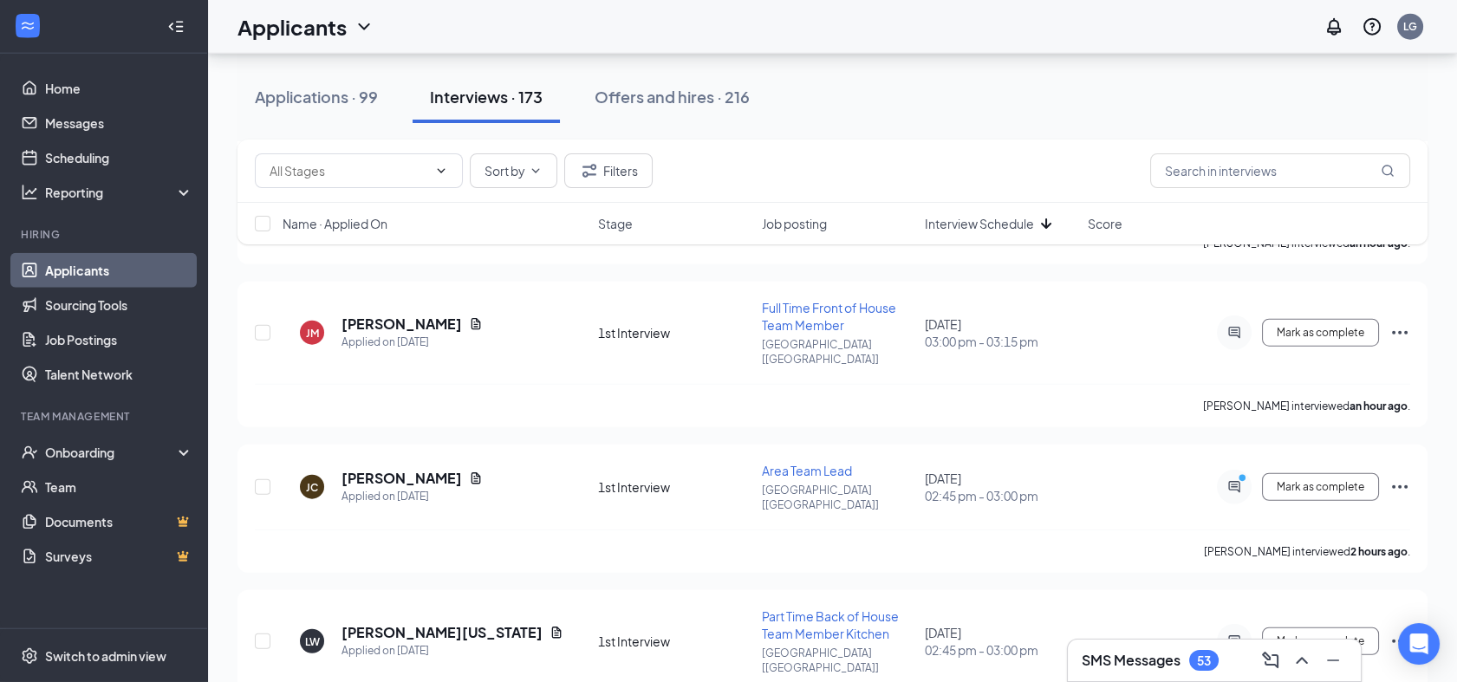
scroll to position [8944, 0]
